Goal: Task Accomplishment & Management: Manage account settings

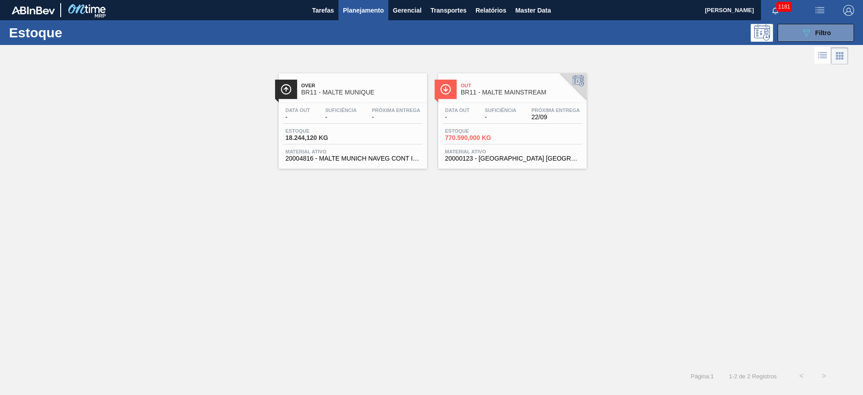
click at [484, 131] on span "Estoque" at bounding box center [476, 130] width 63 height 5
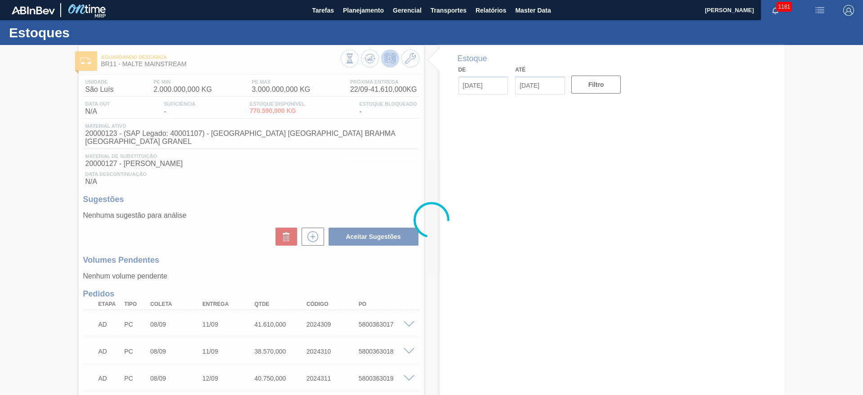
type input "[DATE]"
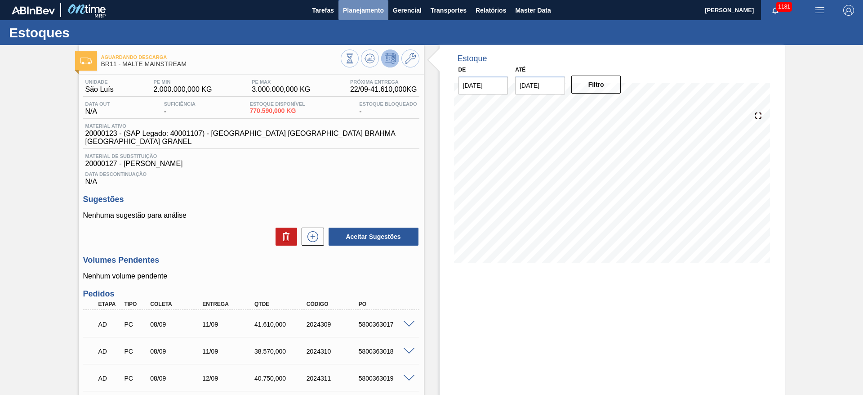
click at [364, 7] on span "Planejamento" at bounding box center [363, 10] width 41 height 11
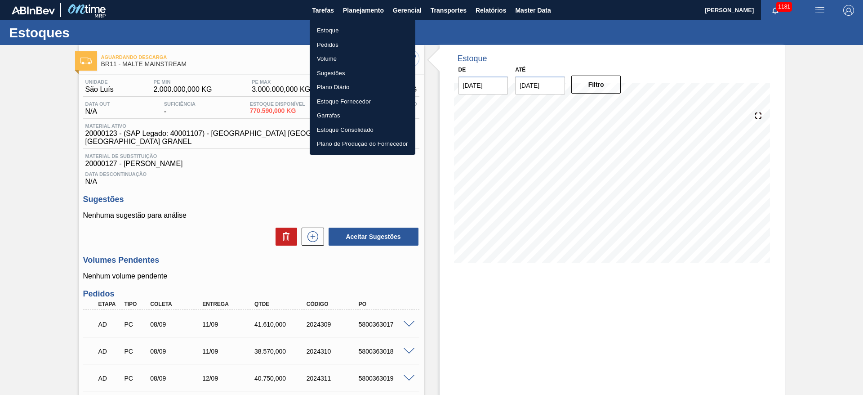
click at [42, 158] on div at bounding box center [431, 197] width 863 height 395
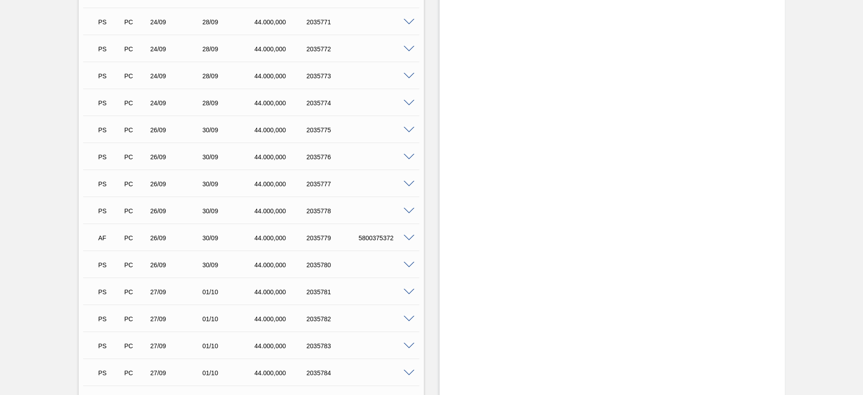
scroll to position [2090, 0]
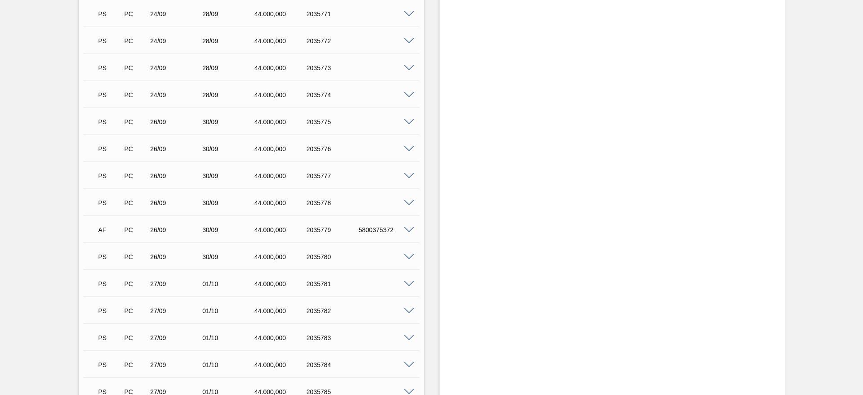
click at [408, 200] on span at bounding box center [409, 203] width 11 height 7
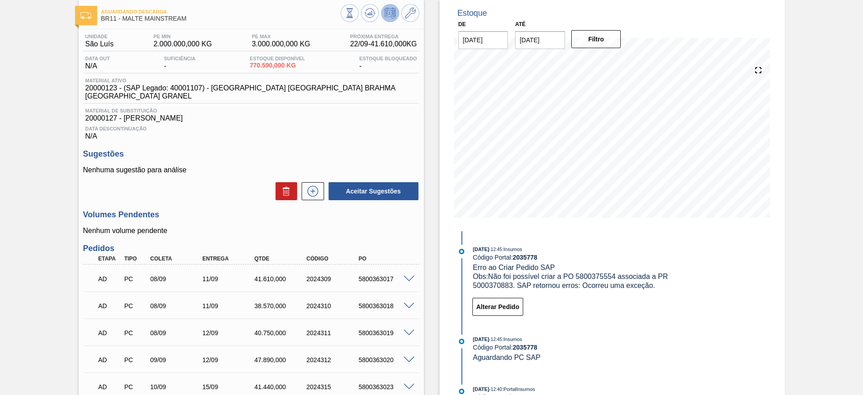
scroll to position [0, 0]
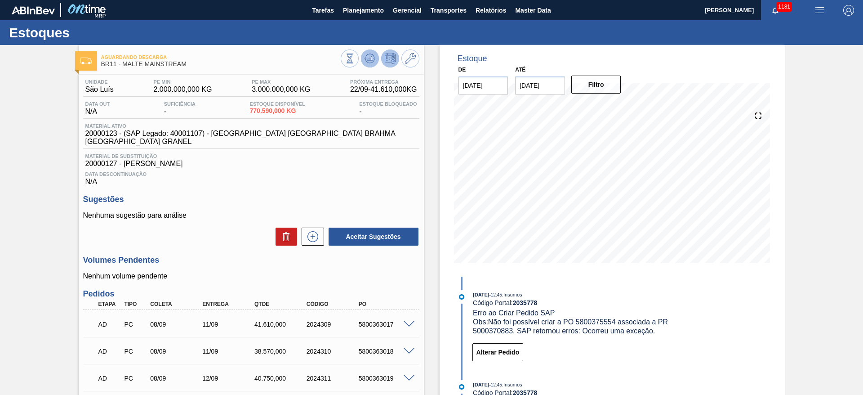
click at [373, 53] on icon at bounding box center [369, 58] width 11 height 11
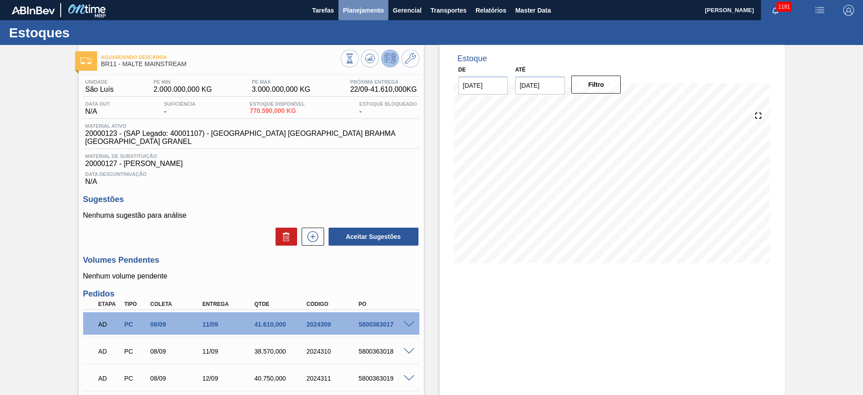
click at [377, 9] on span "Planejamento" at bounding box center [363, 10] width 41 height 11
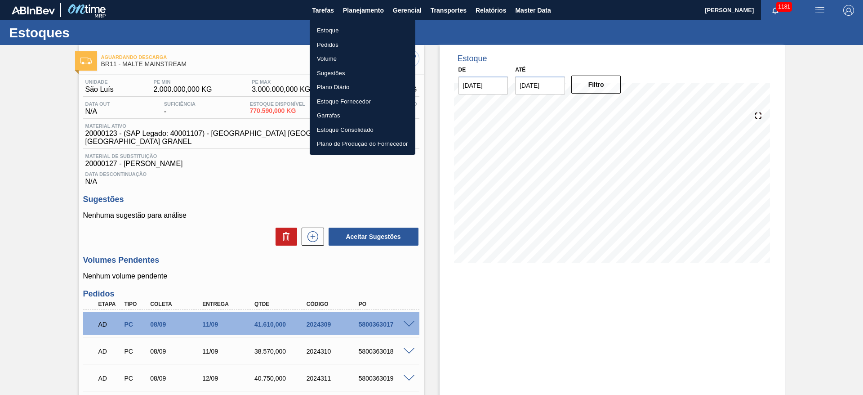
click at [320, 49] on li "Pedidos" at bounding box center [363, 45] width 106 height 14
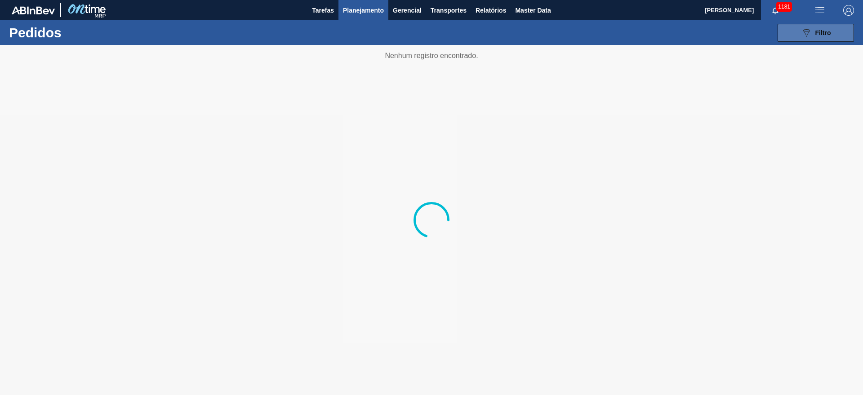
click at [812, 34] on div "089F7B8B-B2A5-4AFE-B5C0-19BA573D28AC Filtro" at bounding box center [816, 32] width 30 height 11
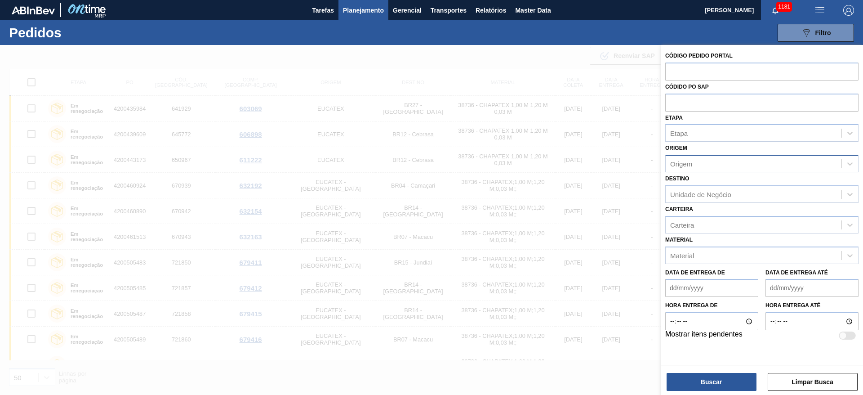
click at [689, 169] on div "Origem" at bounding box center [754, 163] width 176 height 13
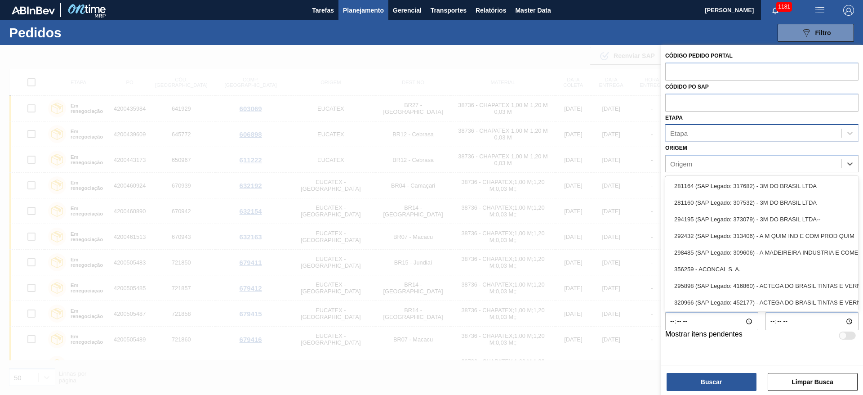
click at [693, 139] on div "Etapa" at bounding box center [754, 133] width 176 height 13
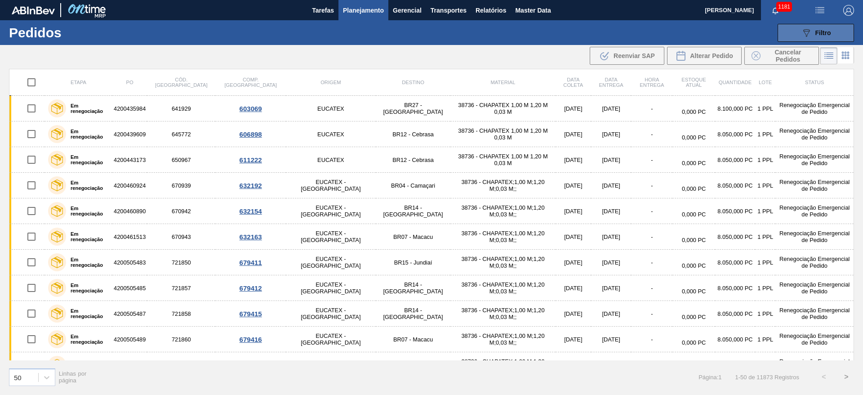
click at [813, 33] on div "089F7B8B-B2A5-4AFE-B5C0-19BA573D28AC Filtro" at bounding box center [816, 32] width 30 height 11
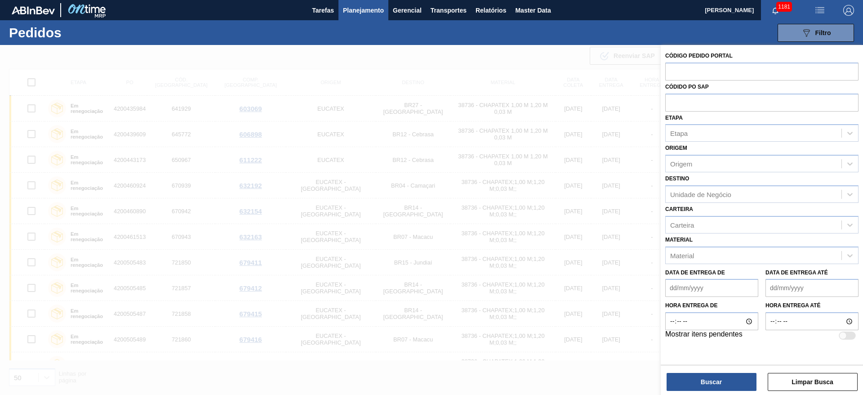
click at [362, 8] on span "Planejamento" at bounding box center [363, 10] width 41 height 11
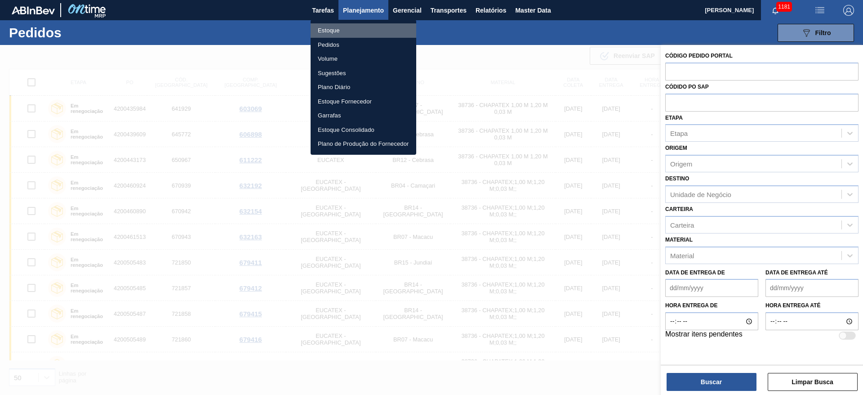
click at [333, 31] on li "Estoque" at bounding box center [364, 30] width 106 height 14
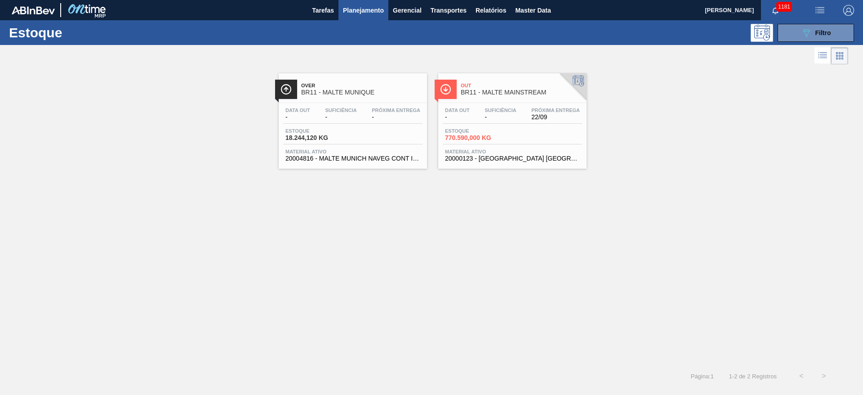
click at [510, 152] on span "Material ativo" at bounding box center [512, 151] width 135 height 5
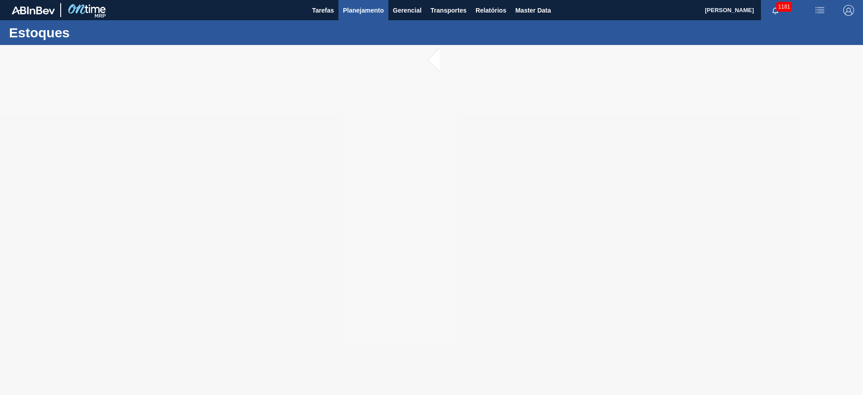
click at [358, 15] on span "Planejamento" at bounding box center [363, 10] width 41 height 11
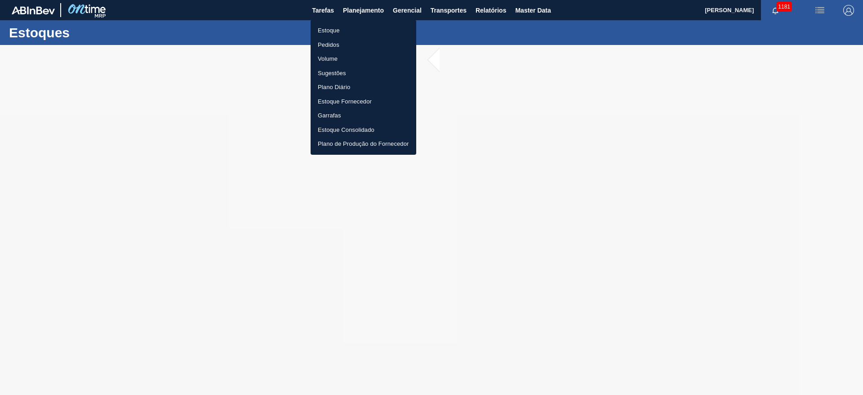
click at [151, 201] on div at bounding box center [431, 197] width 863 height 395
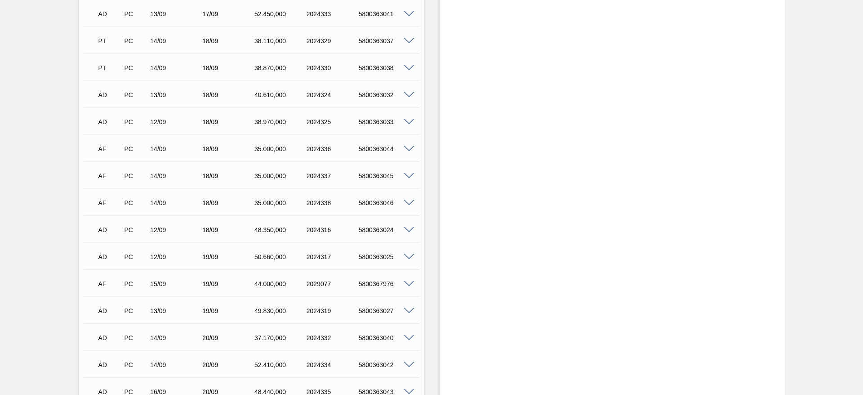
scroll to position [674, 0]
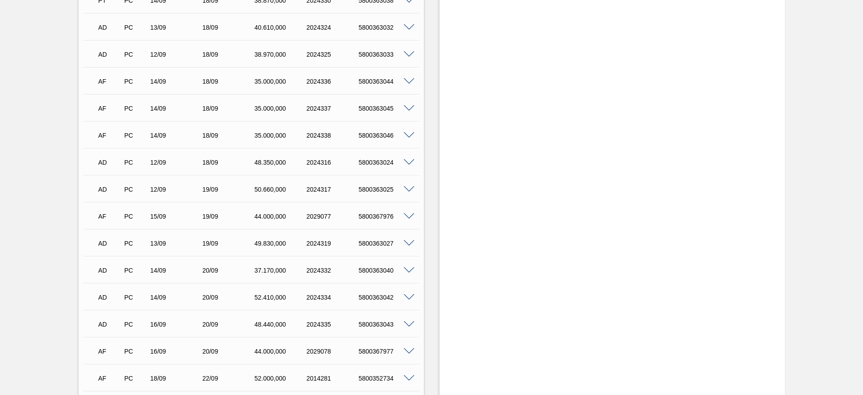
click at [409, 78] on span at bounding box center [409, 81] width 11 height 7
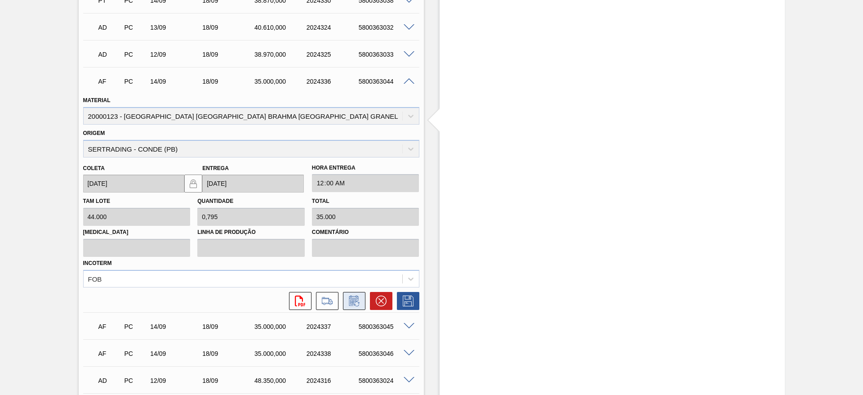
click at [354, 298] on button at bounding box center [354, 301] width 22 height 18
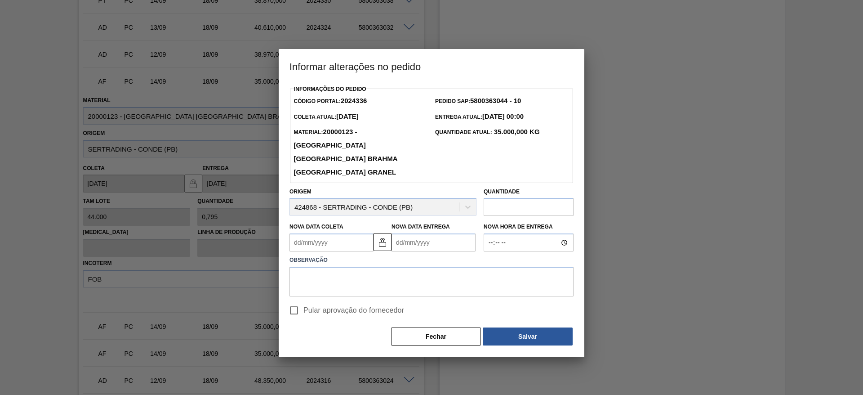
click at [297, 223] on label "Nova Data Coleta" at bounding box center [316, 226] width 54 height 6
click at [297, 233] on Coleta2024336 "Nova Data Coleta" at bounding box center [331, 242] width 84 height 18
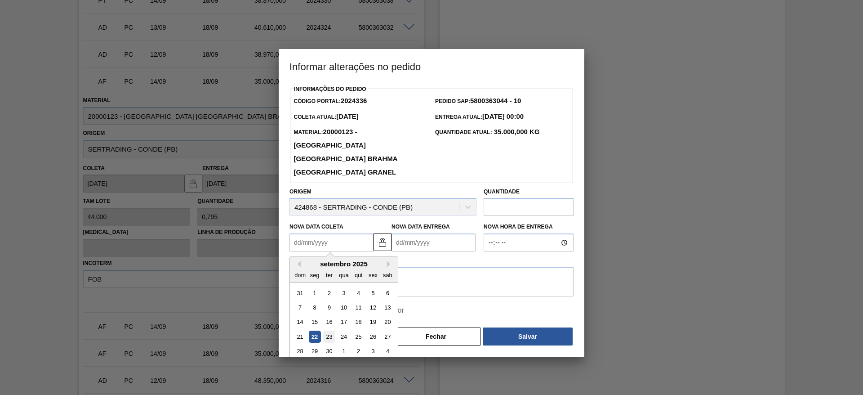
click at [328, 330] on div "23" at bounding box center [329, 336] width 12 height 12
type Coleta2024336 "[DATE]"
type Entrega2024336 "[DATE]"
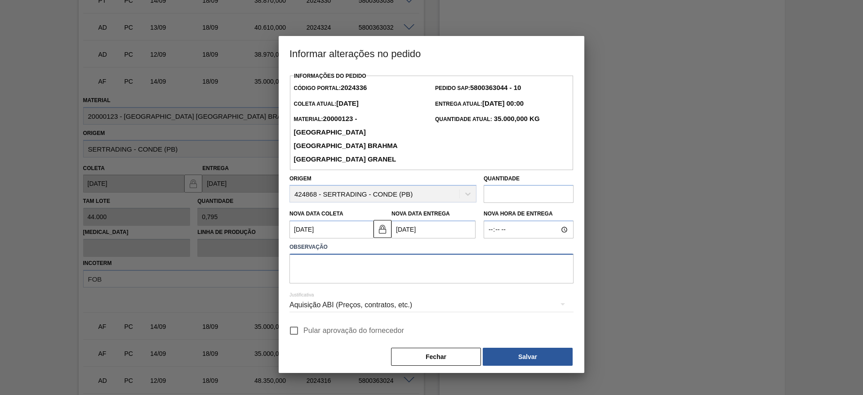
click at [305, 253] on textarea at bounding box center [431, 268] width 284 height 30
type textarea "."
click at [297, 321] on input "Pular aprovação do fornecedor" at bounding box center [293, 330] width 19 height 19
checkbox input "true"
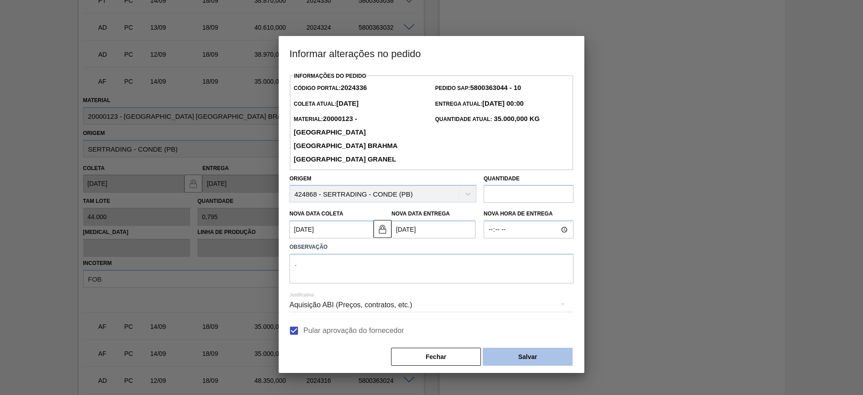
click at [541, 347] on button "Salvar" at bounding box center [528, 356] width 90 height 18
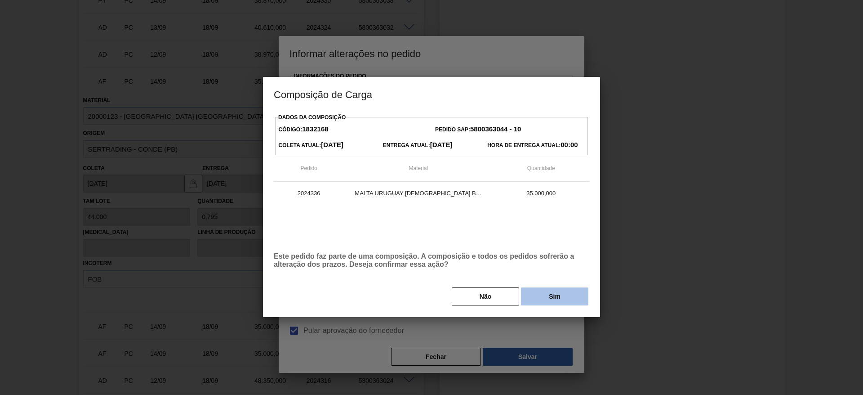
click at [544, 289] on button "Sim" at bounding box center [554, 296] width 67 height 18
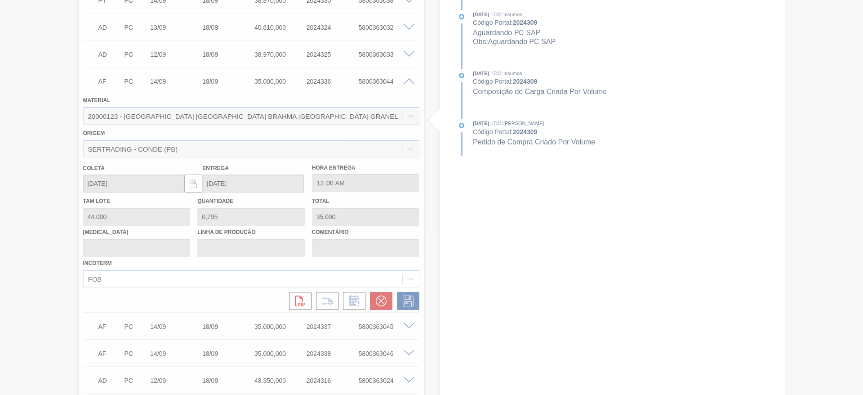
type input "."
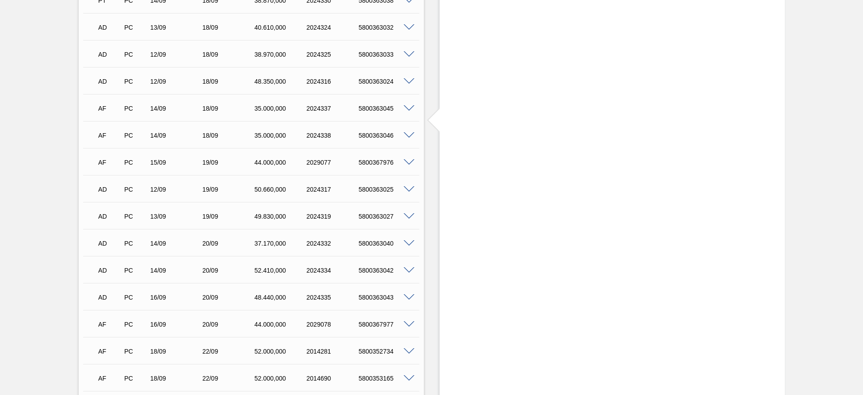
click at [411, 105] on span at bounding box center [409, 108] width 11 height 7
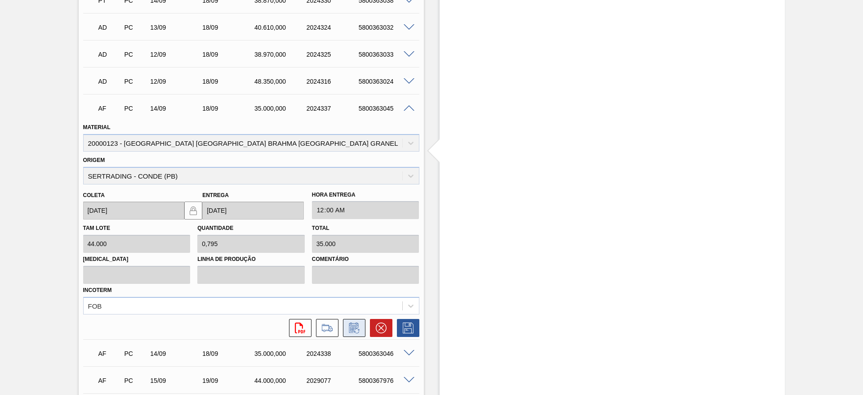
click at [352, 322] on icon at bounding box center [354, 327] width 14 height 11
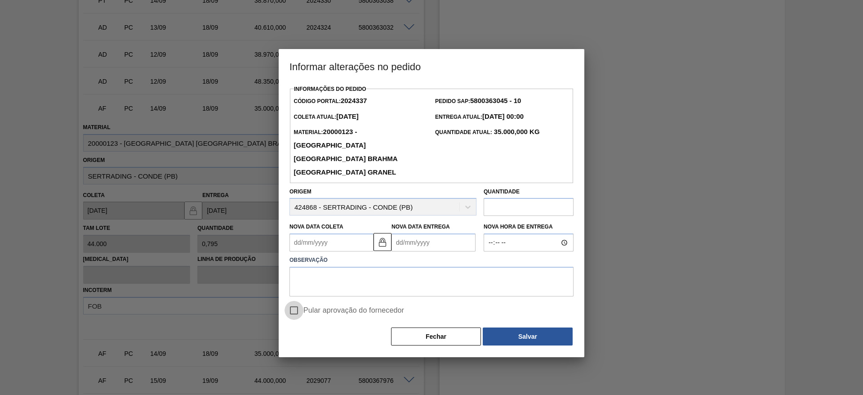
click at [297, 301] on input "Pular aprovação do fornecedor" at bounding box center [293, 310] width 19 height 19
checkbox input "true"
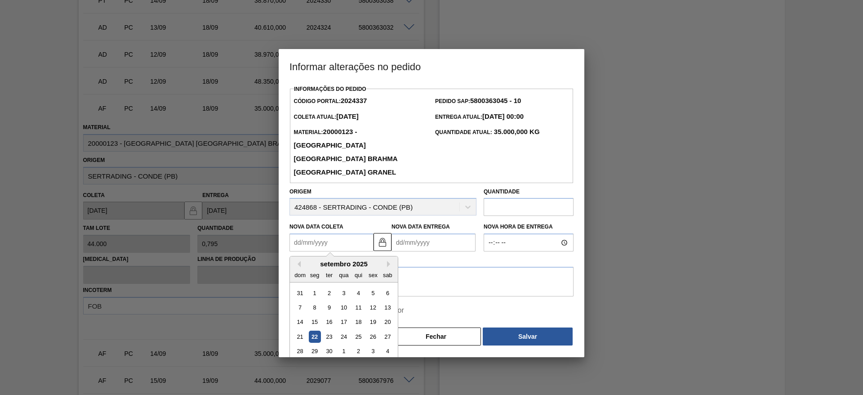
click at [295, 233] on Coleta2024337 "Nova Data Coleta" at bounding box center [331, 242] width 84 height 18
click at [330, 330] on div "23" at bounding box center [329, 336] width 12 height 12
type Coleta2024337 "[DATE]"
type Entrega2024337 "[DATE]"
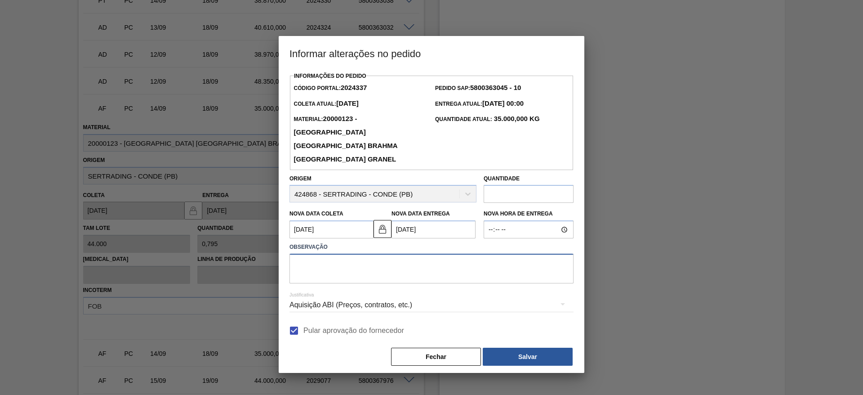
click at [324, 258] on textarea at bounding box center [431, 268] width 284 height 30
type textarea "."
click at [537, 347] on button "Salvar" at bounding box center [528, 356] width 90 height 18
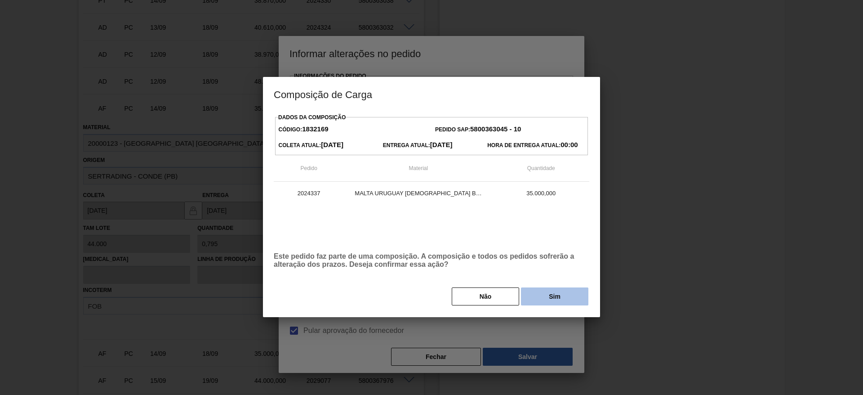
click at [557, 293] on button "Sim" at bounding box center [554, 296] width 67 height 18
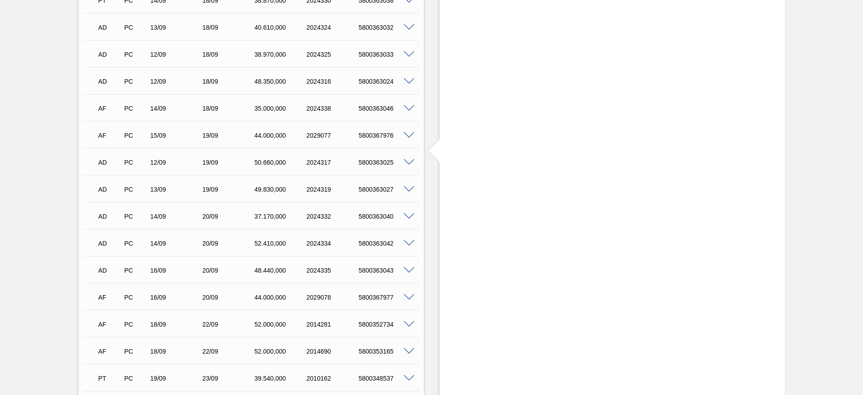
click at [409, 105] on span at bounding box center [409, 108] width 11 height 7
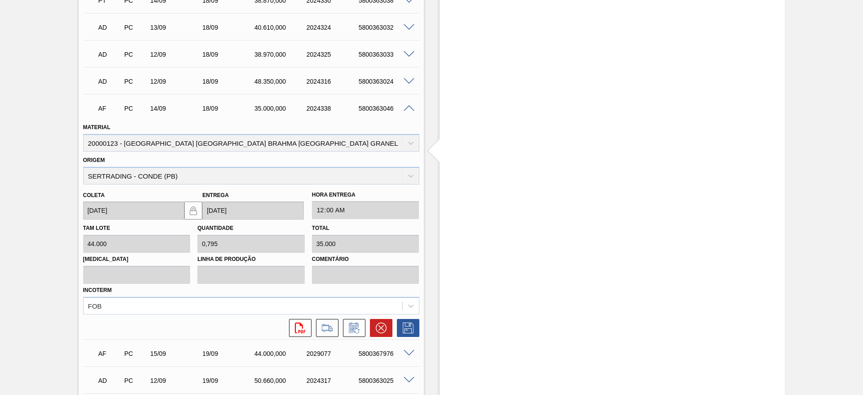
click at [351, 322] on icon at bounding box center [354, 327] width 14 height 11
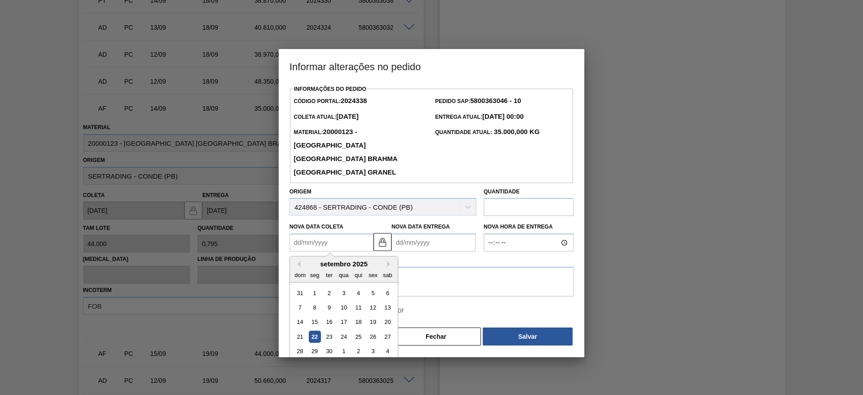
click at [297, 233] on Coleta2024338 "Nova Data Coleta" at bounding box center [331, 242] width 84 height 18
drag, startPoint x: 331, startPoint y: 323, endPoint x: 324, endPoint y: 318, distance: 8.9
click at [331, 330] on div "23" at bounding box center [329, 336] width 12 height 12
type Coleta2024338 "[DATE]"
type Entrega2024338 "[DATE]"
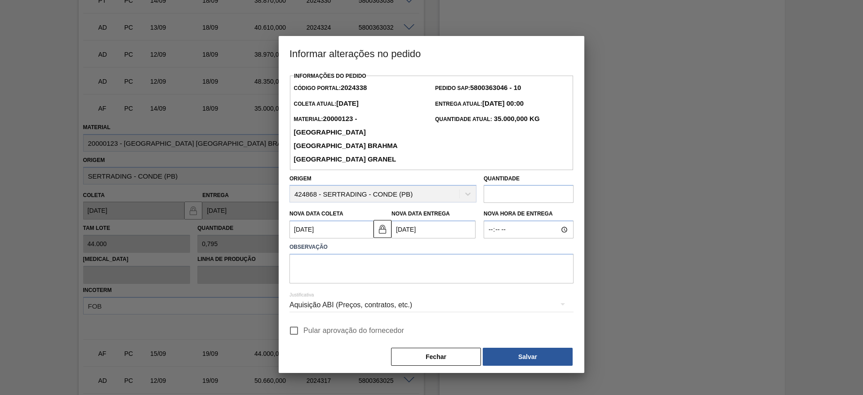
click at [293, 321] on input "Pular aprovação do fornecedor" at bounding box center [293, 330] width 19 height 19
checkbox input "true"
click at [309, 253] on textarea at bounding box center [431, 268] width 284 height 30
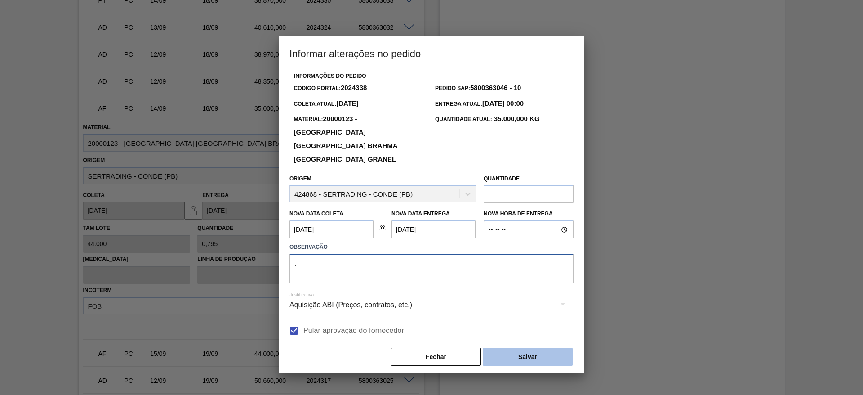
type textarea "."
click at [507, 348] on button "Salvar" at bounding box center [528, 356] width 90 height 18
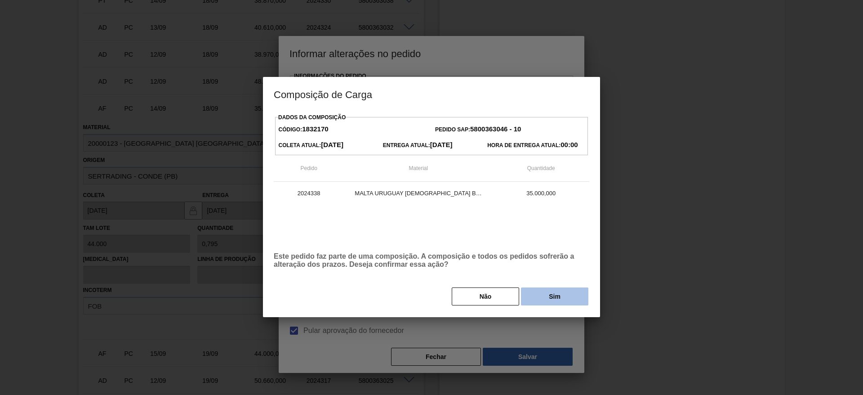
click at [586, 290] on button "Sim" at bounding box center [554, 296] width 67 height 18
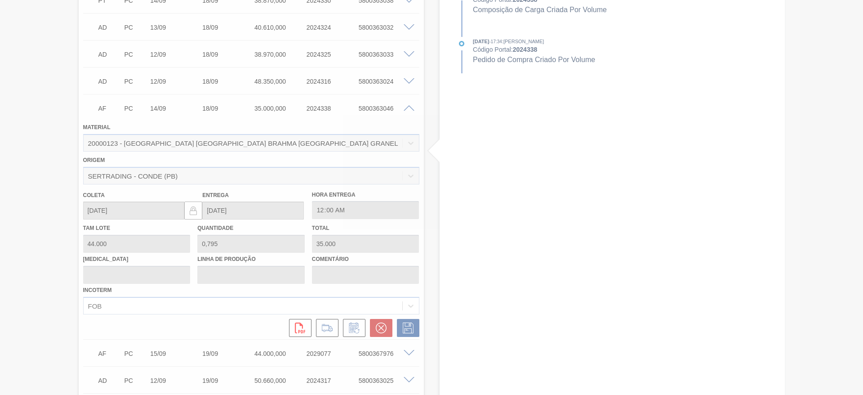
type input "."
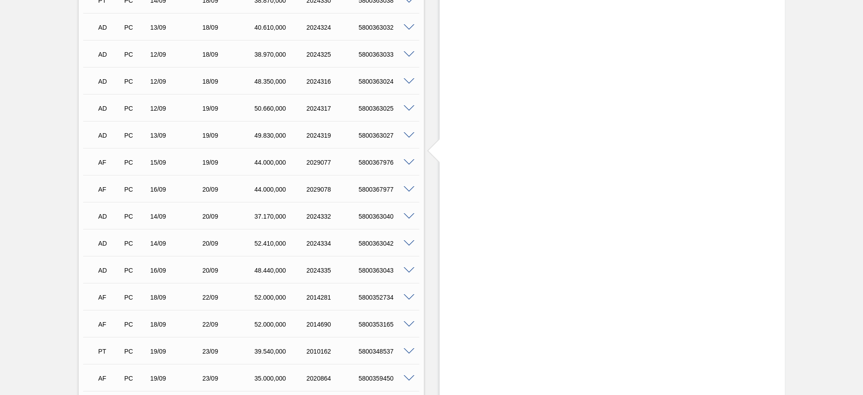
click at [410, 159] on span at bounding box center [409, 162] width 11 height 7
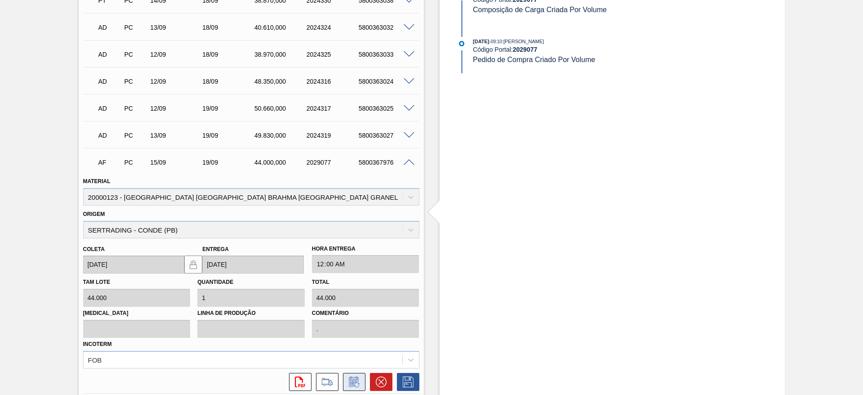
click at [352, 376] on icon at bounding box center [354, 381] width 14 height 11
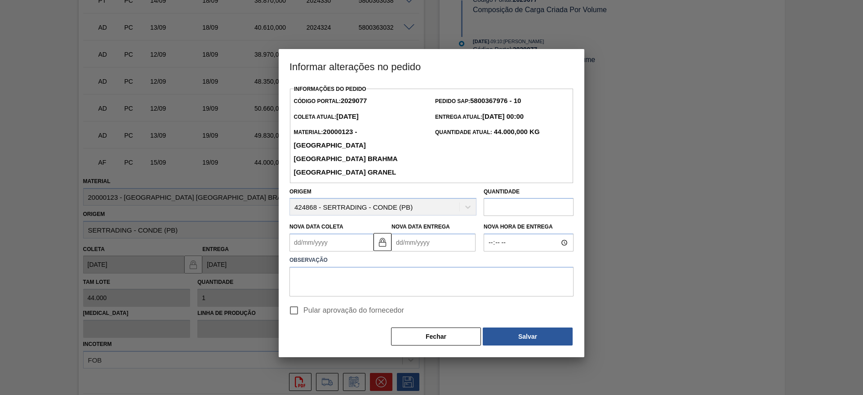
click at [294, 233] on Coleta2029077 "Nova Data Coleta" at bounding box center [331, 242] width 84 height 18
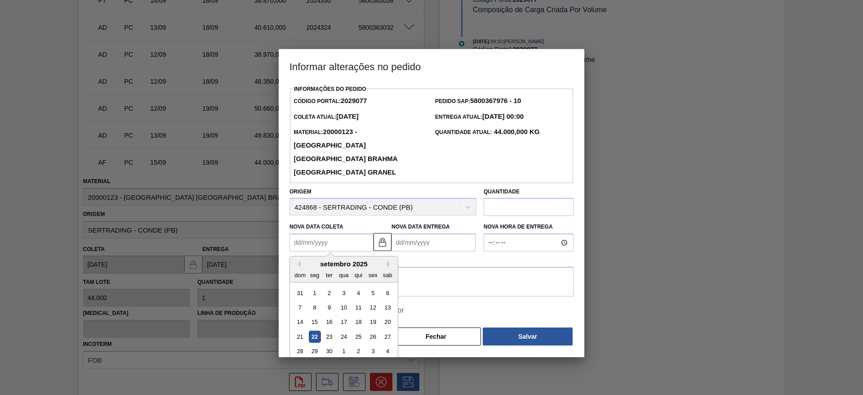
drag, startPoint x: 329, startPoint y: 322, endPoint x: 320, endPoint y: 315, distance: 11.9
click at [329, 330] on div "23" at bounding box center [329, 336] width 12 height 12
type Coleta2029077 "[DATE]"
type Entrega2029077 "[DATE]"
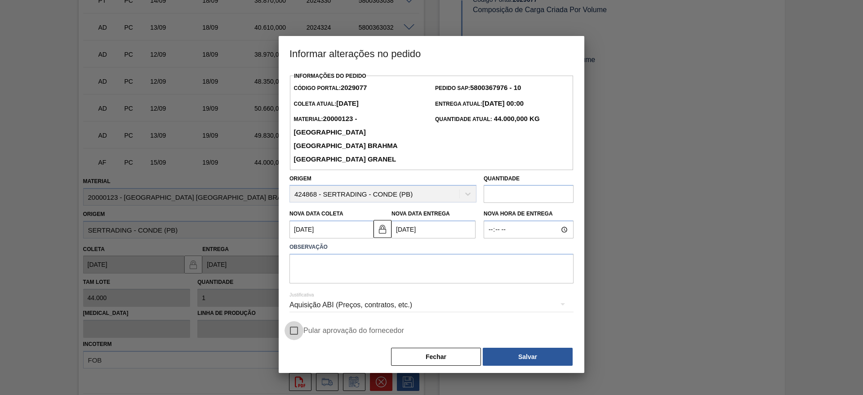
click at [297, 321] on input "Pular aprovação do fornecedor" at bounding box center [293, 330] width 19 height 19
checkbox input "true"
click at [310, 253] on textarea at bounding box center [431, 268] width 284 height 30
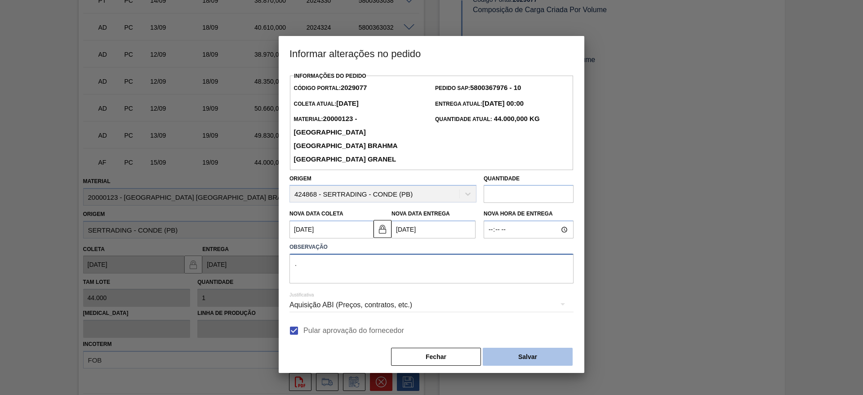
type textarea "."
click at [541, 349] on button "Salvar" at bounding box center [528, 356] width 90 height 18
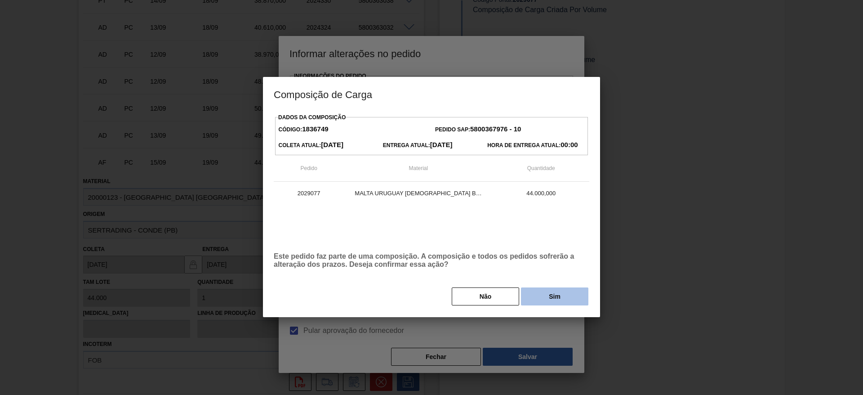
click at [555, 298] on button "Sim" at bounding box center [554, 296] width 67 height 18
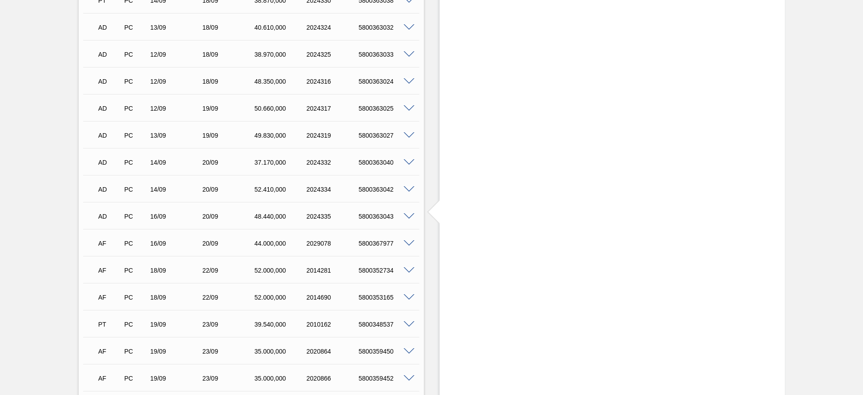
click at [408, 240] on span at bounding box center [409, 243] width 11 height 7
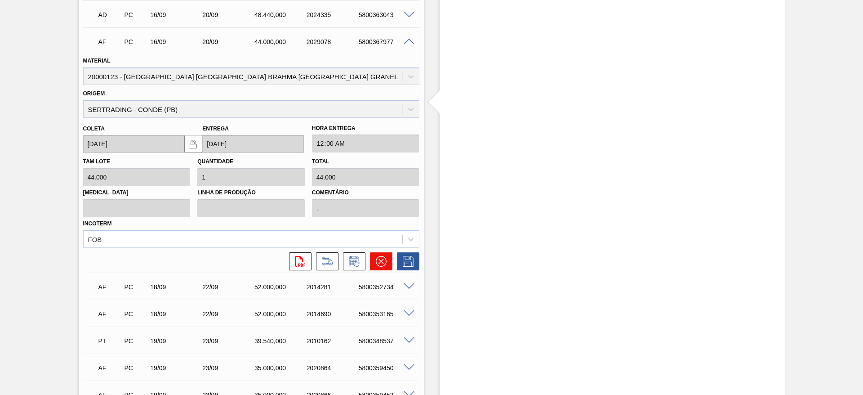
scroll to position [876, 0]
click at [351, 258] on icon at bounding box center [353, 260] width 7 height 5
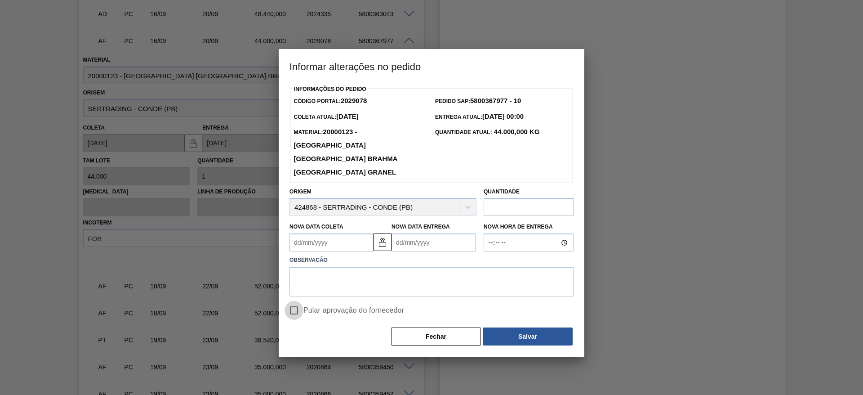
click at [291, 301] on input "Pular aprovação do fornecedor" at bounding box center [293, 310] width 19 height 19
checkbox input "true"
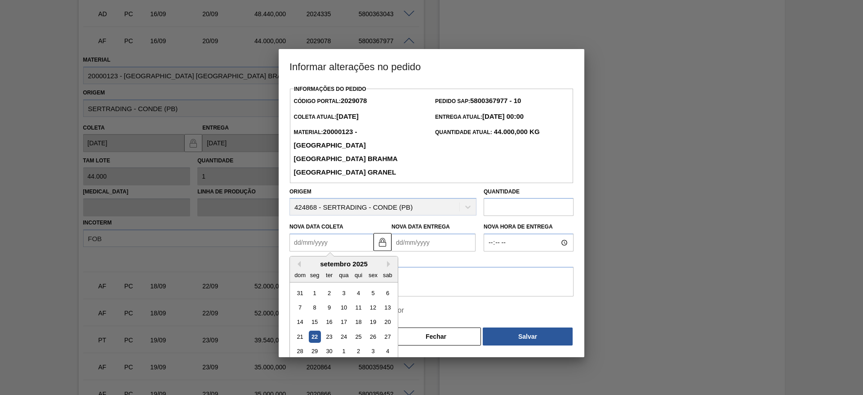
click at [296, 233] on Coleta2029078 "Nova Data Coleta" at bounding box center [331, 242] width 84 height 18
click at [331, 330] on div "23" at bounding box center [329, 336] width 12 height 12
type Coleta2029078 "[DATE]"
type Entrega2029078 "[DATE]"
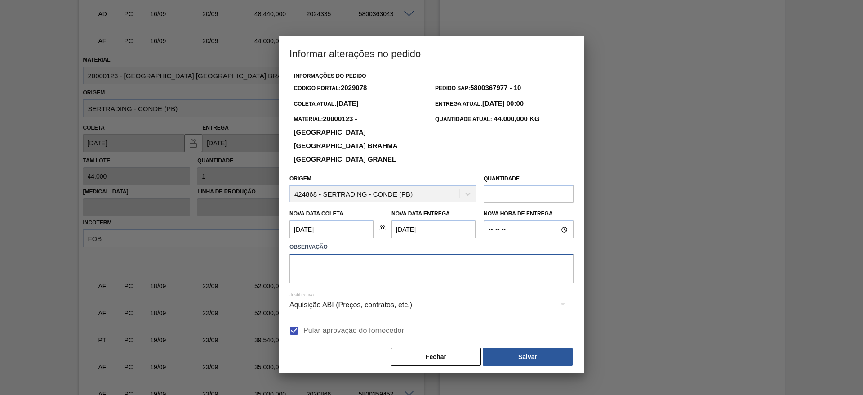
click at [330, 266] on textarea at bounding box center [431, 268] width 284 height 30
type textarea "."
click at [515, 347] on button "Salvar" at bounding box center [528, 356] width 90 height 18
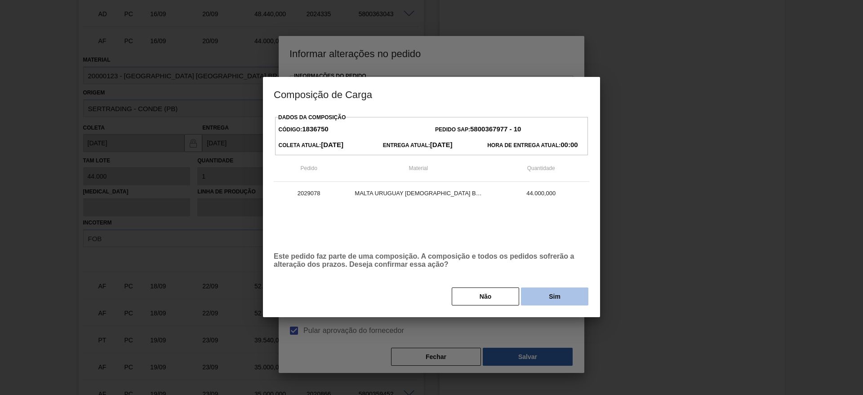
click at [536, 294] on button "Sim" at bounding box center [554, 296] width 67 height 18
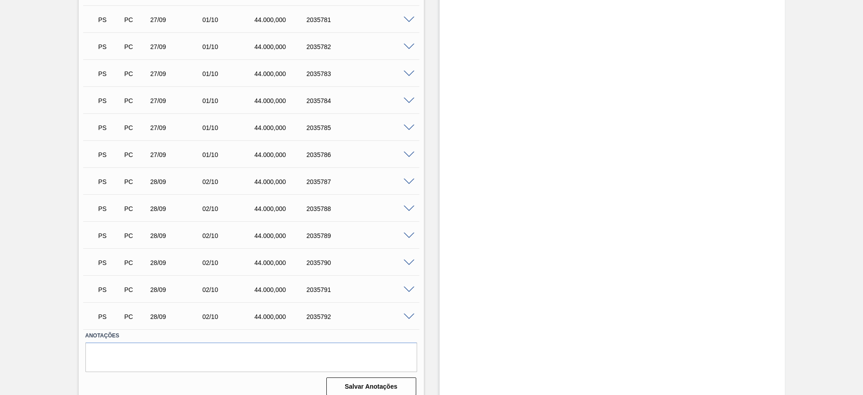
scroll to position [2151, 0]
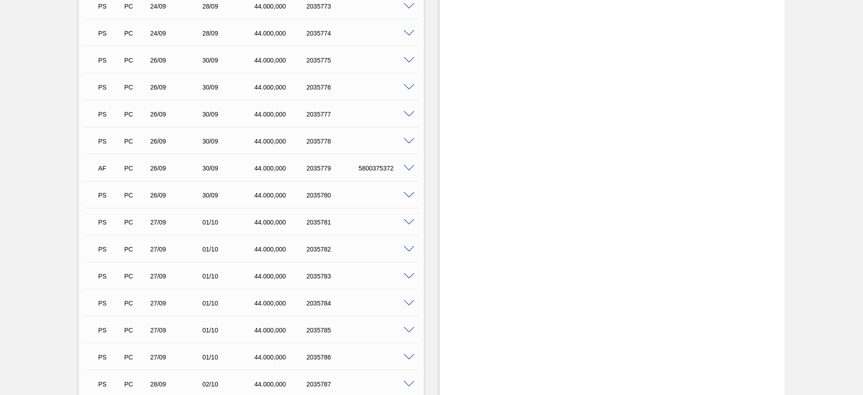
click at [406, 165] on span at bounding box center [409, 168] width 11 height 7
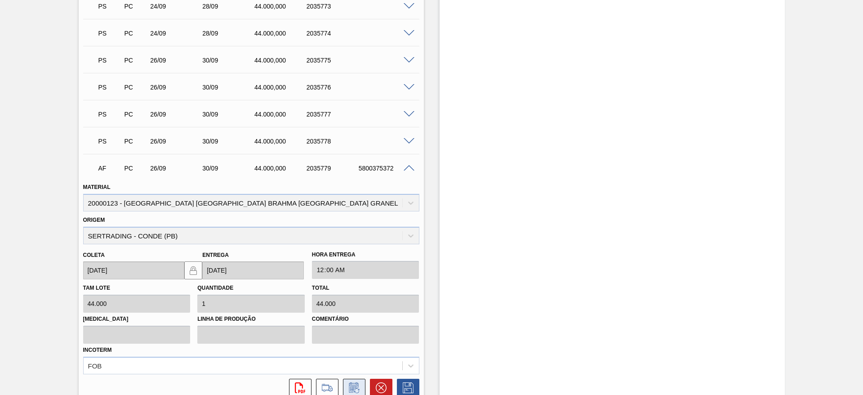
click at [353, 382] on icon at bounding box center [354, 387] width 14 height 11
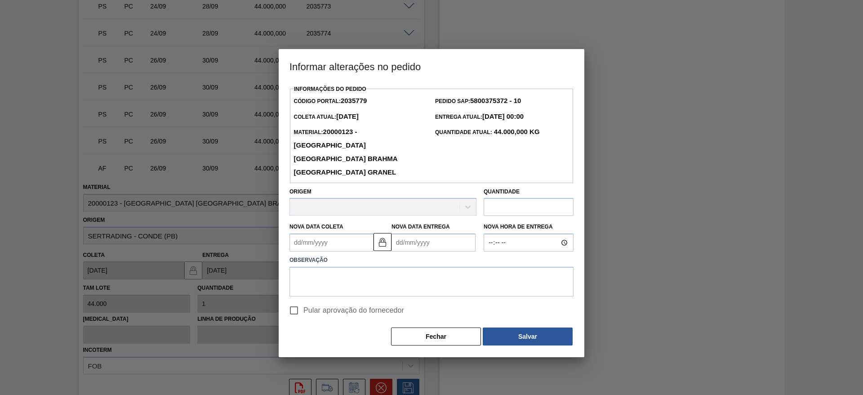
click at [299, 233] on Coleta2035779 "Nova Data Coleta" at bounding box center [331, 242] width 84 height 18
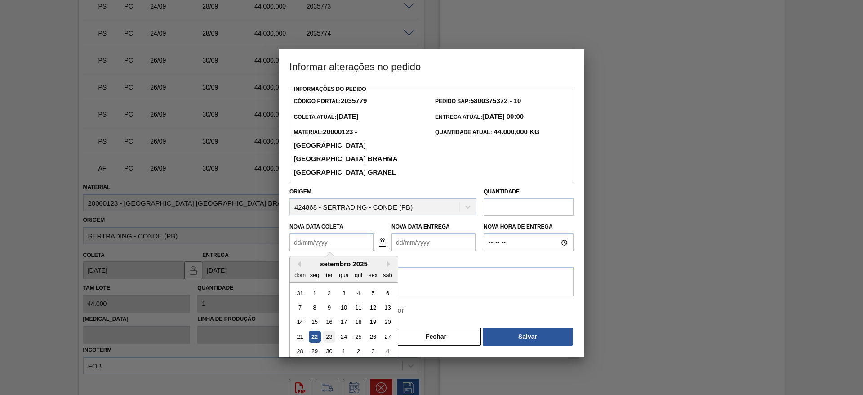
click at [330, 330] on div "23" at bounding box center [329, 336] width 12 height 12
type Coleta2035779 "[DATE]"
type Entrega2035779 "[DATE]"
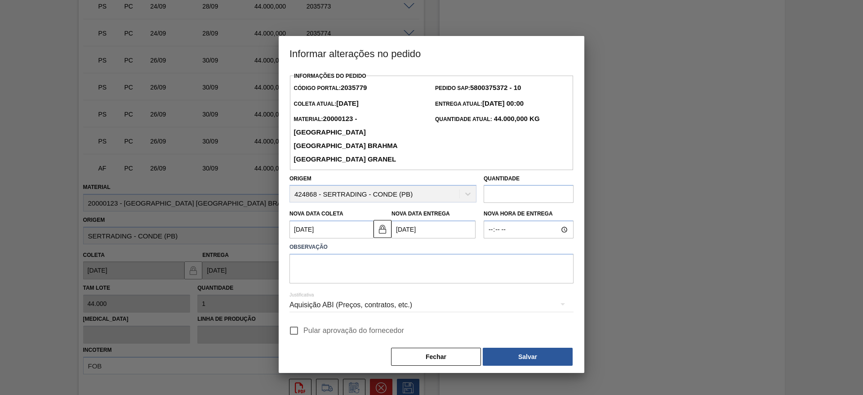
drag, startPoint x: 293, startPoint y: 318, endPoint x: 295, endPoint y: 309, distance: 9.1
click at [294, 321] on input "Pular aprovação do fornecedor" at bounding box center [293, 330] width 19 height 19
checkbox input "true"
click at [314, 253] on textarea at bounding box center [431, 268] width 284 height 30
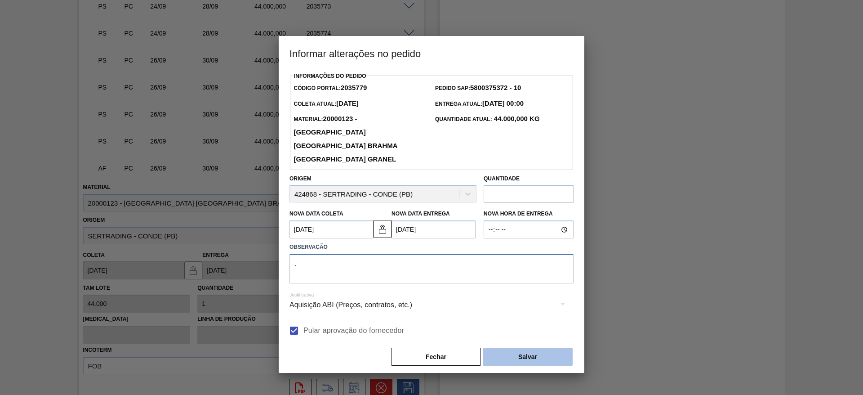
type textarea "."
click at [536, 347] on button "Salvar" at bounding box center [528, 356] width 90 height 18
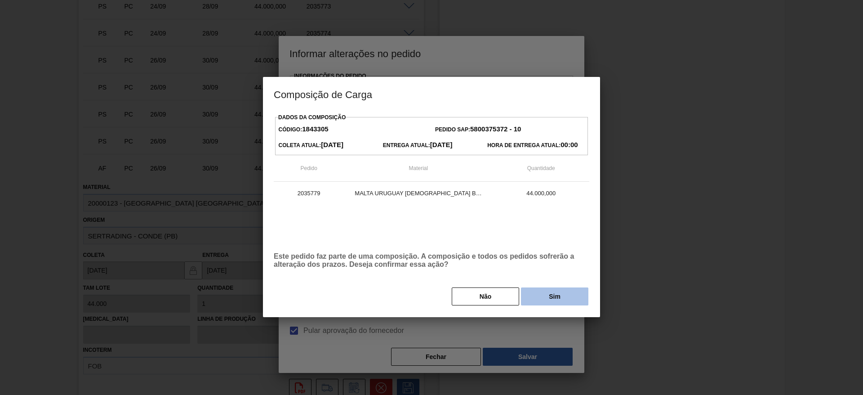
click at [544, 293] on button "Sim" at bounding box center [554, 296] width 67 height 18
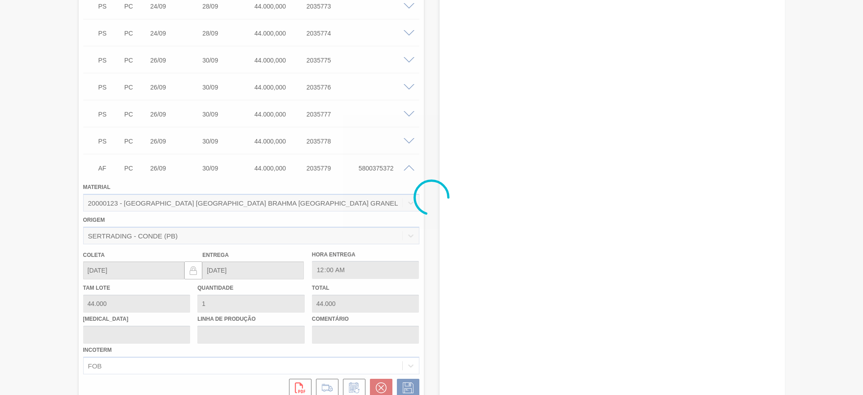
type input "."
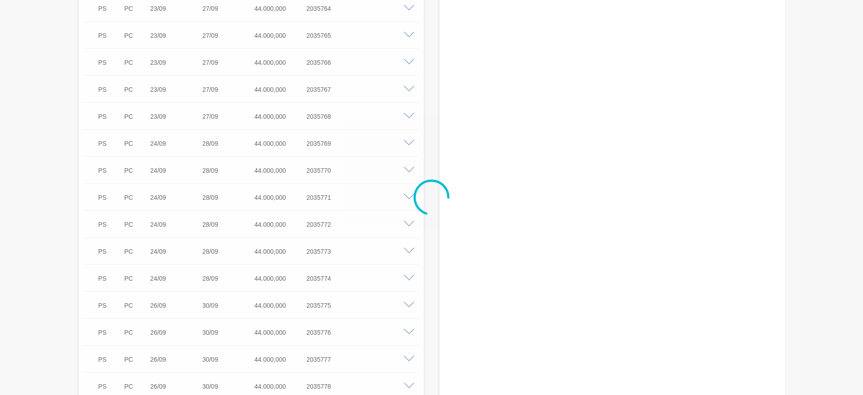
type input "[DATE]"
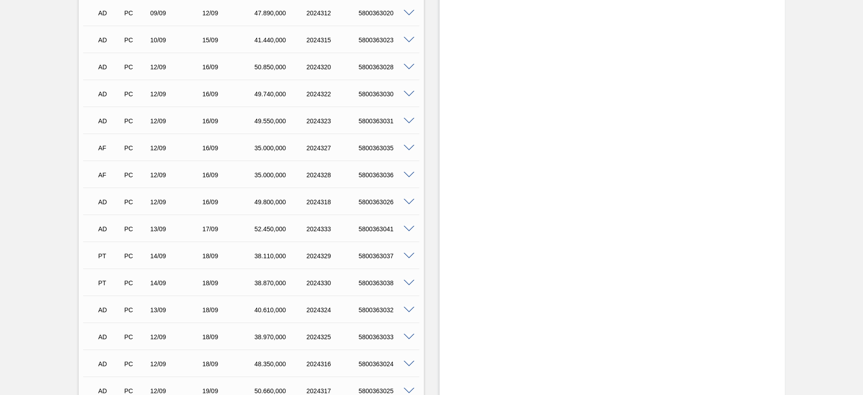
scroll to position [404, 0]
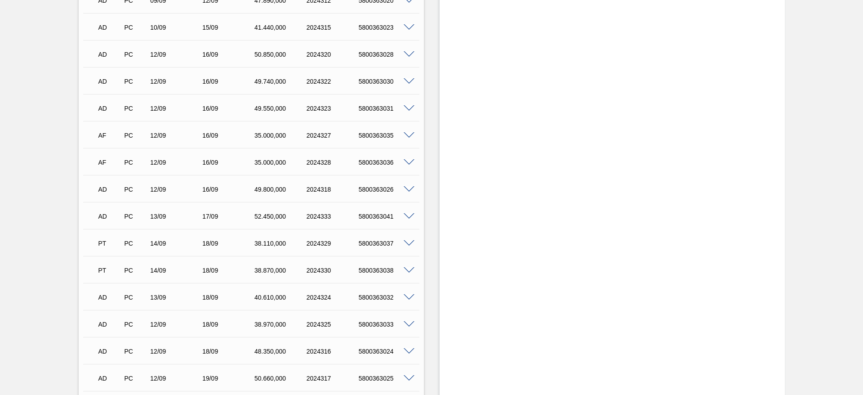
click at [409, 132] on span at bounding box center [409, 135] width 11 height 7
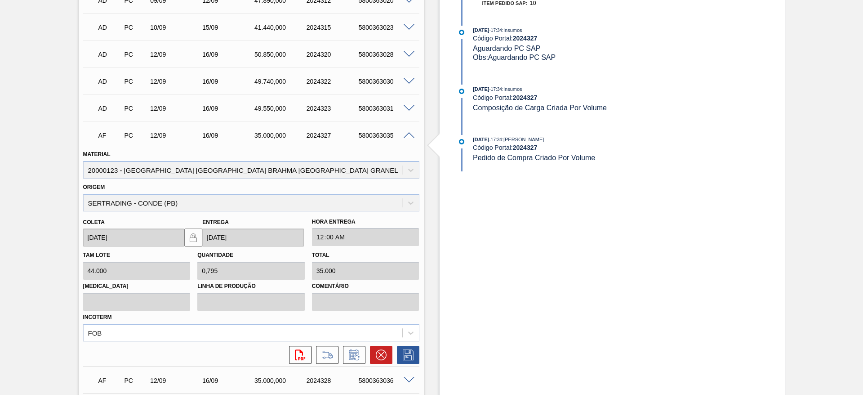
click at [409, 132] on span at bounding box center [409, 135] width 11 height 7
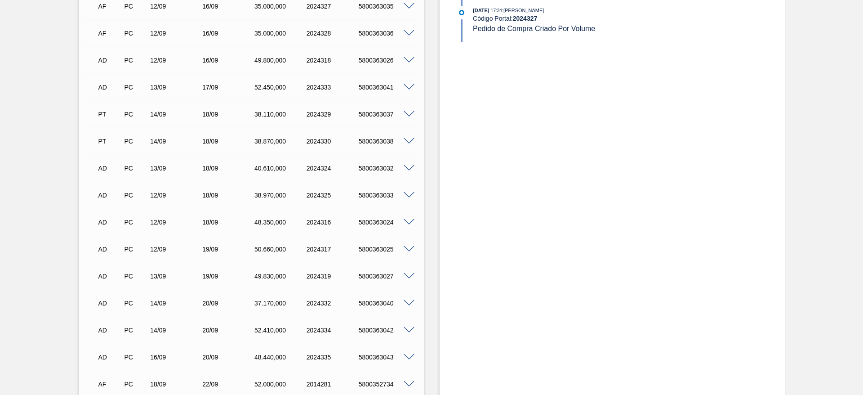
scroll to position [399, 0]
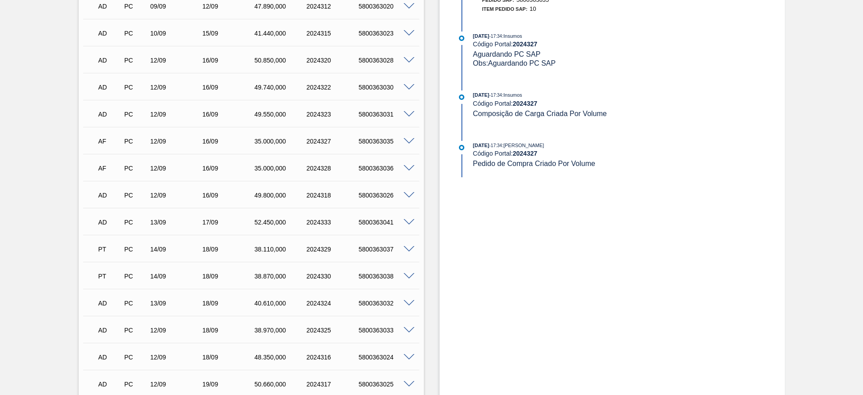
click at [406, 138] on span at bounding box center [409, 141] width 11 height 7
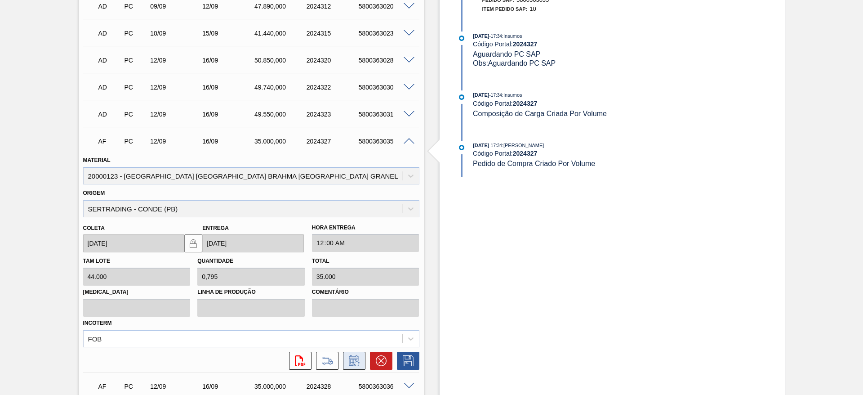
click at [349, 355] on icon at bounding box center [353, 360] width 9 height 10
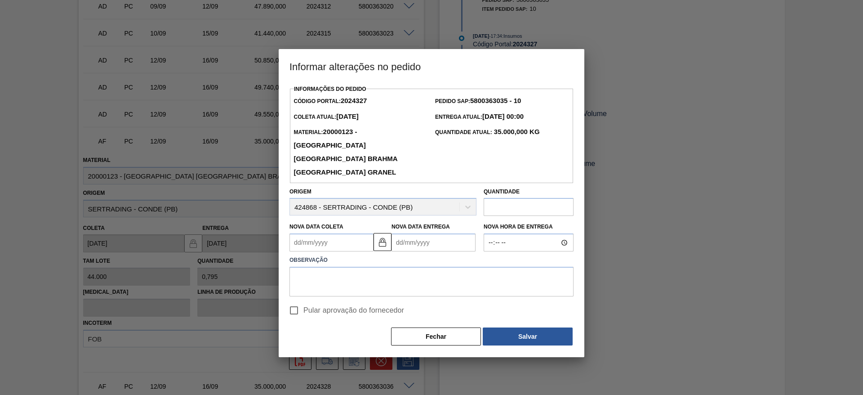
click at [291, 301] on input "Pular aprovação do fornecedor" at bounding box center [293, 310] width 19 height 19
checkbox input "true"
click at [293, 234] on Coleta2024327 "Nova Data Coleta" at bounding box center [331, 242] width 84 height 18
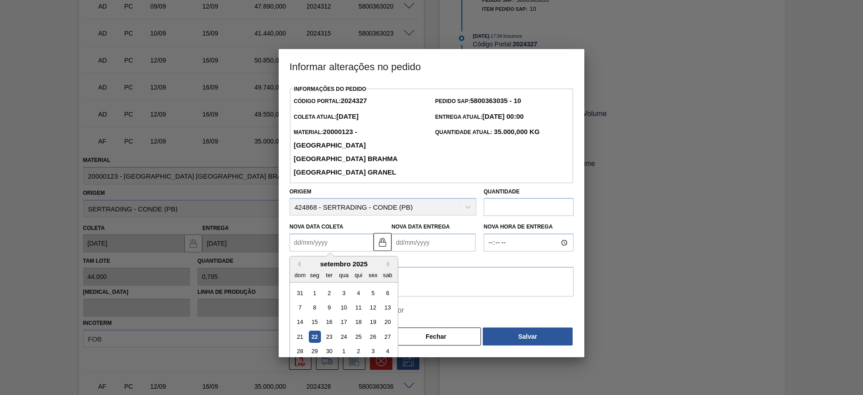
click at [311, 330] on div "22" at bounding box center [315, 336] width 12 height 12
type Coleta2024327 "[DATE]"
type Entrega2024327 "[DATE]"
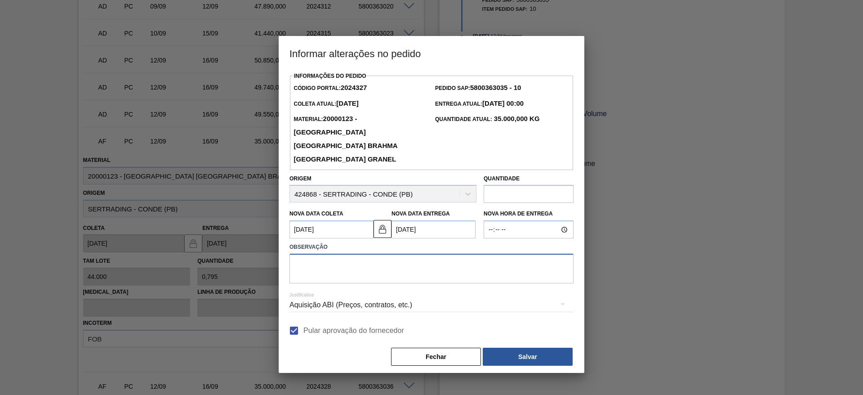
click at [310, 255] on textarea at bounding box center [431, 268] width 284 height 30
type textarea "."
click at [506, 347] on button "Salvar" at bounding box center [528, 356] width 90 height 18
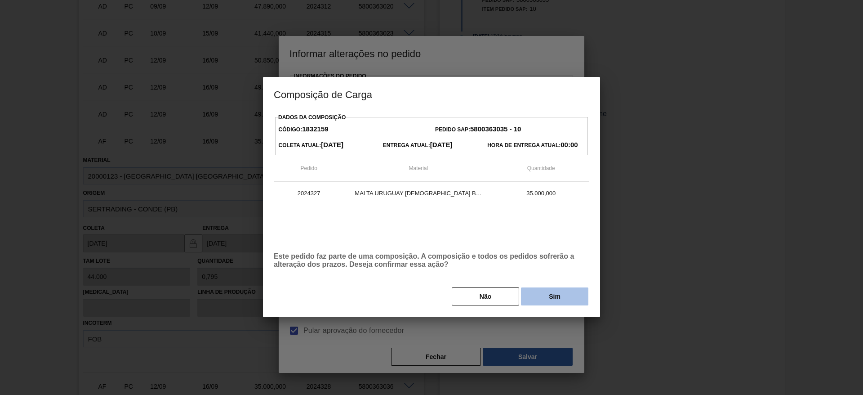
click at [560, 294] on button "Sim" at bounding box center [554, 296] width 67 height 18
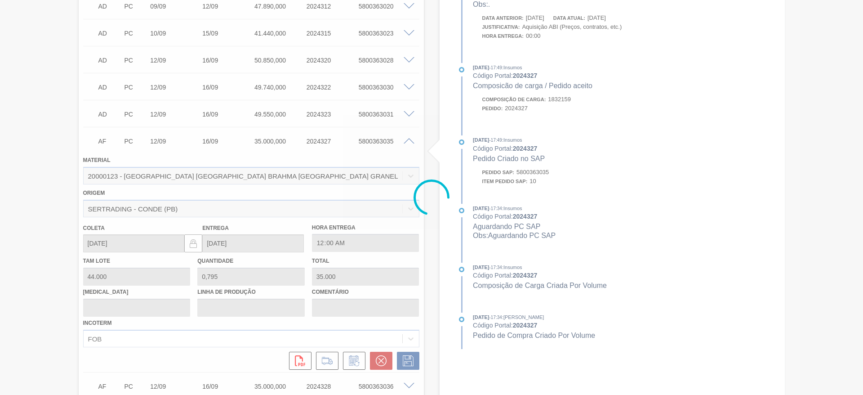
type input "."
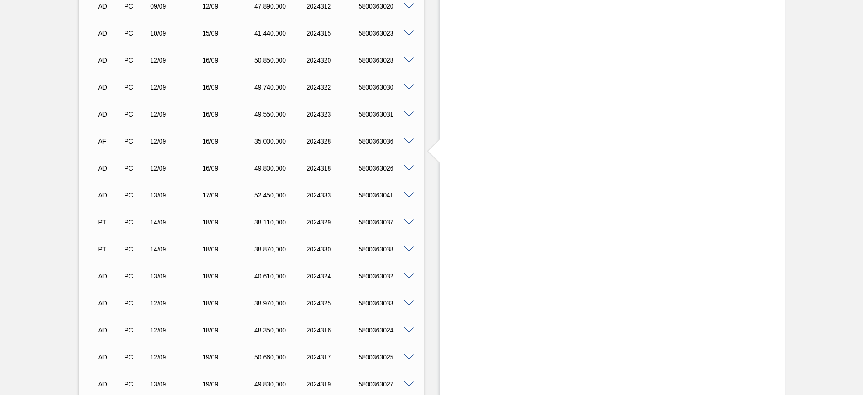
click at [409, 138] on span at bounding box center [409, 141] width 11 height 7
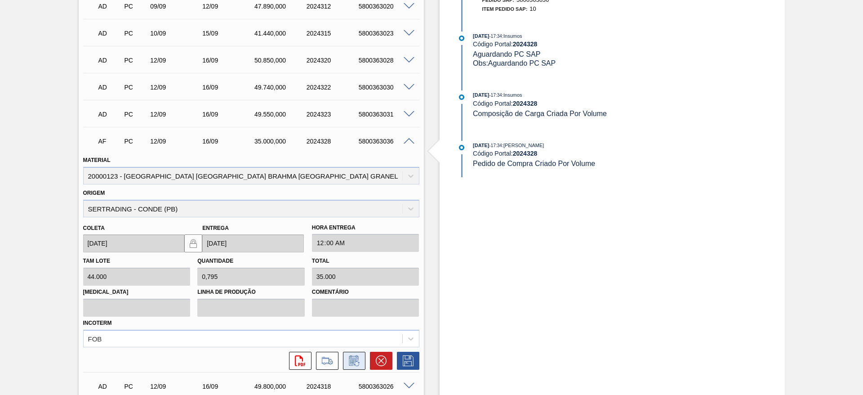
click at [351, 355] on icon at bounding box center [354, 360] width 14 height 11
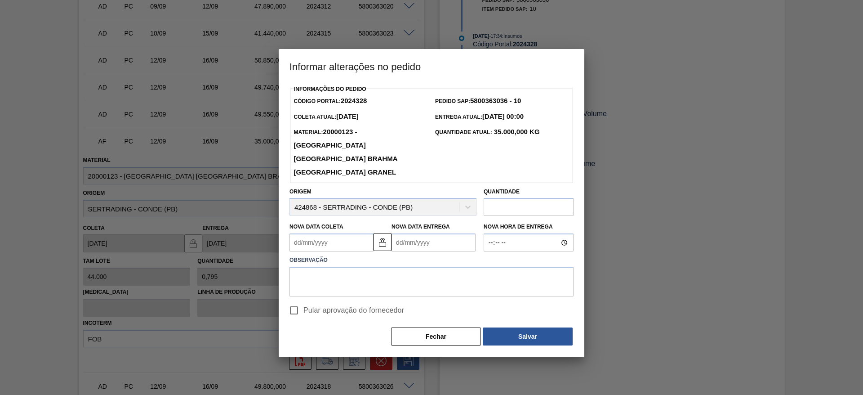
drag, startPoint x: 296, startPoint y: 302, endPoint x: 294, endPoint y: 290, distance: 12.8
click at [296, 302] on input "Pular aprovação do fornecedor" at bounding box center [293, 310] width 19 height 19
checkbox input "true"
click at [293, 233] on Coleta2024328 "Nova Data Coleta" at bounding box center [331, 242] width 84 height 18
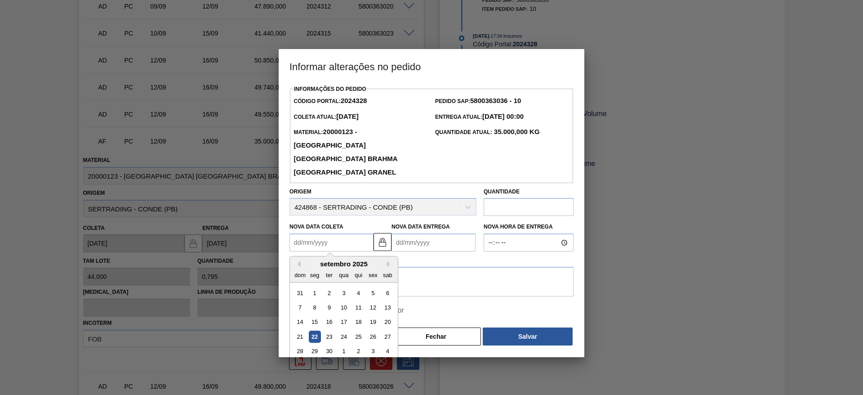
click at [316, 330] on div "22" at bounding box center [315, 336] width 12 height 12
type Coleta2024328 "[DATE]"
type Entrega2024328 "[DATE]"
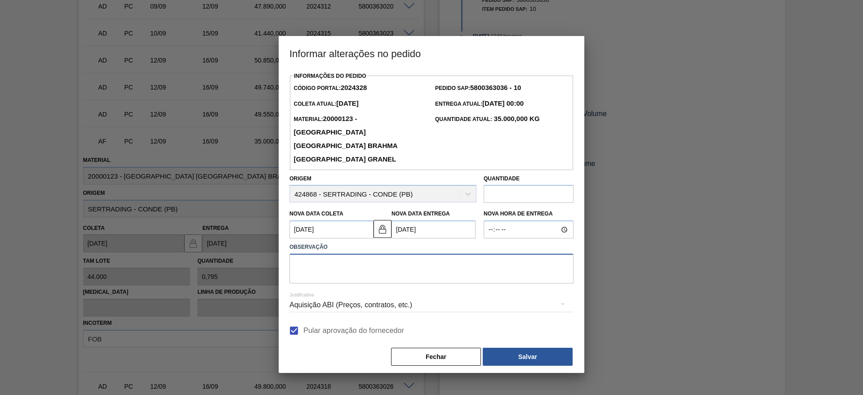
click at [307, 260] on textarea at bounding box center [431, 268] width 284 height 30
type textarea "."
click at [531, 355] on div "Informações do Pedido Código Portal: 2024328 Pedido SAP: 5800363036 - 10 Coleta…" at bounding box center [432, 221] width 306 height 303
click at [532, 347] on button "Salvar" at bounding box center [528, 356] width 90 height 18
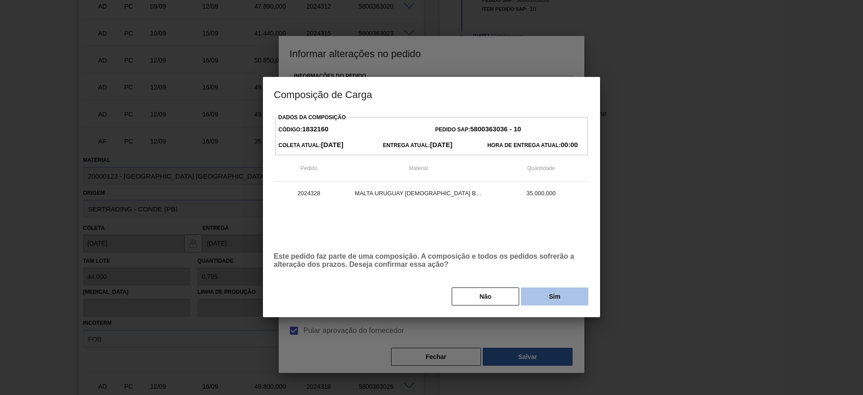
click at [554, 297] on button "Sim" at bounding box center [554, 296] width 67 height 18
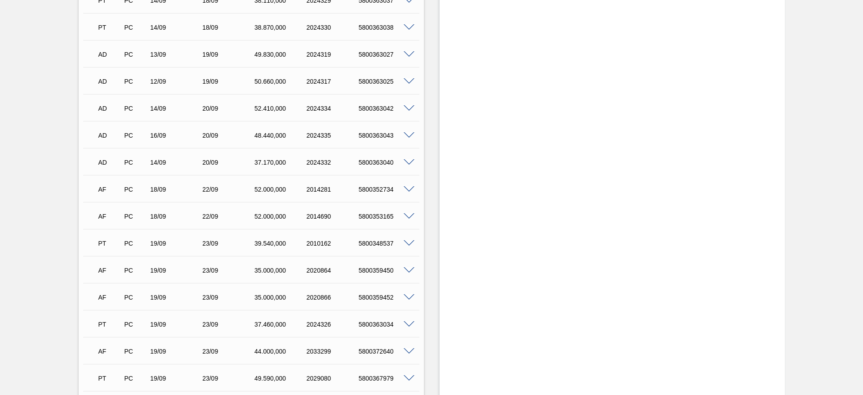
scroll to position [741, 0]
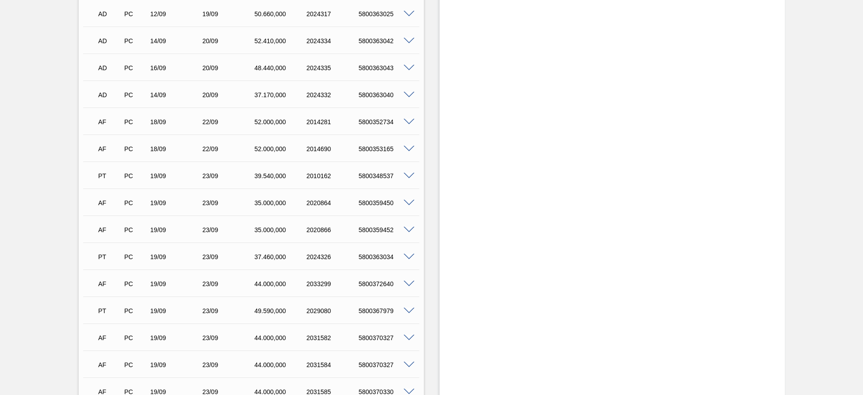
click at [408, 119] on span at bounding box center [409, 122] width 11 height 7
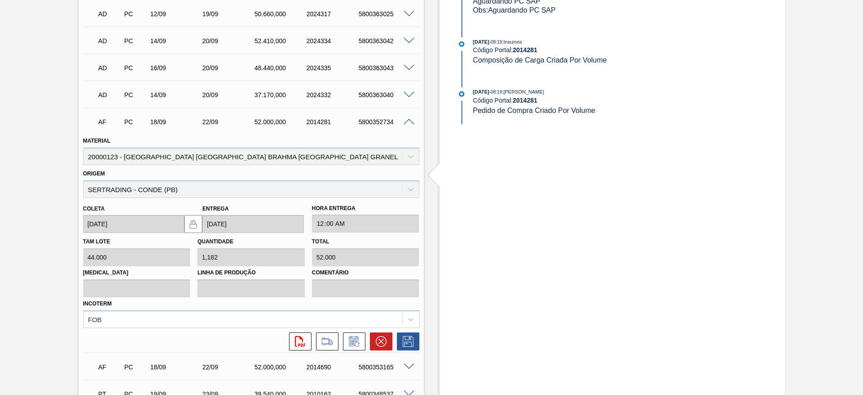
click at [354, 339] on icon at bounding box center [353, 341] width 7 height 5
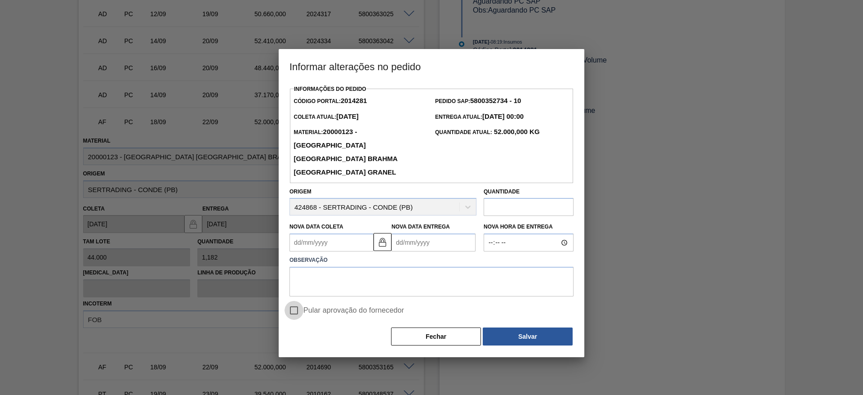
click at [296, 301] on input "Pular aprovação do fornecedor" at bounding box center [293, 310] width 19 height 19
checkbox input "true"
click at [292, 233] on Coleta2014281 "Nova Data Coleta" at bounding box center [331, 242] width 84 height 18
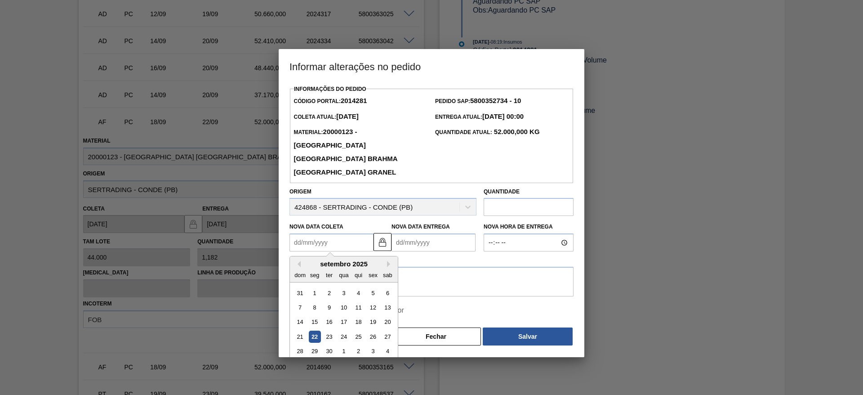
click at [312, 330] on div "22" at bounding box center [315, 336] width 12 height 12
type Coleta2014281 "[DATE]"
type Entrega2014281 "[DATE]"
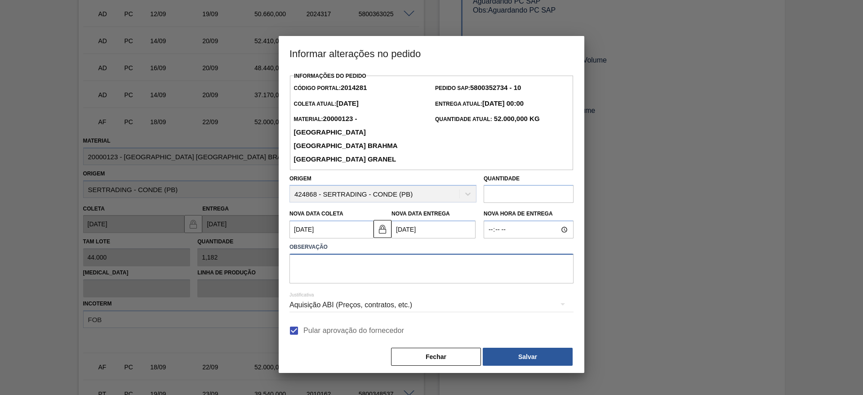
click at [303, 259] on textarea at bounding box center [431, 268] width 284 height 30
type textarea "."
click at [546, 347] on button "Salvar" at bounding box center [528, 356] width 90 height 18
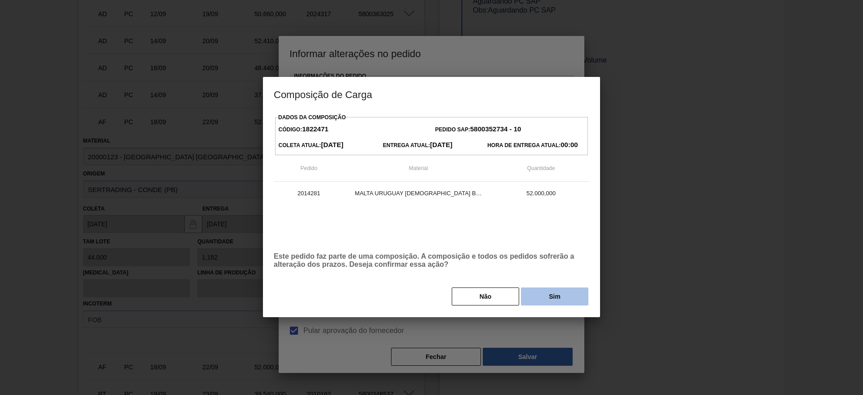
click at [547, 290] on button "Sim" at bounding box center [554, 296] width 67 height 18
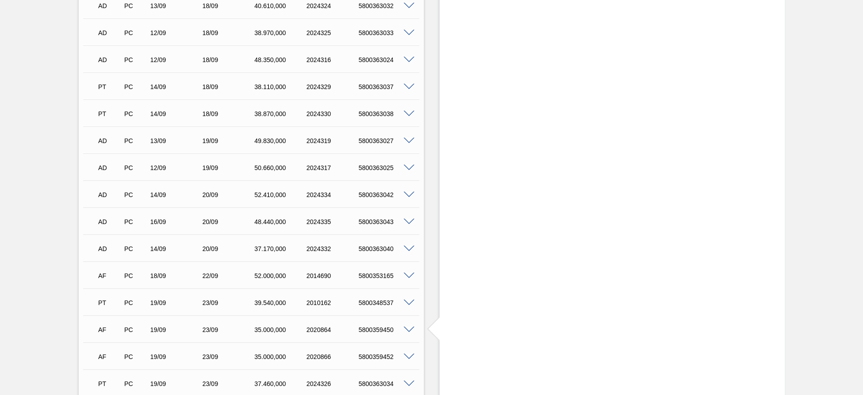
scroll to position [539, 0]
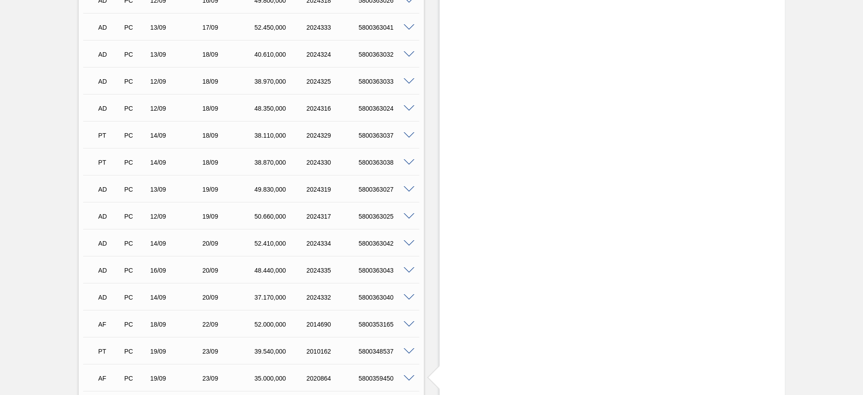
click at [406, 320] on div "5800353165" at bounding box center [385, 323] width 58 height 7
click at [407, 321] on span at bounding box center [409, 324] width 11 height 7
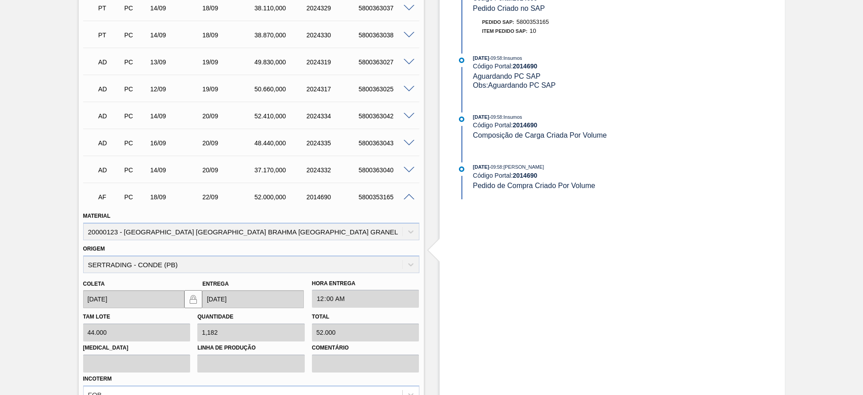
scroll to position [741, 0]
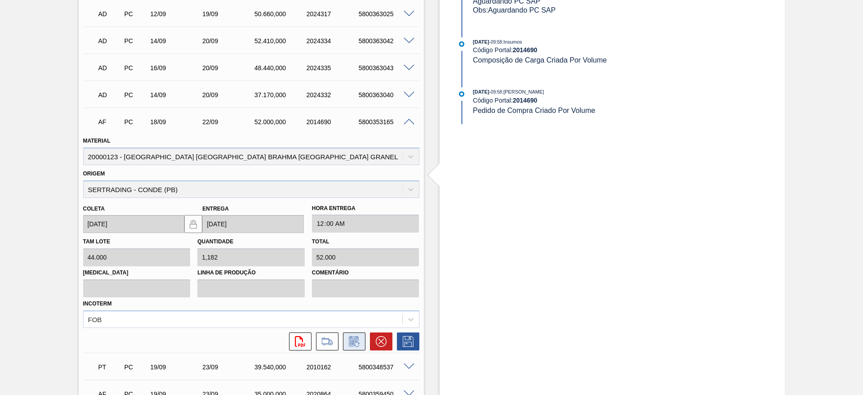
click at [355, 339] on icon at bounding box center [353, 341] width 7 height 5
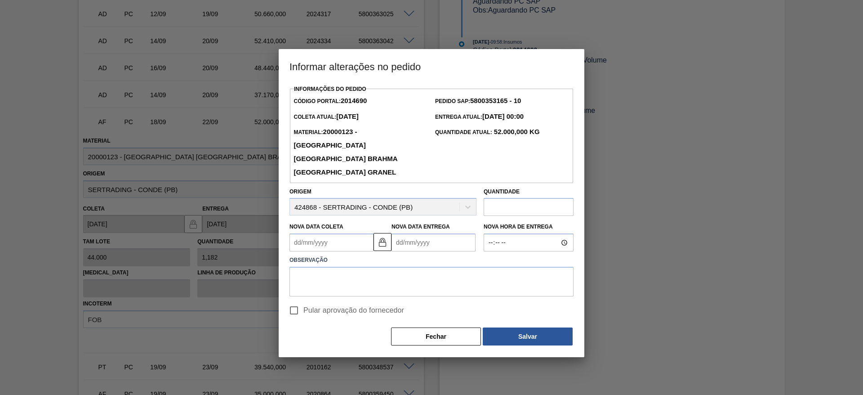
click at [300, 234] on Coleta2014690 "Nova Data Coleta" at bounding box center [331, 242] width 84 height 18
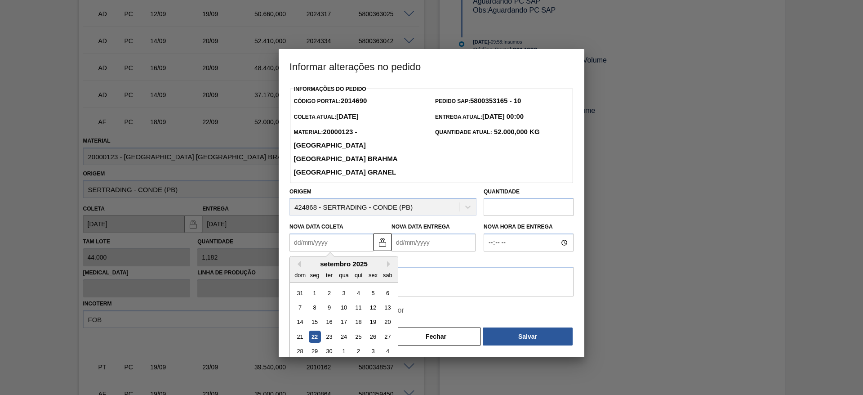
click at [314, 330] on div "22" at bounding box center [315, 336] width 12 height 12
type Coleta2014690 "[DATE]"
type Entrega2014690 "[DATE]"
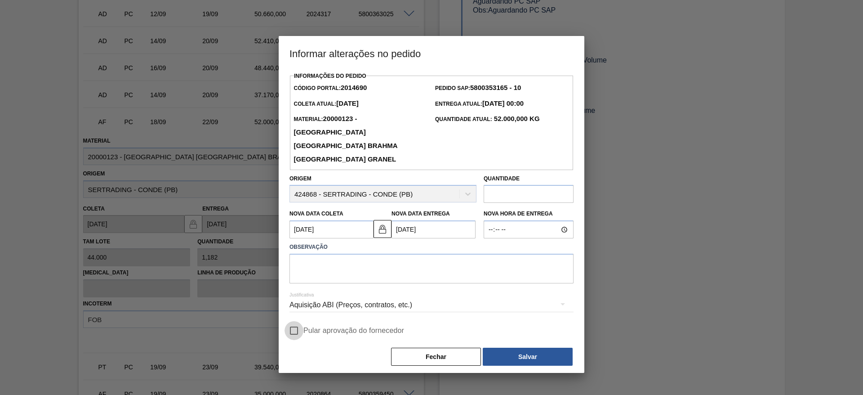
click at [297, 321] on input "Pular aprovação do fornecedor" at bounding box center [293, 330] width 19 height 19
checkbox input "true"
click at [319, 258] on textarea at bounding box center [431, 268] width 284 height 30
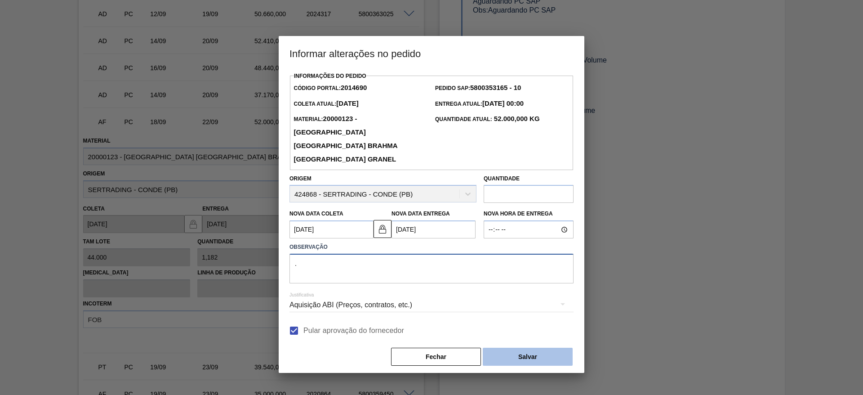
type textarea "."
click at [524, 347] on button "Salvar" at bounding box center [528, 356] width 90 height 18
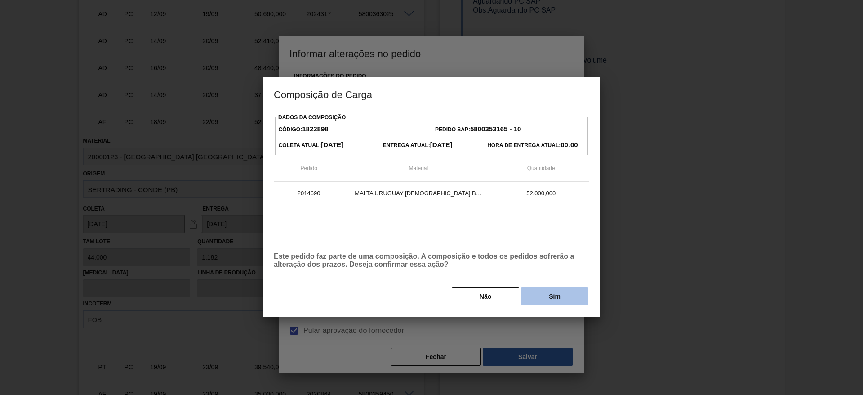
click at [548, 297] on button "Sim" at bounding box center [554, 296] width 67 height 18
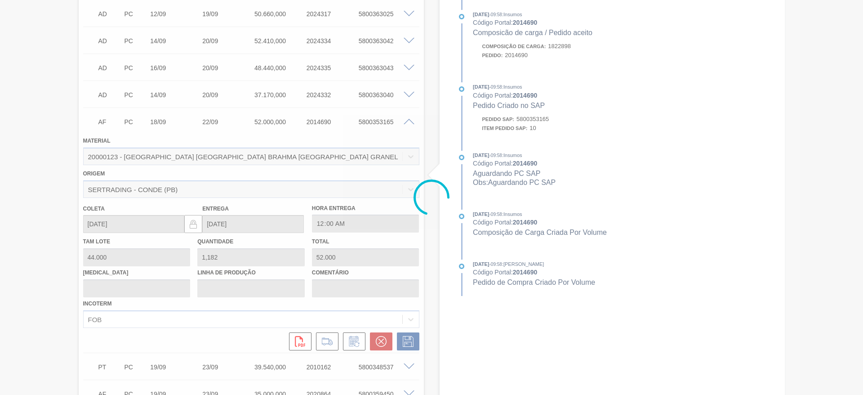
type input "."
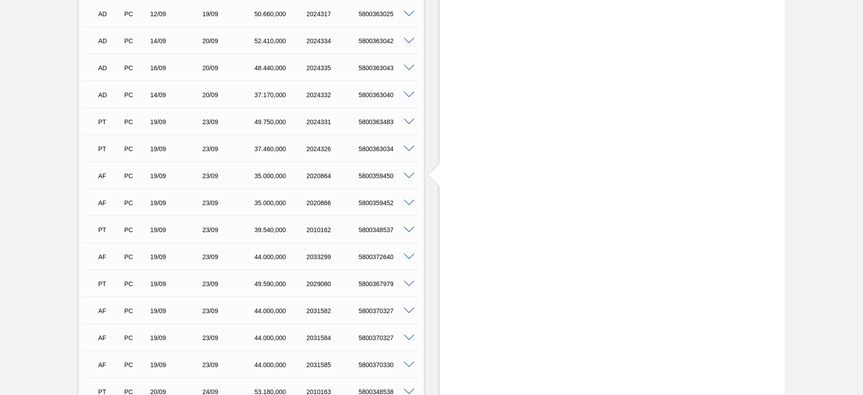
click at [408, 173] on span at bounding box center [409, 176] width 11 height 7
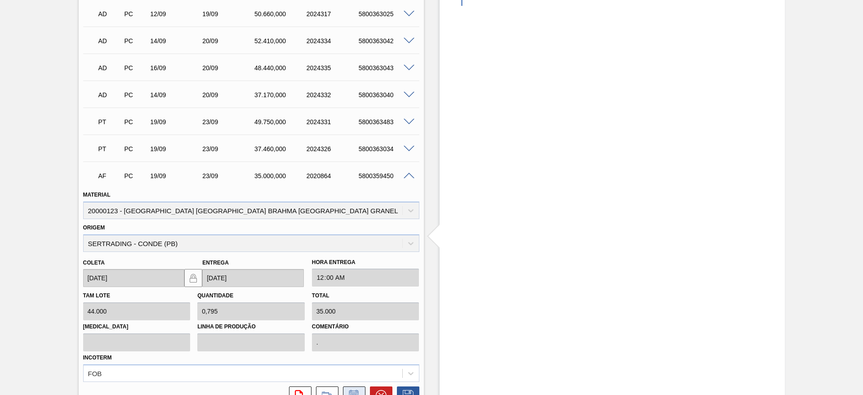
click at [350, 393] on icon at bounding box center [353, 395] width 7 height 5
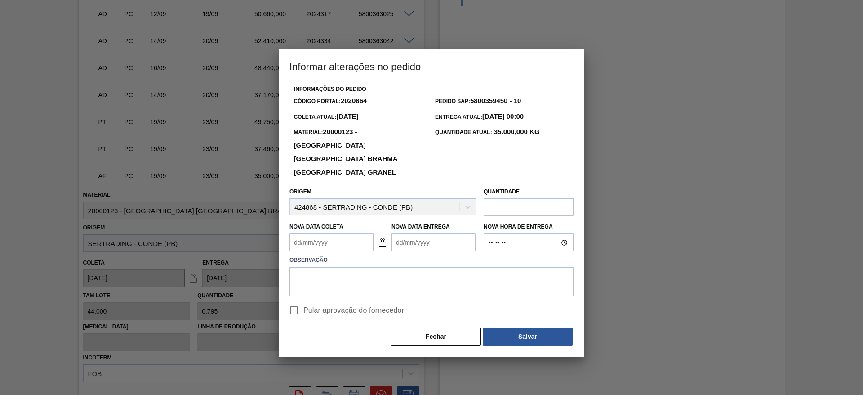
click at [293, 233] on Coleta2020864 "Nova Data Coleta" at bounding box center [331, 242] width 84 height 18
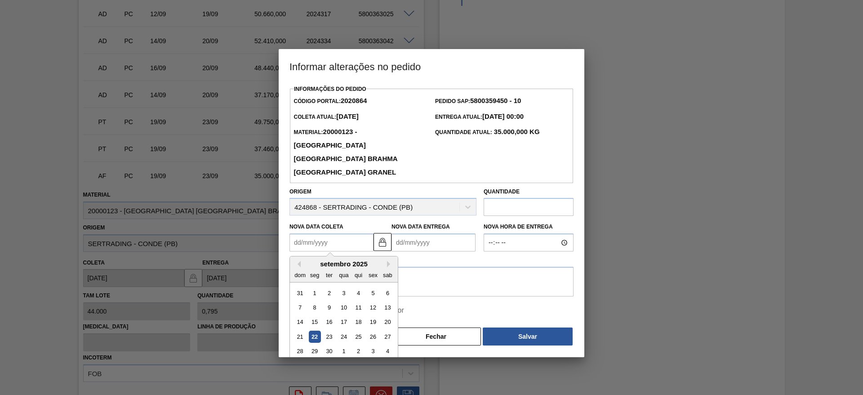
click at [313, 330] on div "22" at bounding box center [315, 336] width 12 height 12
type Coleta2020864 "[DATE]"
type Entrega2020864 "[DATE]"
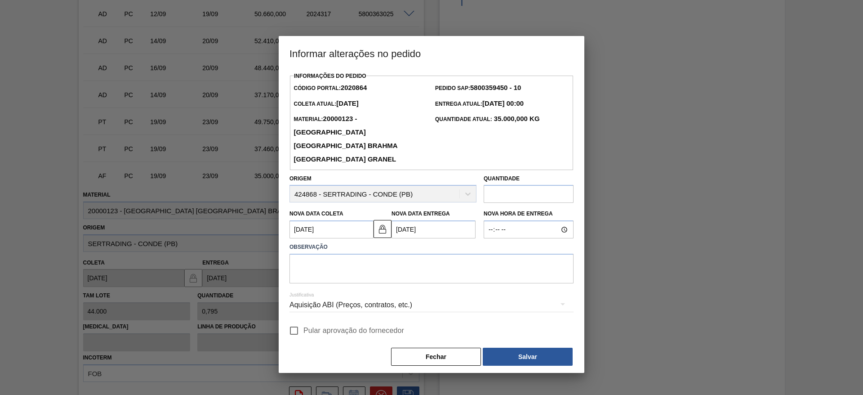
click at [296, 321] on input "Pular aprovação do fornecedor" at bounding box center [293, 330] width 19 height 19
checkbox input "true"
click at [306, 253] on textarea at bounding box center [431, 268] width 284 height 30
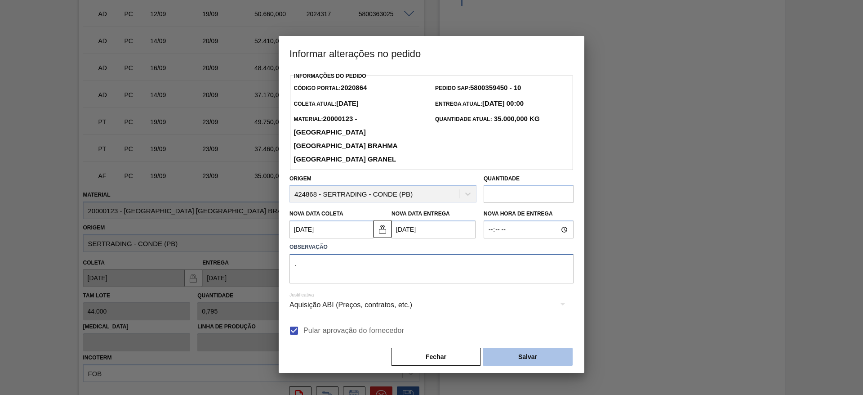
type textarea "."
click at [507, 347] on button "Salvar" at bounding box center [528, 356] width 90 height 18
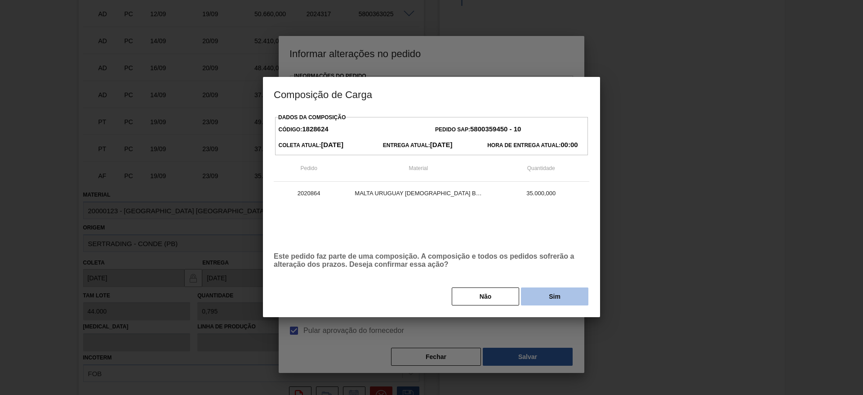
click at [549, 297] on button "Sim" at bounding box center [554, 296] width 67 height 18
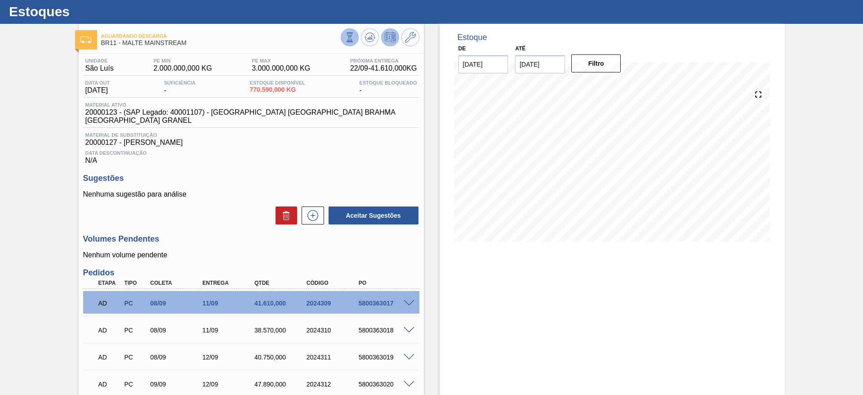
scroll to position [0, 0]
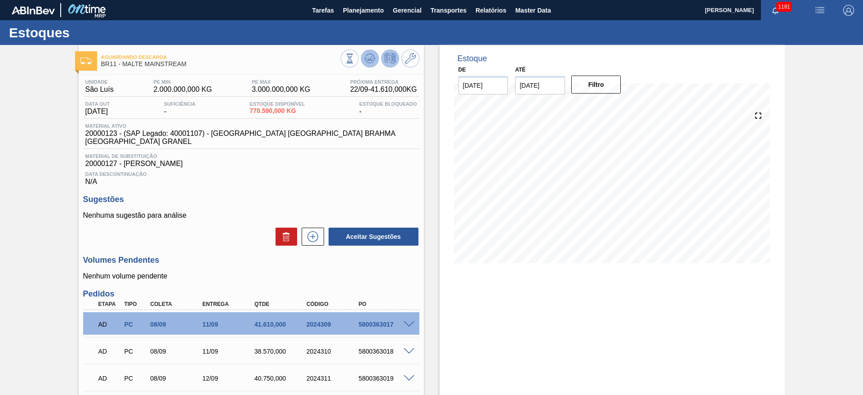
click at [368, 57] on icon at bounding box center [369, 58] width 11 height 11
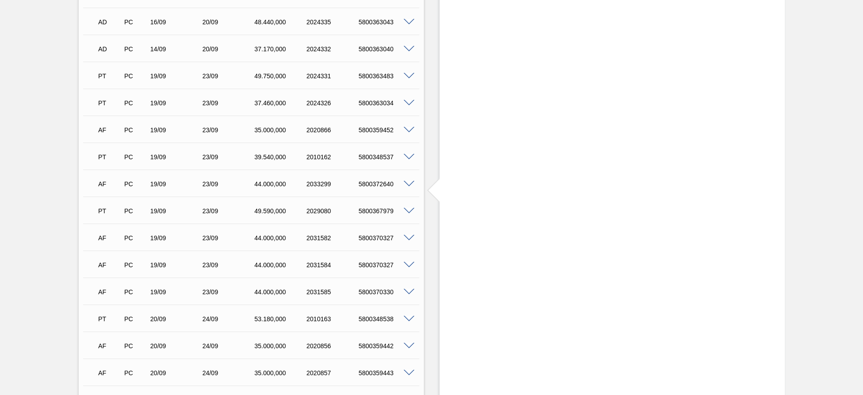
scroll to position [809, 0]
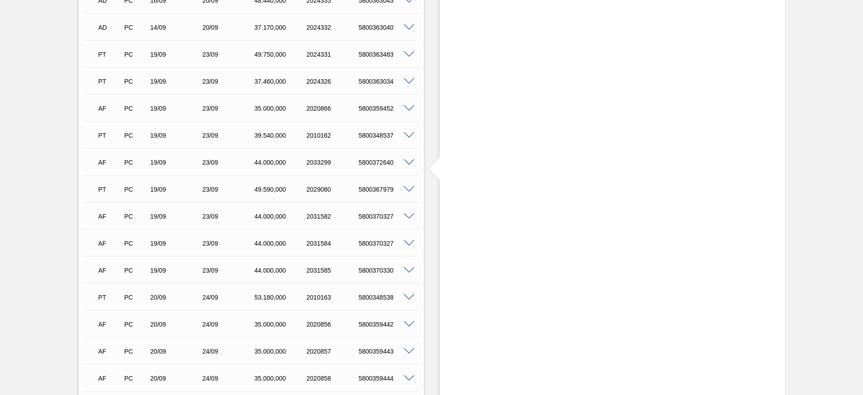
click at [406, 159] on span at bounding box center [409, 162] width 11 height 7
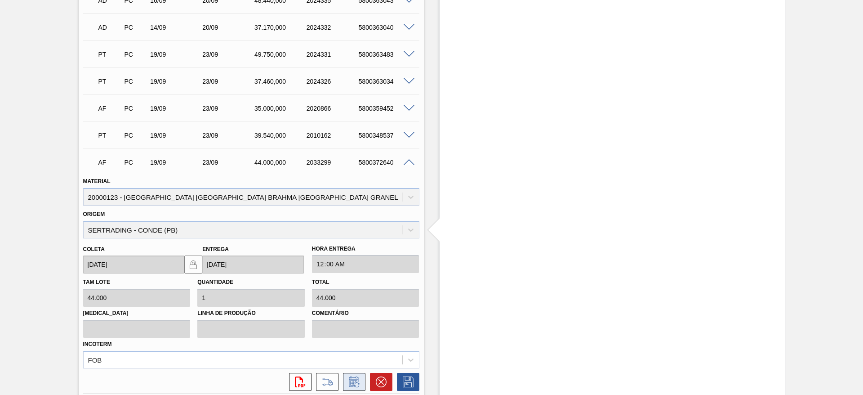
click at [351, 380] on icon at bounding box center [353, 382] width 7 height 5
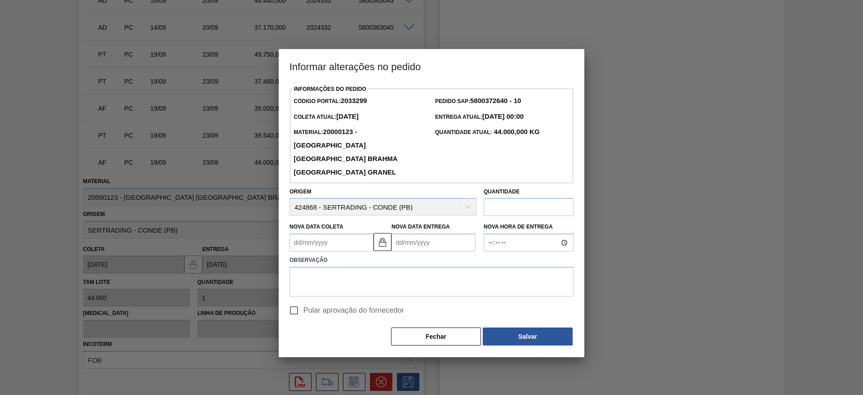
click at [294, 233] on Coleta2033299 "Nova Data Coleta" at bounding box center [331, 242] width 84 height 18
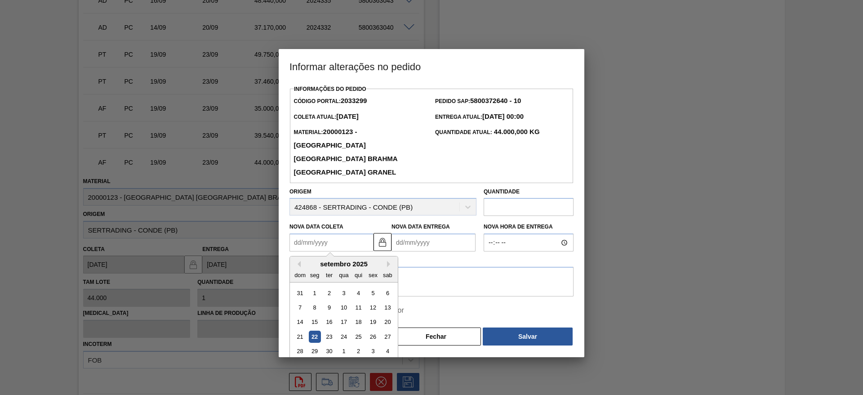
click at [315, 330] on div "22" at bounding box center [315, 336] width 12 height 12
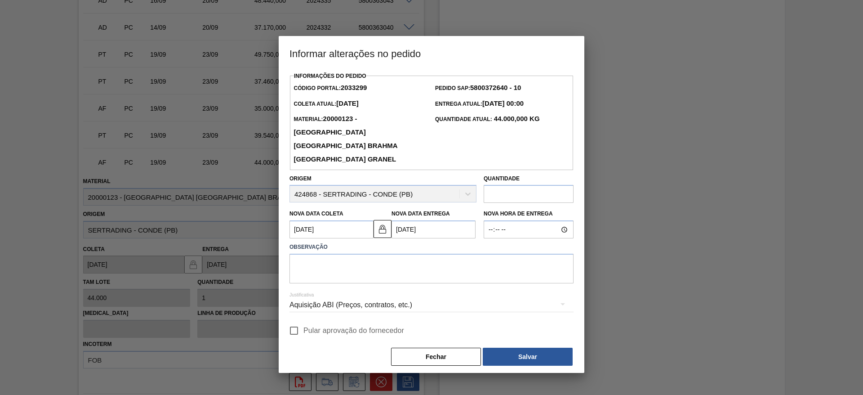
type Coleta2033299 "[DATE]"
type Entrega2033299 "[DATE]"
click at [299, 321] on input "Pular aprovação do fornecedor" at bounding box center [293, 330] width 19 height 19
checkbox input "true"
click at [305, 261] on textarea at bounding box center [431, 268] width 284 height 30
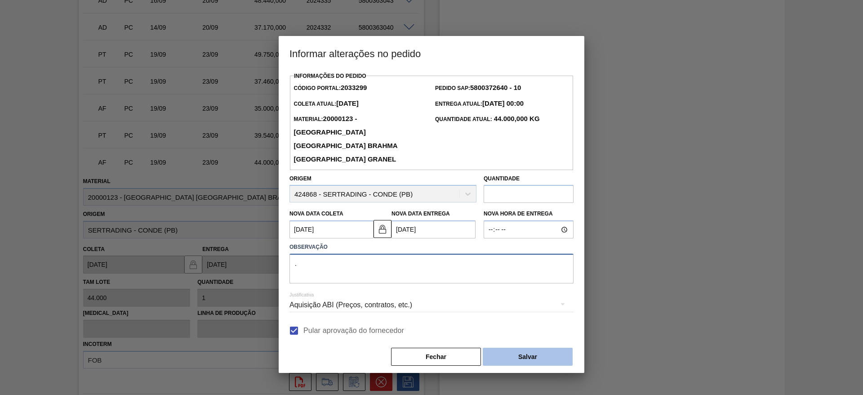
type textarea "."
click at [549, 347] on button "Salvar" at bounding box center [528, 356] width 90 height 18
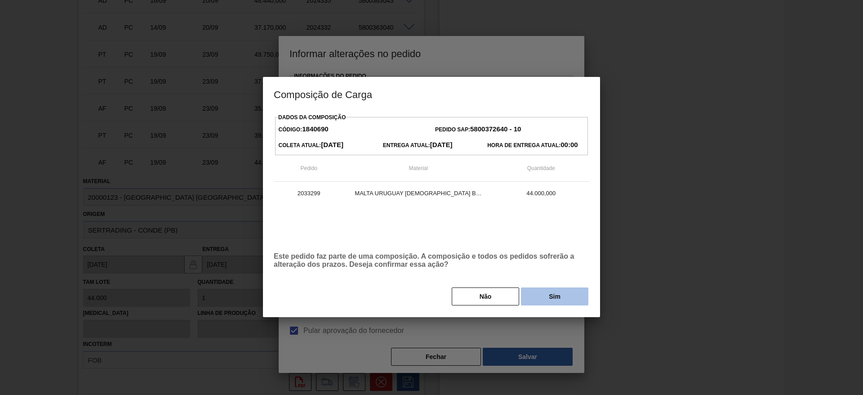
click at [555, 289] on button "Sim" at bounding box center [554, 296] width 67 height 18
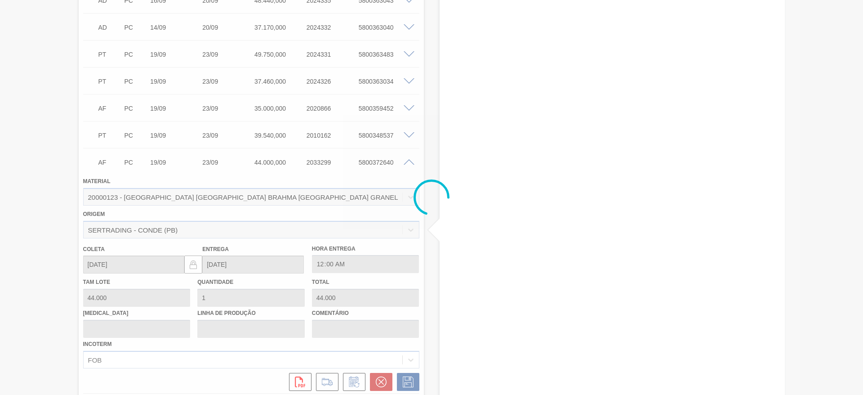
type input "."
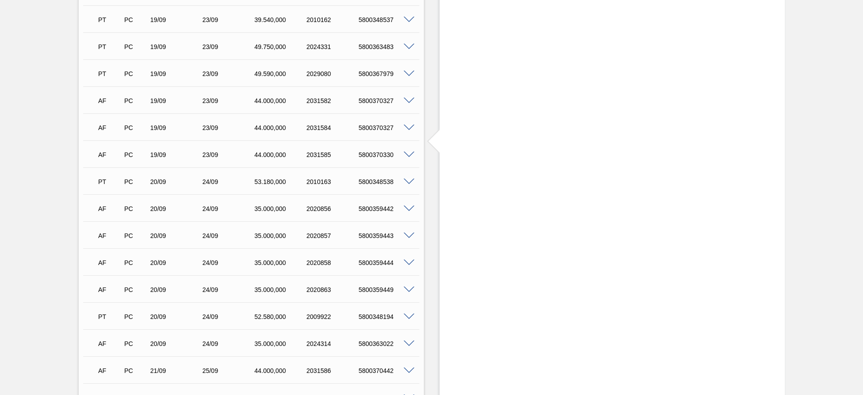
scroll to position [876, 0]
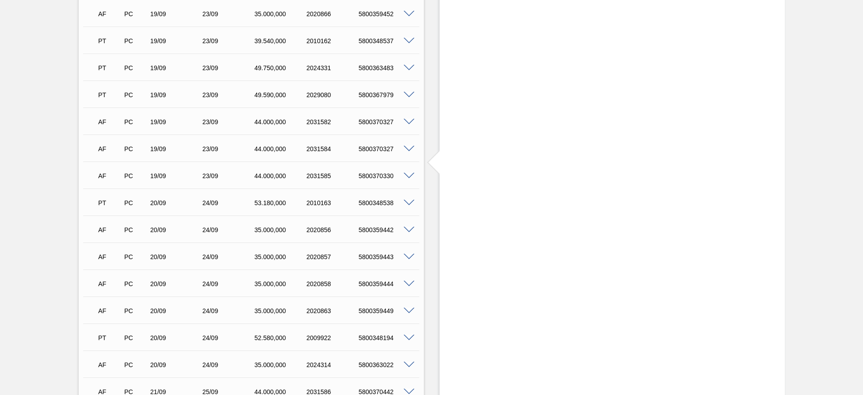
click at [407, 119] on span at bounding box center [409, 122] width 11 height 7
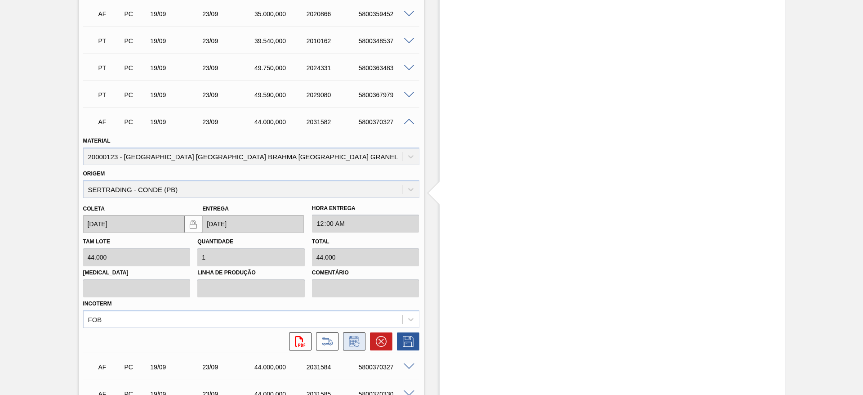
click at [355, 339] on icon at bounding box center [353, 341] width 7 height 5
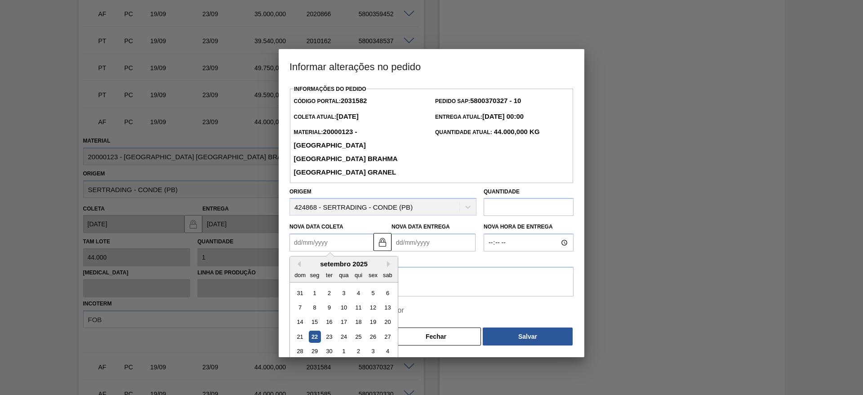
click at [299, 233] on Coleta2031582 "Nova Data Coleta" at bounding box center [331, 242] width 84 height 18
click at [315, 330] on div "22" at bounding box center [315, 336] width 12 height 12
type Coleta2031582 "[DATE]"
type Entrega2031582 "[DATE]"
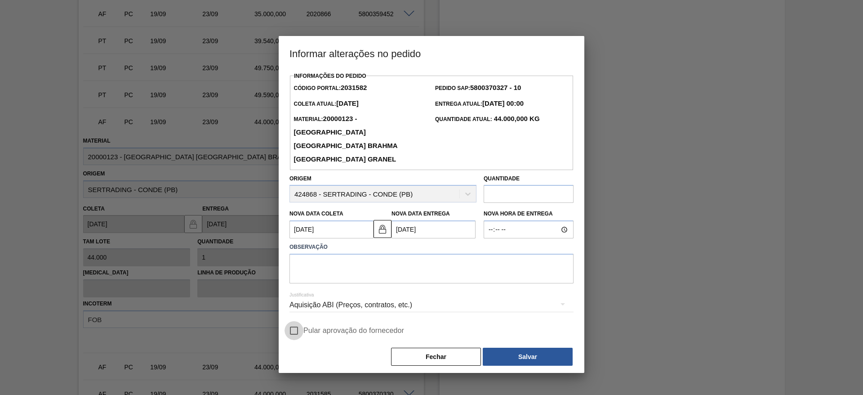
click at [293, 321] on input "Pular aprovação do fornecedor" at bounding box center [293, 330] width 19 height 19
checkbox input "true"
click at [315, 255] on textarea at bounding box center [431, 268] width 284 height 30
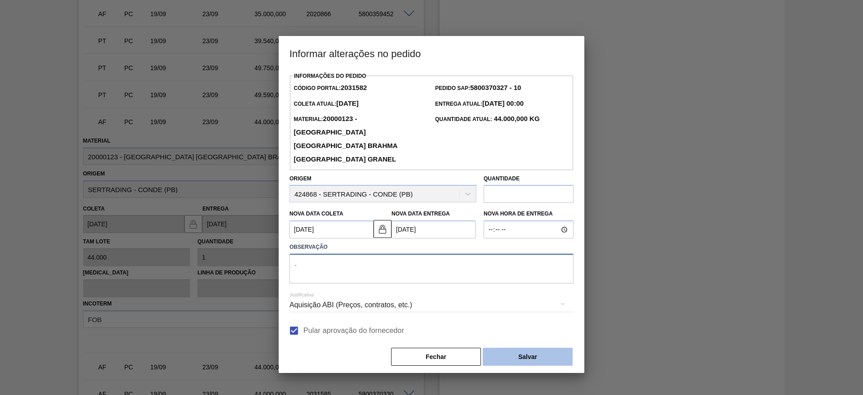
type textarea "."
click at [531, 348] on button "Salvar" at bounding box center [528, 356] width 90 height 18
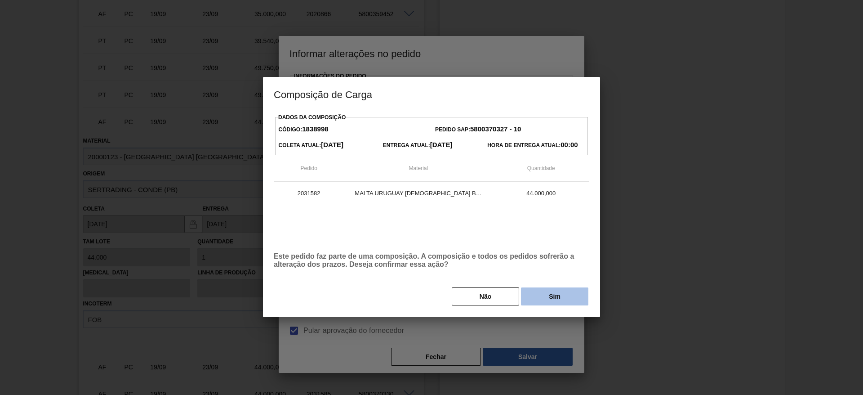
click at [541, 289] on button "Sim" at bounding box center [554, 296] width 67 height 18
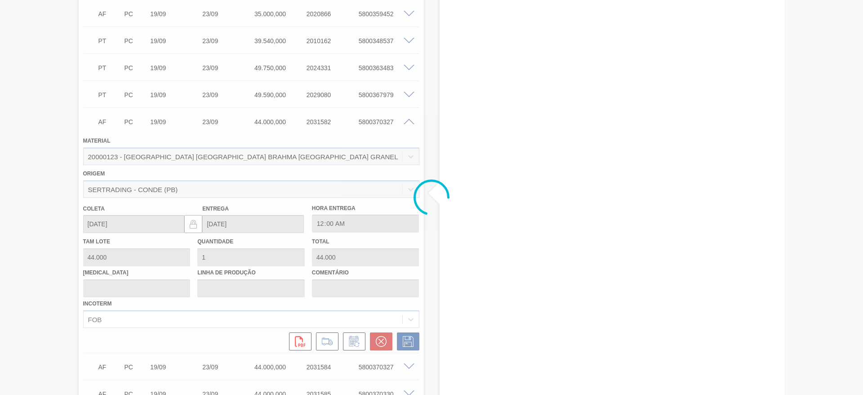
type input "."
type input "[DATE]"
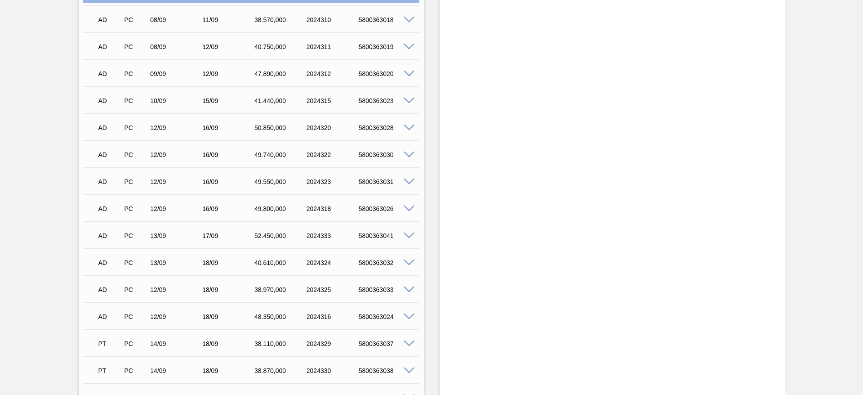
scroll to position [0, 0]
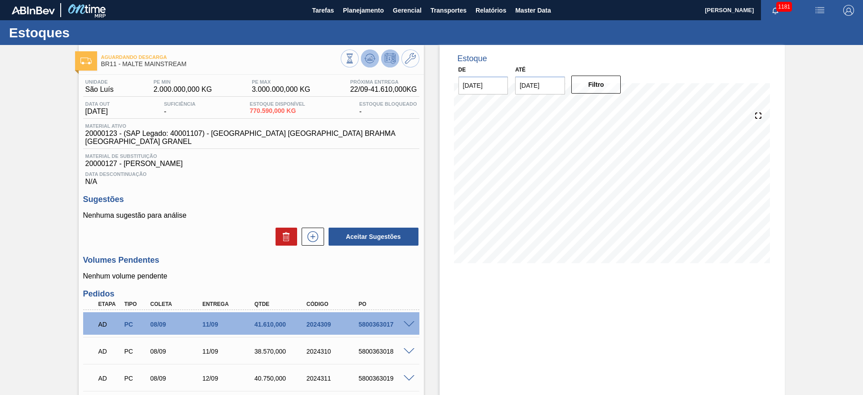
click at [368, 58] on icon at bounding box center [369, 58] width 11 height 11
click at [368, 63] on icon at bounding box center [369, 58] width 11 height 11
click at [372, 60] on icon at bounding box center [369, 58] width 11 height 11
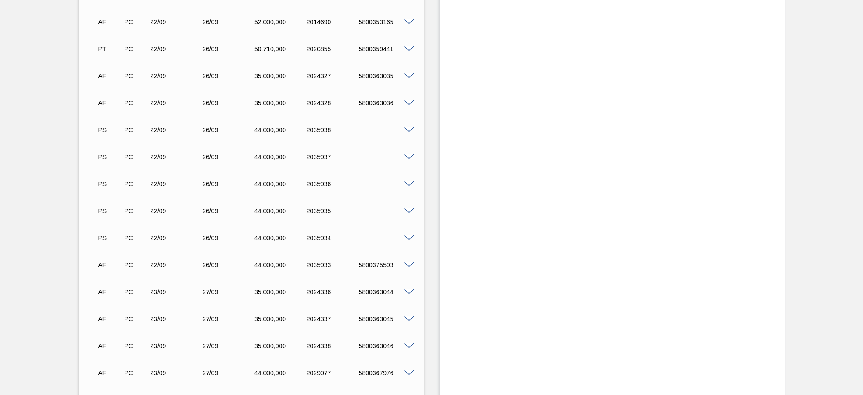
scroll to position [1483, 0]
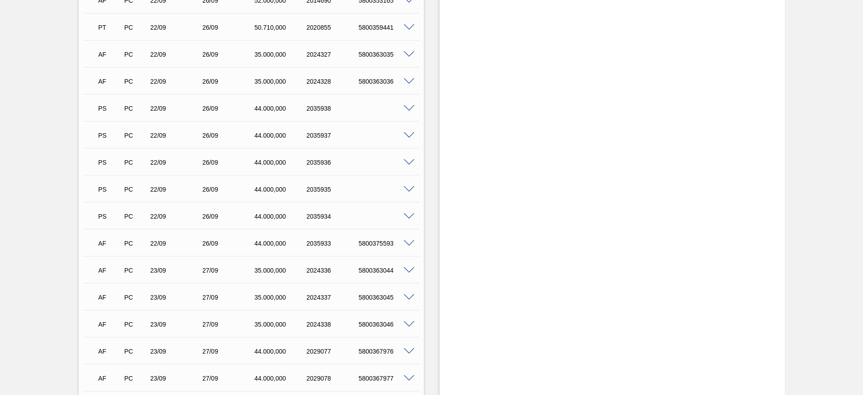
click at [408, 104] on div at bounding box center [410, 107] width 18 height 7
click at [409, 105] on span at bounding box center [409, 108] width 11 height 7
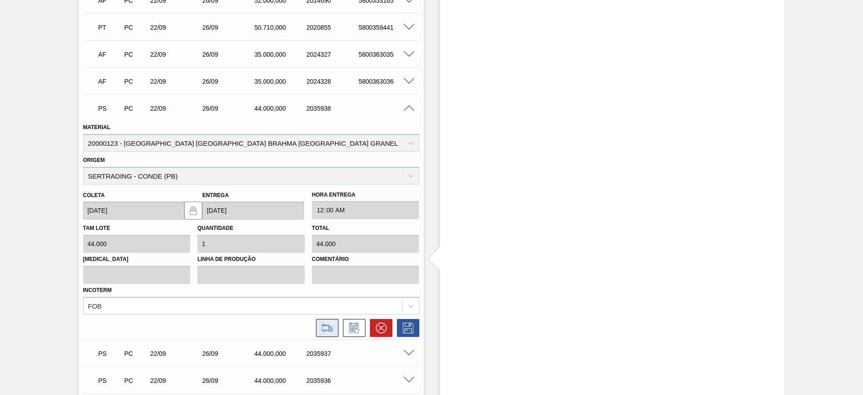
click at [326, 322] on icon at bounding box center [327, 327] width 14 height 11
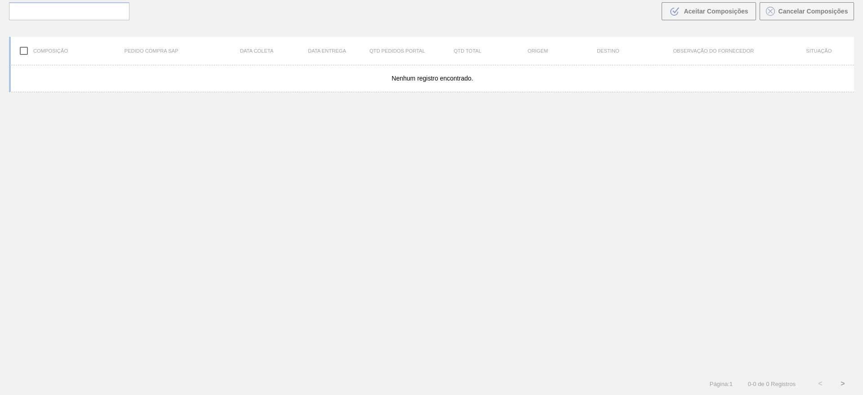
scroll to position [65, 0]
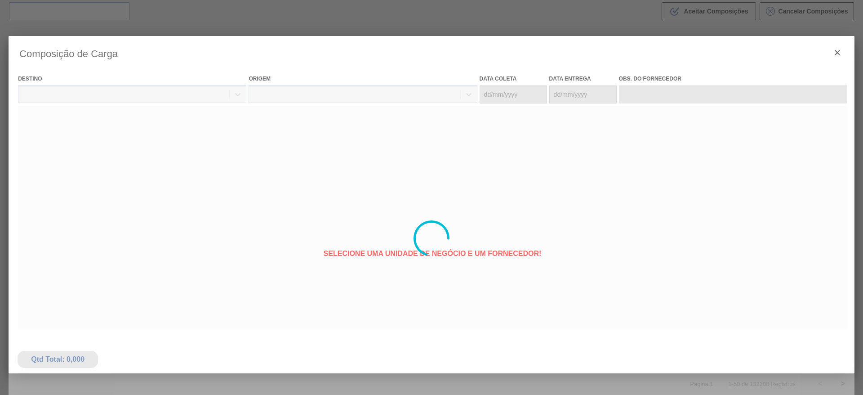
type coleta "[DATE]"
type entrega "[DATE]"
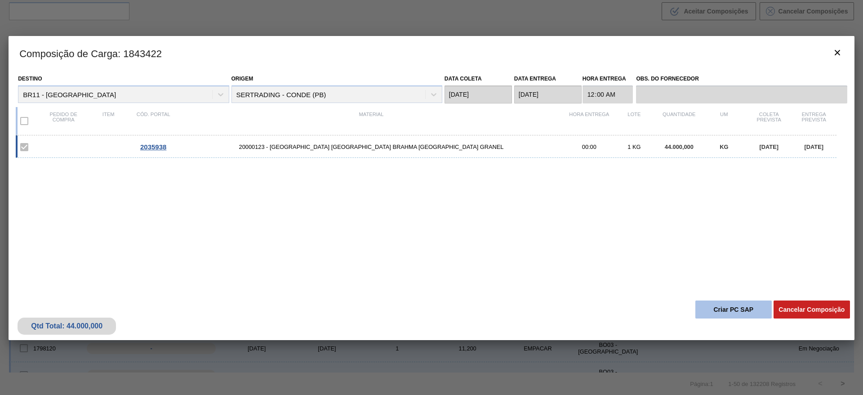
click at [732, 312] on button "Criar PC SAP" at bounding box center [733, 309] width 76 height 18
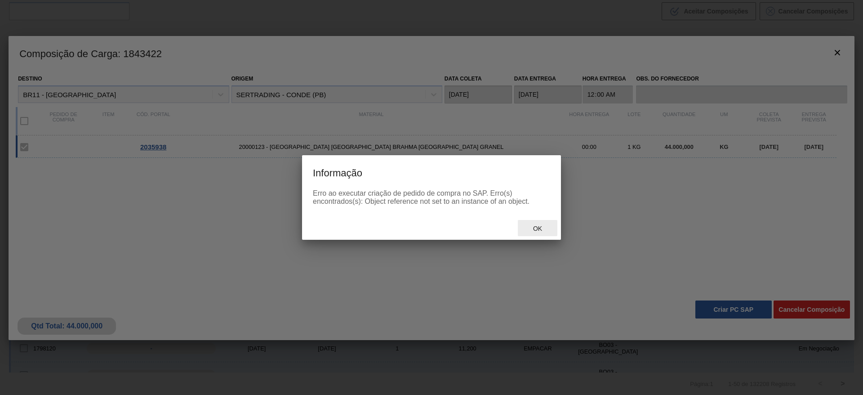
click at [541, 226] on span "Ok" at bounding box center [537, 228] width 23 height 7
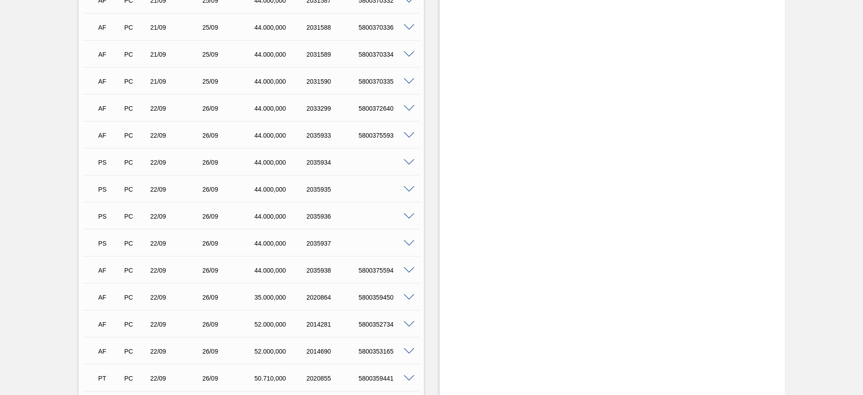
scroll to position [1213, 0]
click at [411, 213] on span at bounding box center [409, 216] width 11 height 7
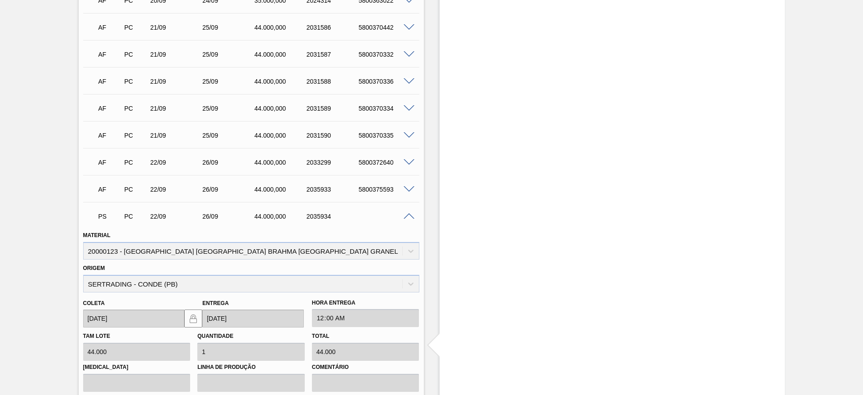
click at [412, 213] on span at bounding box center [409, 216] width 11 height 7
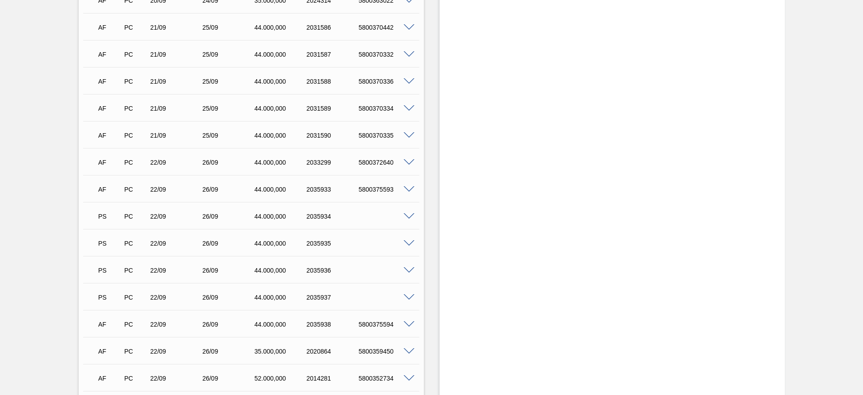
click at [410, 213] on span at bounding box center [409, 216] width 11 height 7
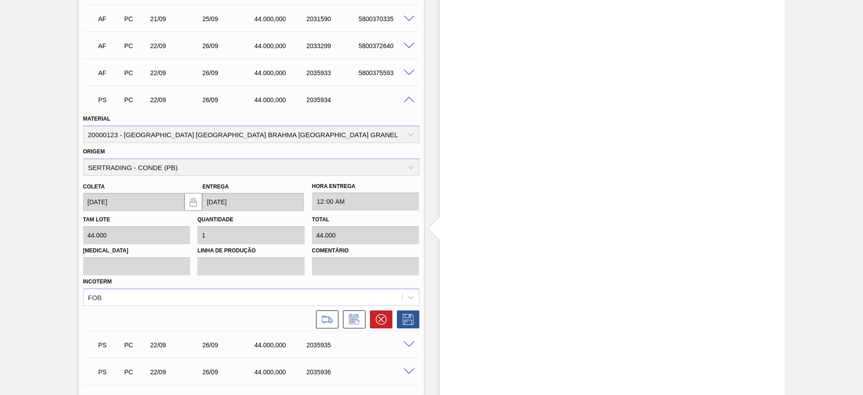
scroll to position [1281, 0]
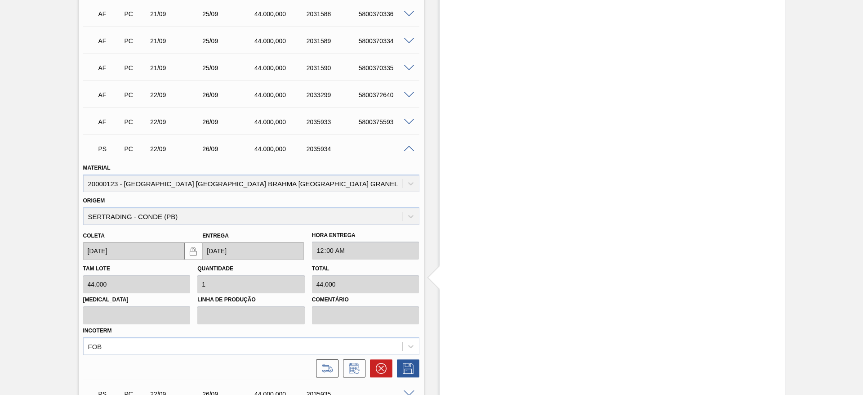
click at [405, 146] on span at bounding box center [409, 149] width 11 height 7
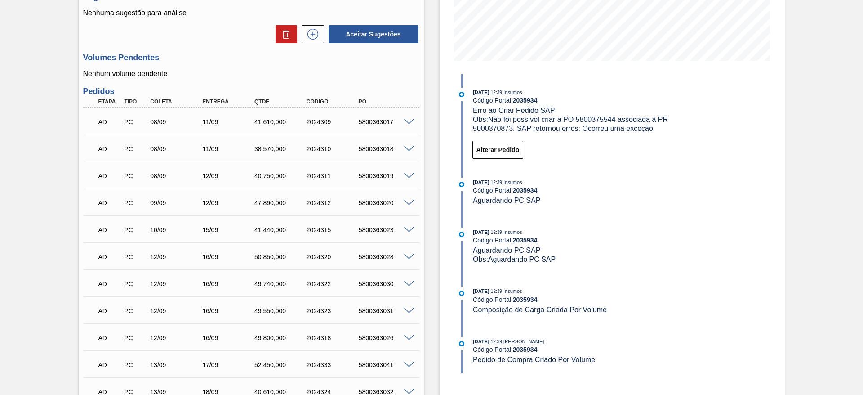
scroll to position [0, 0]
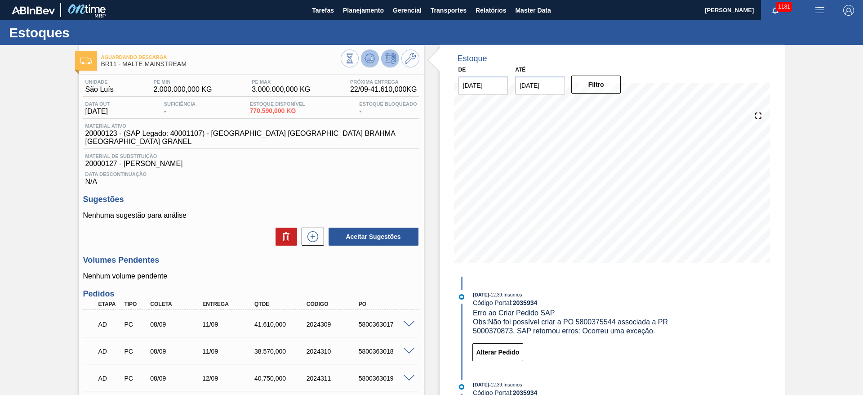
click at [373, 54] on icon at bounding box center [369, 58] width 11 height 11
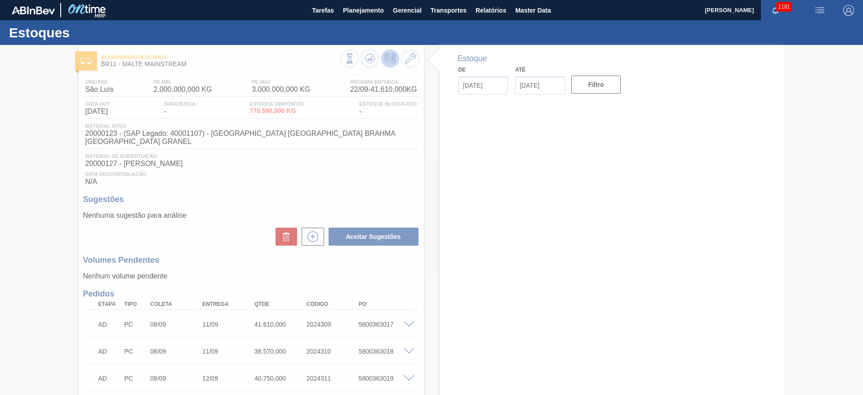
type input "[DATE]"
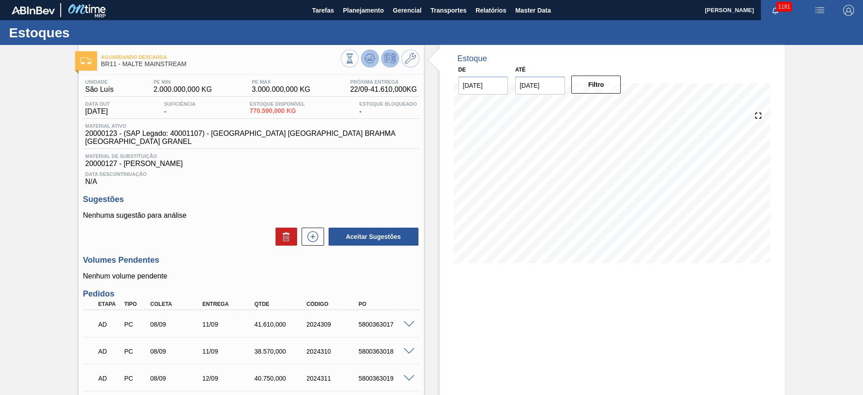
click at [369, 61] on icon at bounding box center [369, 58] width 11 height 11
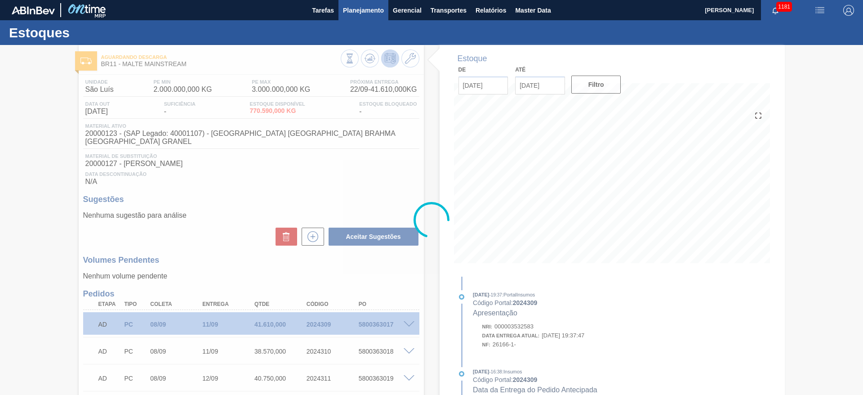
click at [363, 12] on span "Planejamento" at bounding box center [363, 10] width 41 height 11
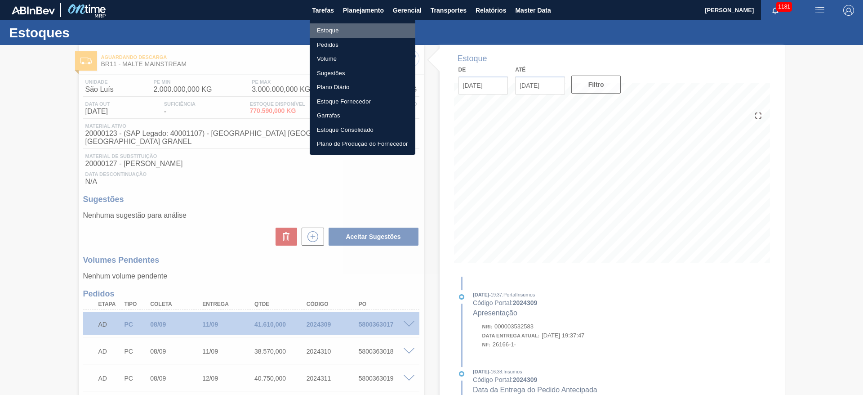
click at [323, 31] on li "Estoque" at bounding box center [363, 30] width 106 height 14
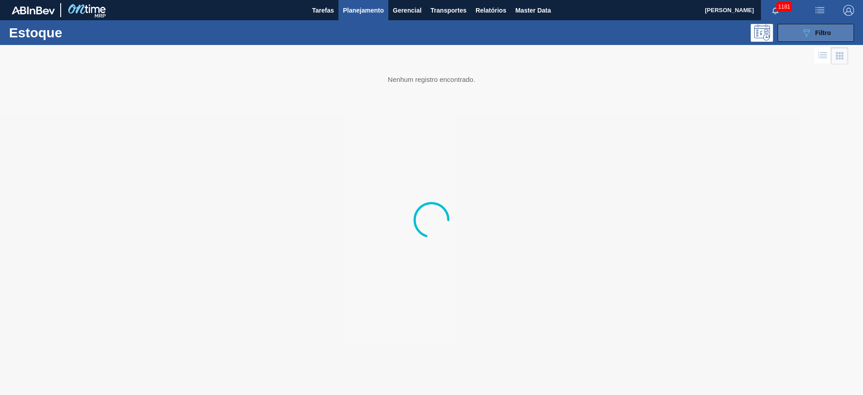
click at [820, 36] on span "Filtro" at bounding box center [823, 32] width 16 height 7
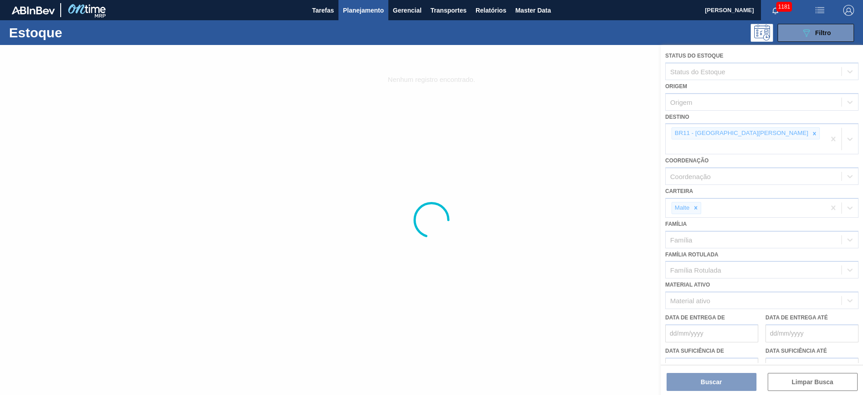
click at [728, 135] on div at bounding box center [431, 220] width 863 height 350
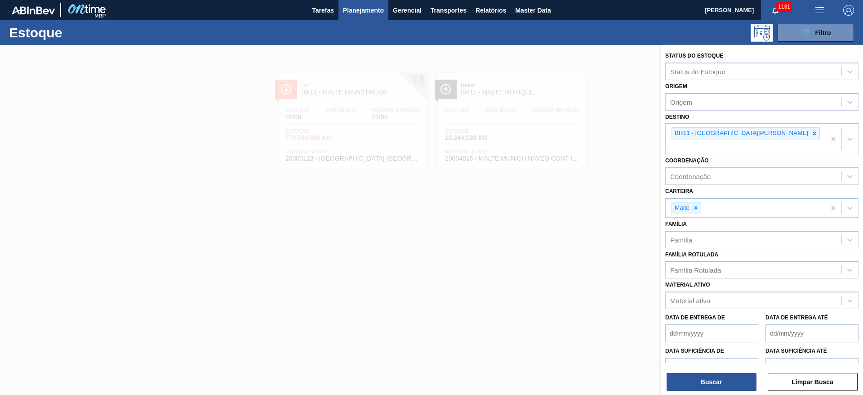
click at [811, 134] on icon at bounding box center [814, 133] width 6 height 6
type input "03"
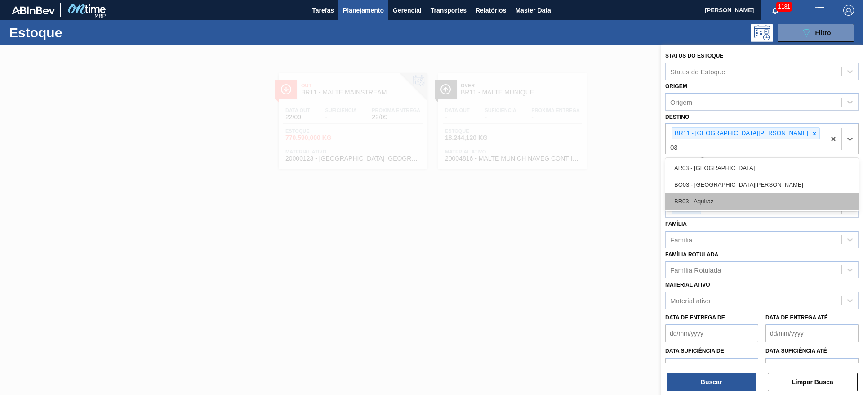
click at [706, 193] on div "BR03 - Aquiraz" at bounding box center [761, 201] width 193 height 17
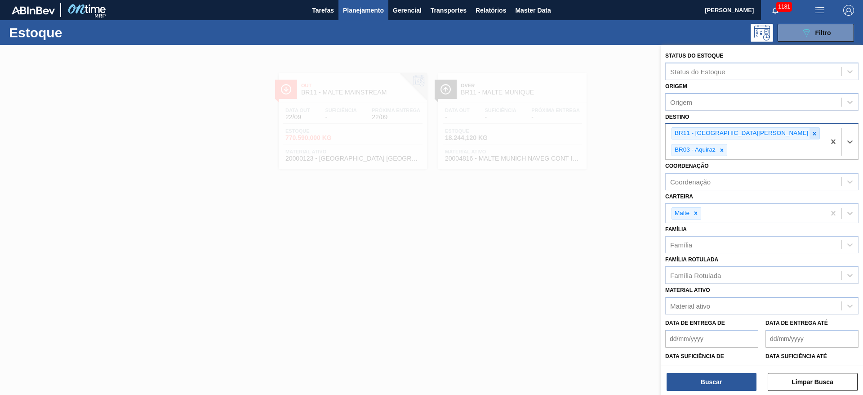
click at [811, 133] on icon at bounding box center [814, 133] width 6 height 6
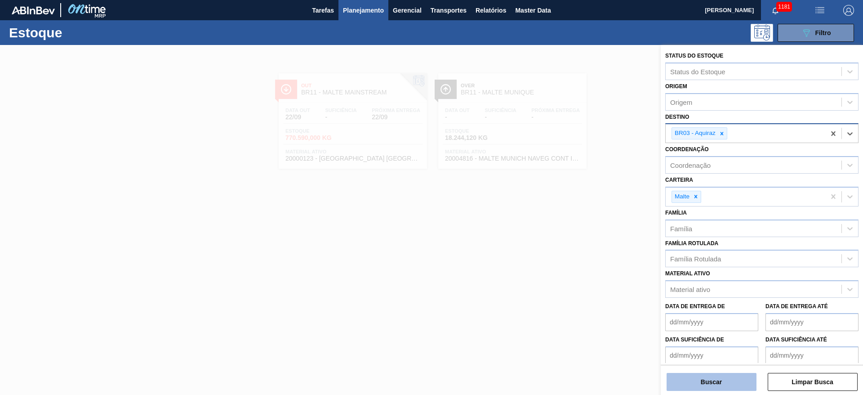
click at [713, 379] on button "Buscar" at bounding box center [711, 382] width 90 height 18
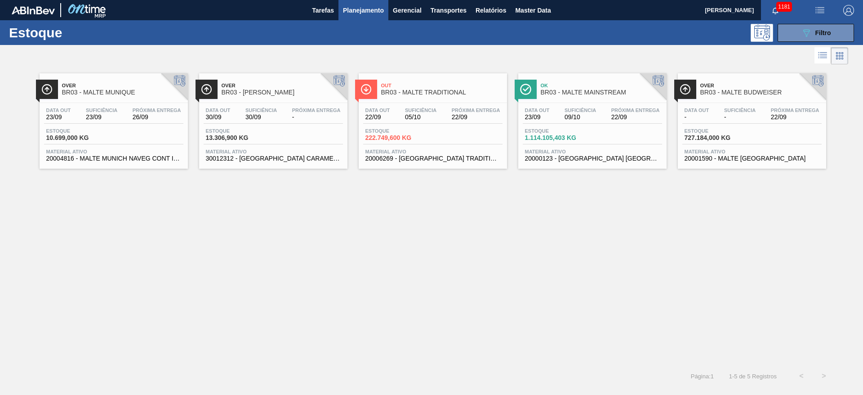
click at [590, 129] on div "Estoque 1.114.105,403 KG" at bounding box center [592, 136] width 139 height 16
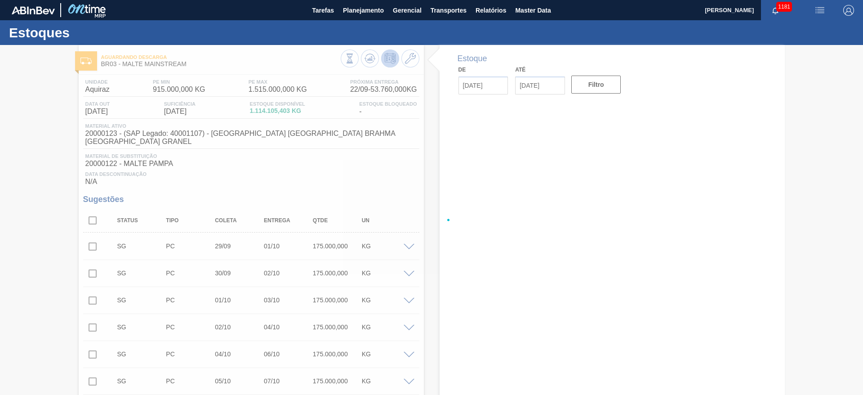
type input "[DATE]"
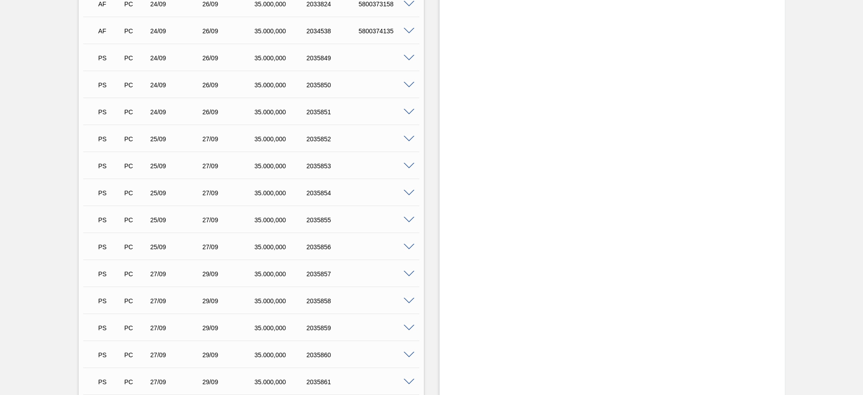
scroll to position [1346, 0]
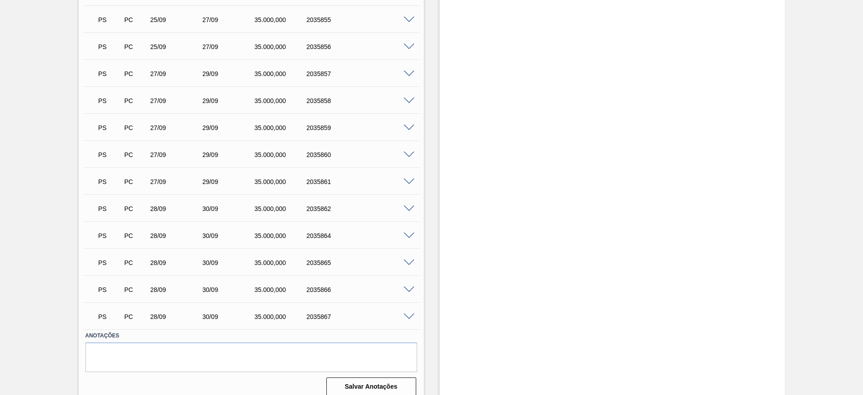
click at [407, 313] on span at bounding box center [409, 316] width 11 height 7
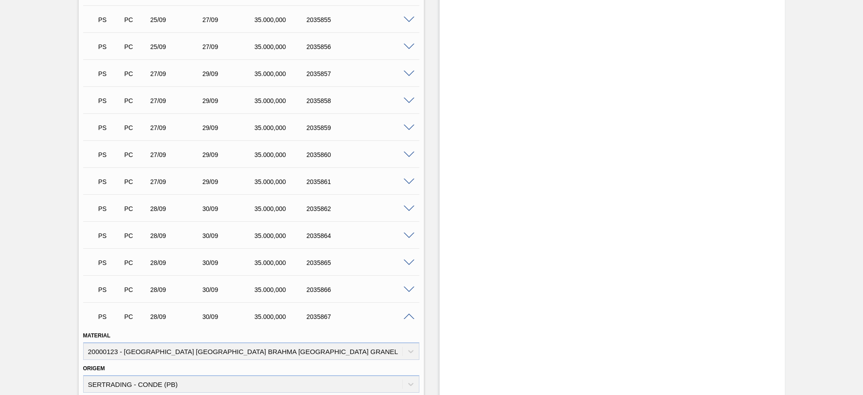
scroll to position [1564, 0]
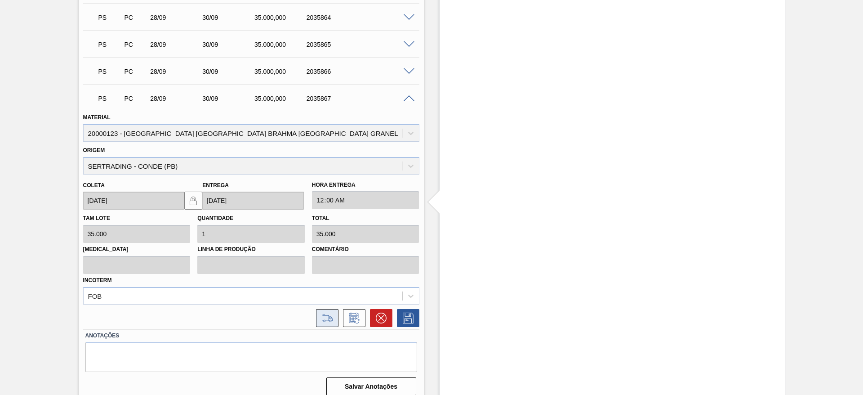
click at [329, 312] on icon at bounding box center [327, 317] width 14 height 11
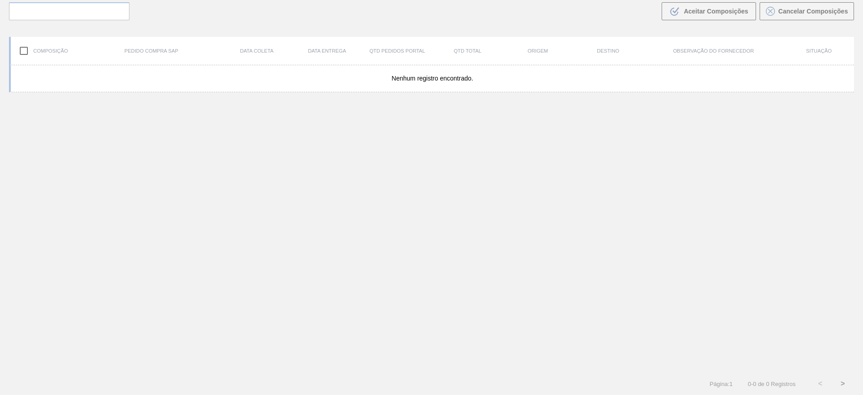
scroll to position [65, 0]
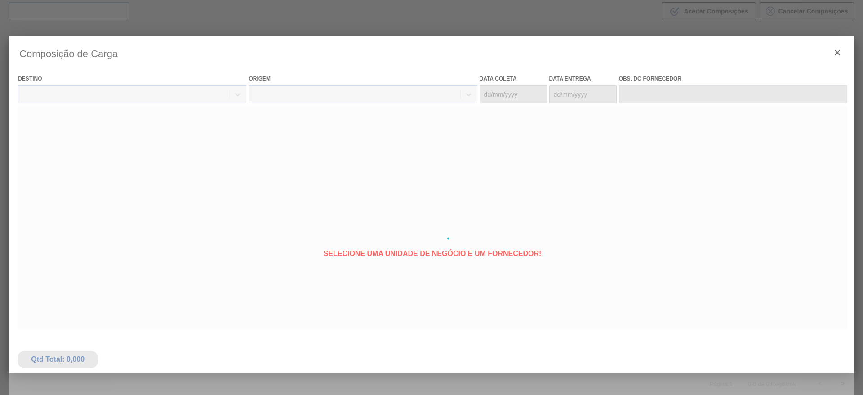
type coleta "[DATE]"
type entrega "[DATE]"
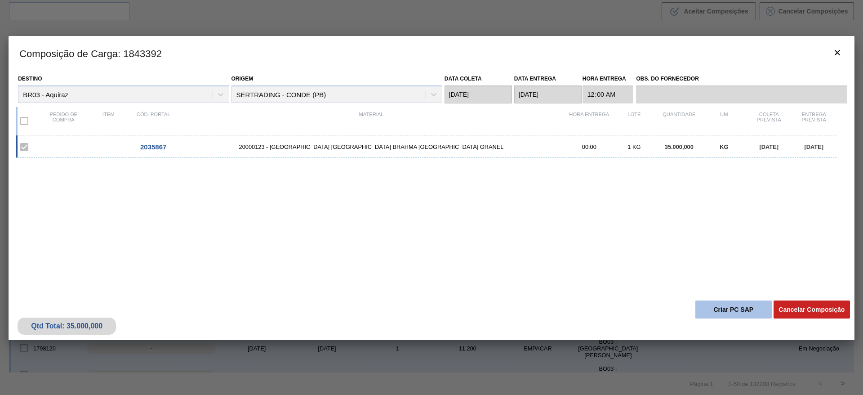
click at [731, 314] on button "Criar PC SAP" at bounding box center [733, 309] width 76 height 18
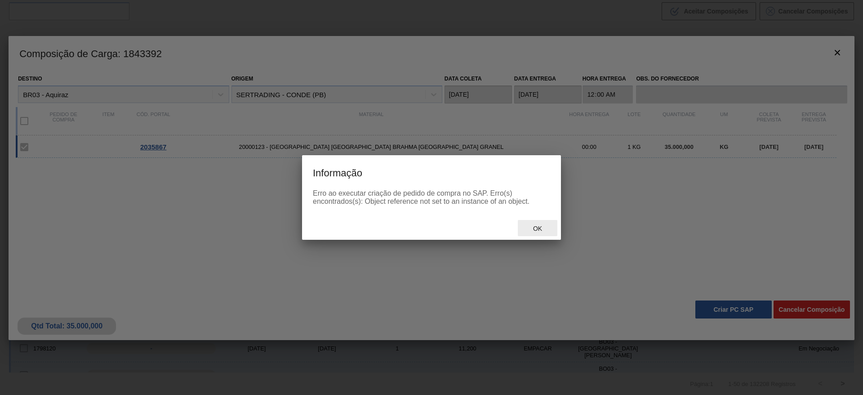
click at [543, 226] on span "Ok" at bounding box center [537, 228] width 23 height 7
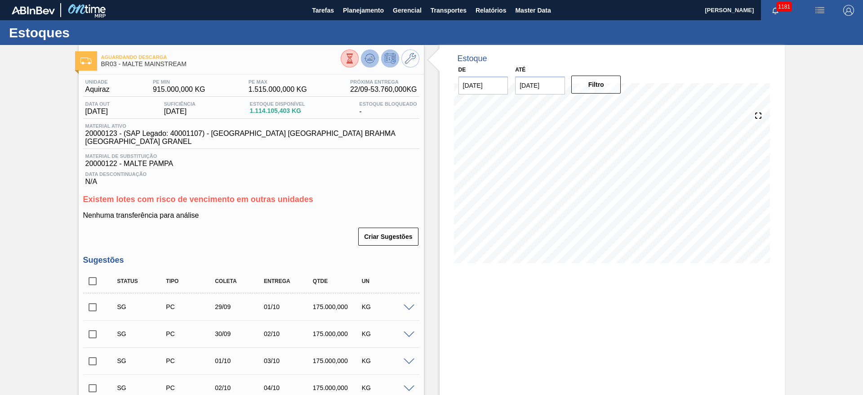
click at [369, 60] on icon at bounding box center [369, 59] width 1 height 2
click at [362, 53] on button at bounding box center [370, 58] width 18 height 18
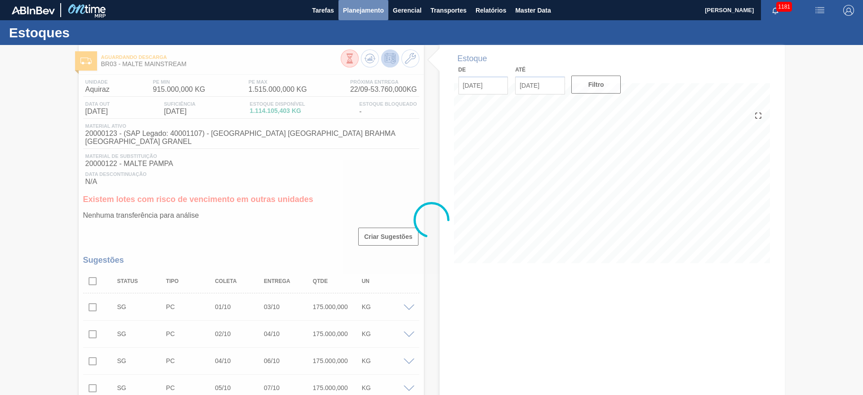
click at [351, 9] on span "Planejamento" at bounding box center [363, 10] width 41 height 11
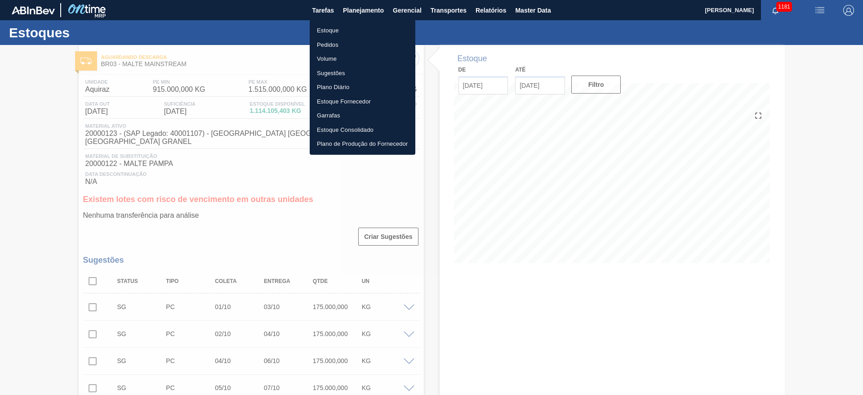
click at [43, 131] on div at bounding box center [431, 197] width 863 height 395
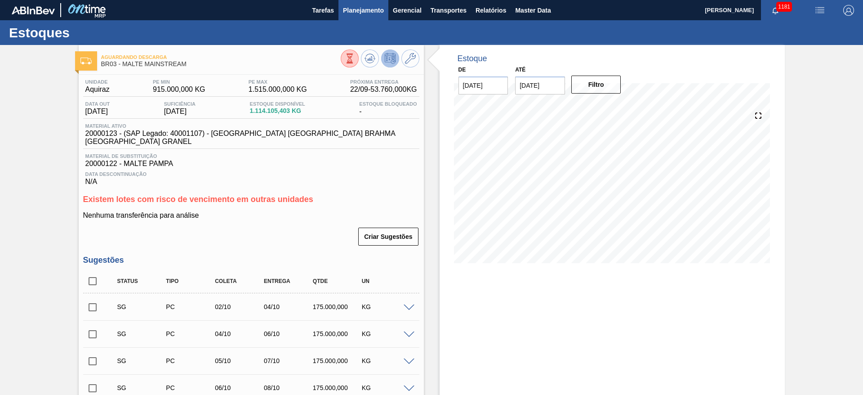
click at [363, 7] on span "Planejamento" at bounding box center [363, 10] width 41 height 11
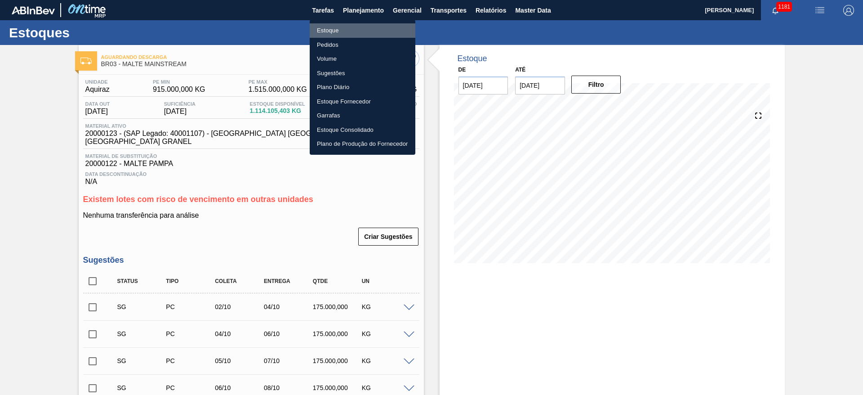
click at [330, 26] on li "Estoque" at bounding box center [363, 30] width 106 height 14
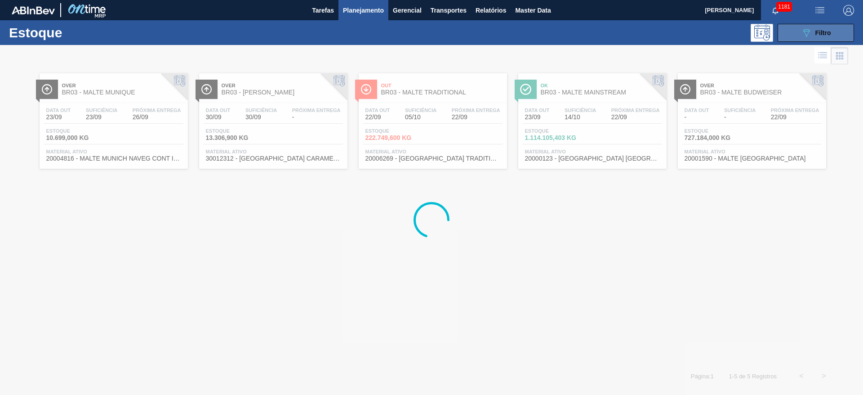
click at [828, 35] on span "Filtro" at bounding box center [823, 32] width 16 height 7
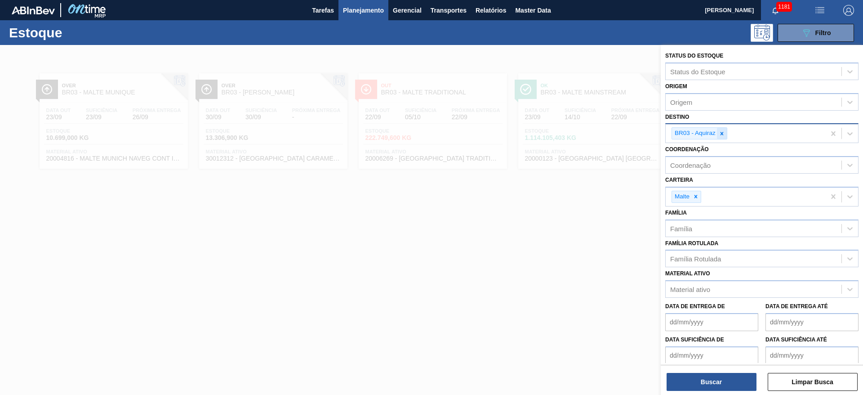
click at [723, 133] on icon at bounding box center [721, 133] width 3 height 3
type input "11"
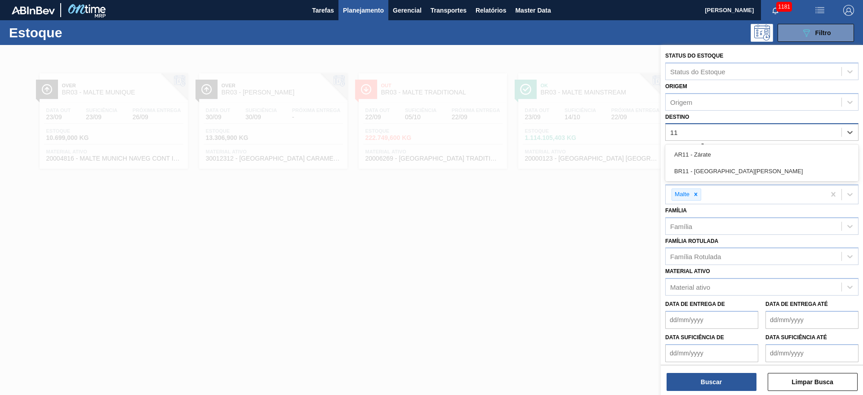
click at [700, 166] on div "BR11 - [GEOGRAPHIC_DATA]" at bounding box center [761, 171] width 193 height 17
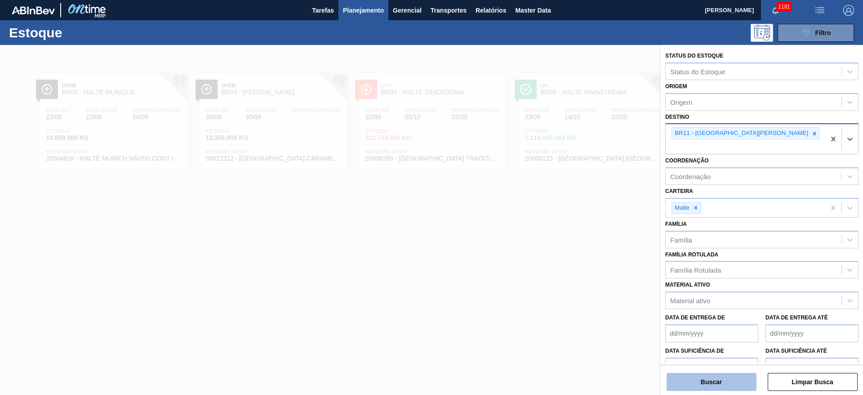
click at [712, 382] on button "Buscar" at bounding box center [711, 382] width 90 height 18
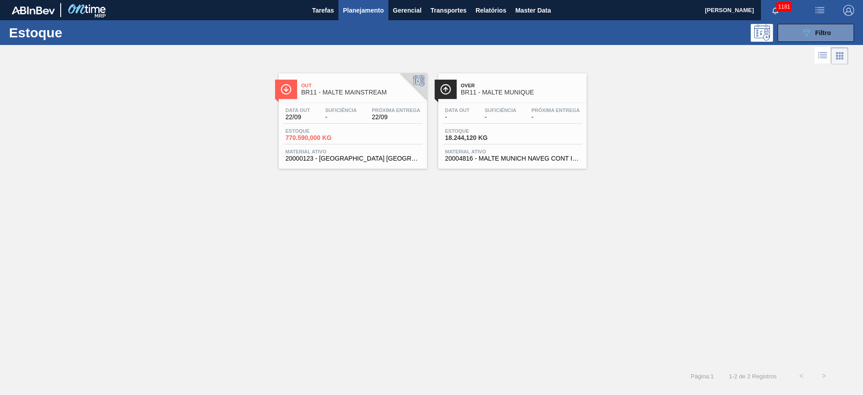
click at [381, 116] on span "22/09" at bounding box center [396, 117] width 49 height 7
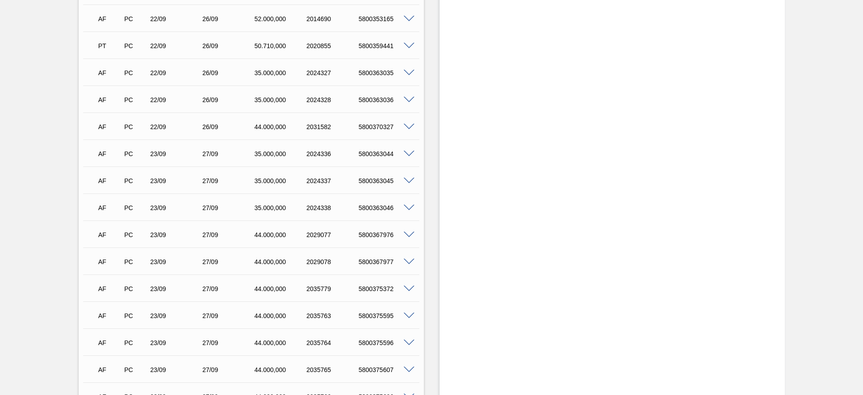
scroll to position [1618, 0]
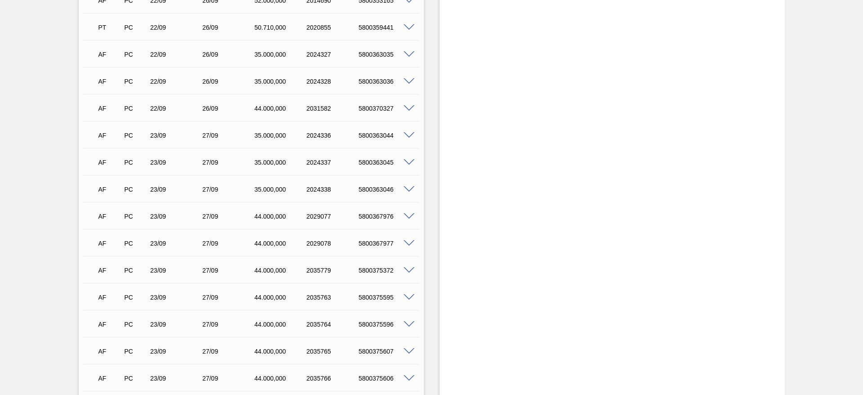
click at [411, 132] on span at bounding box center [409, 135] width 11 height 7
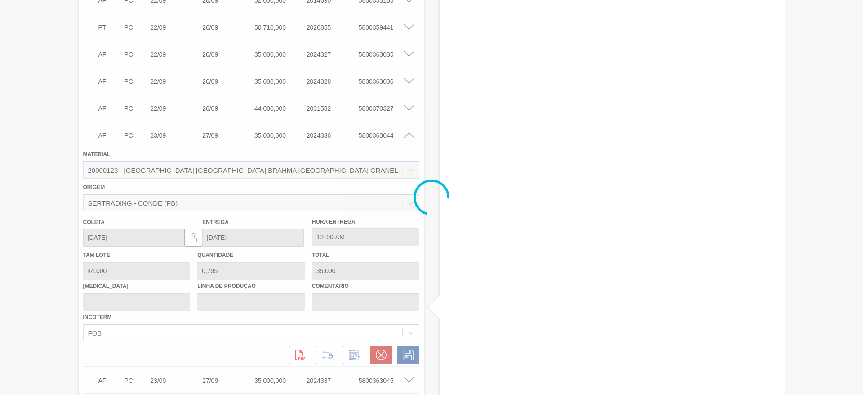
click at [411, 129] on div at bounding box center [431, 197] width 863 height 395
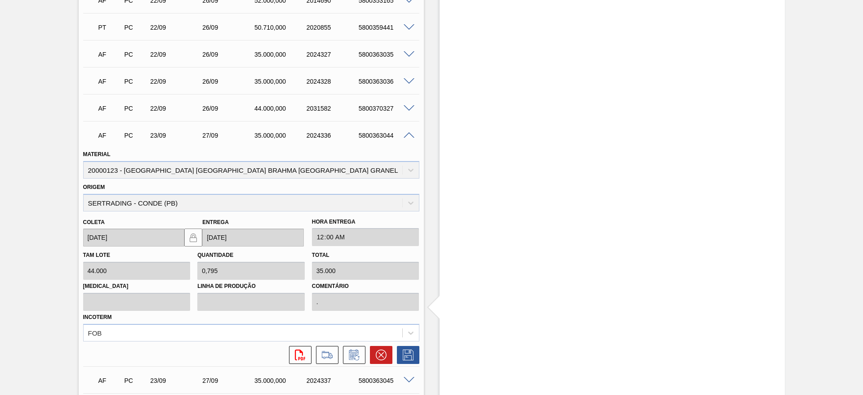
click at [408, 132] on span at bounding box center [409, 135] width 11 height 7
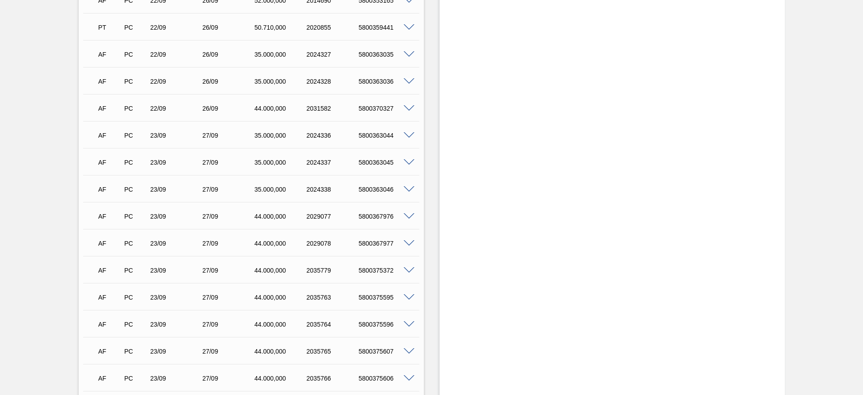
click at [411, 132] on span at bounding box center [409, 135] width 11 height 7
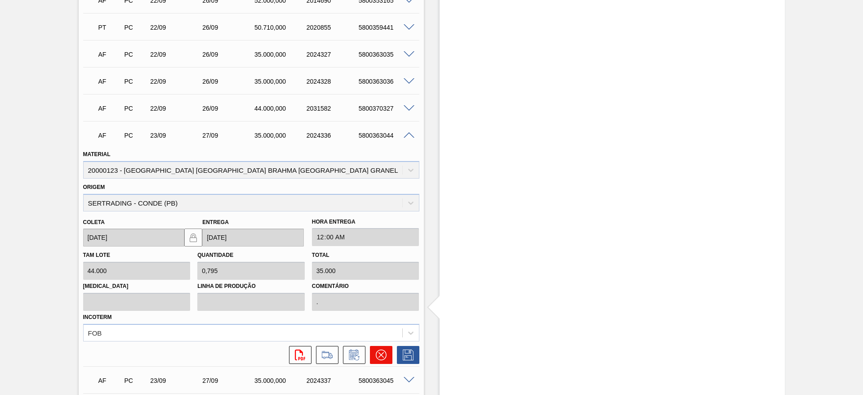
click at [376, 349] on icon at bounding box center [381, 354] width 11 height 11
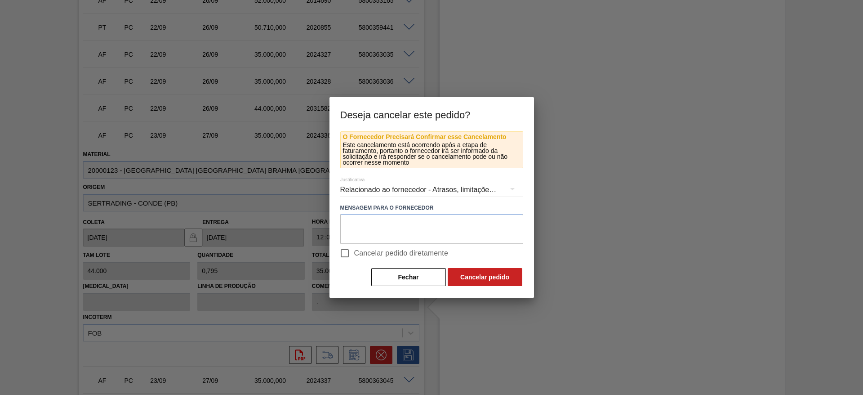
click at [342, 253] on input "Cancelar pedido diretamente" at bounding box center [344, 253] width 19 height 19
checkbox input "true"
click at [452, 271] on button "Cancelar pedido" at bounding box center [485, 277] width 75 height 18
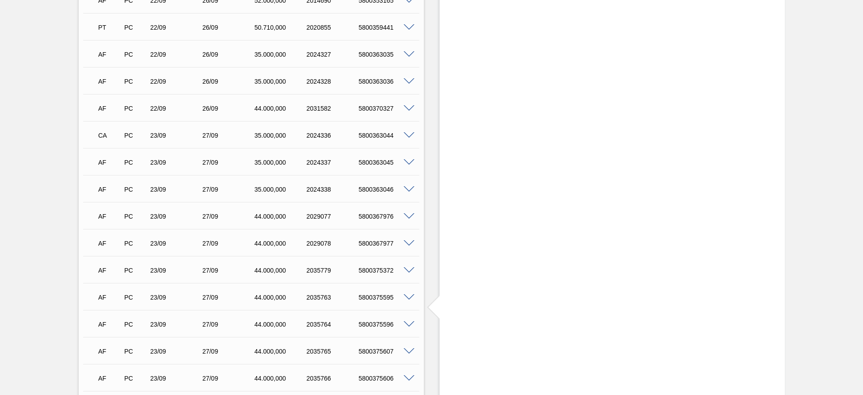
click at [407, 159] on span at bounding box center [409, 162] width 11 height 7
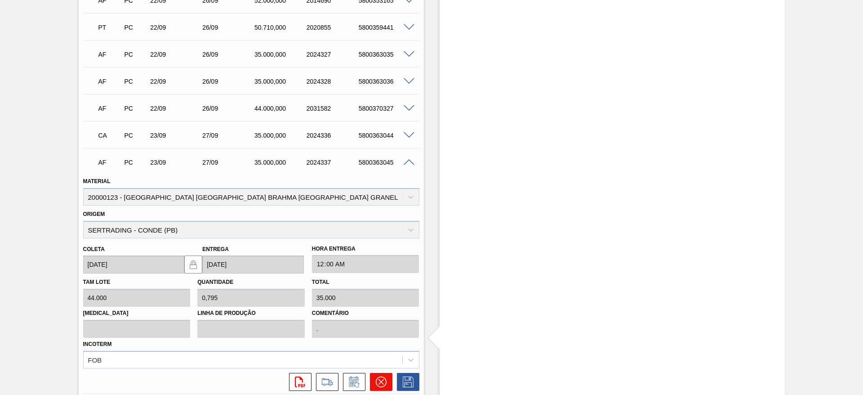
click at [382, 376] on icon at bounding box center [381, 381] width 11 height 11
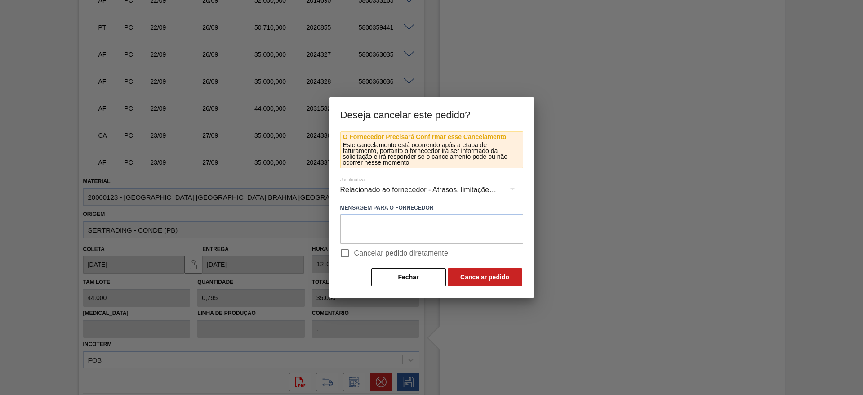
click at [342, 252] on input "Cancelar pedido diretamente" at bounding box center [344, 253] width 19 height 19
checkbox input "true"
click at [503, 277] on button "Cancelar pedido" at bounding box center [485, 277] width 75 height 18
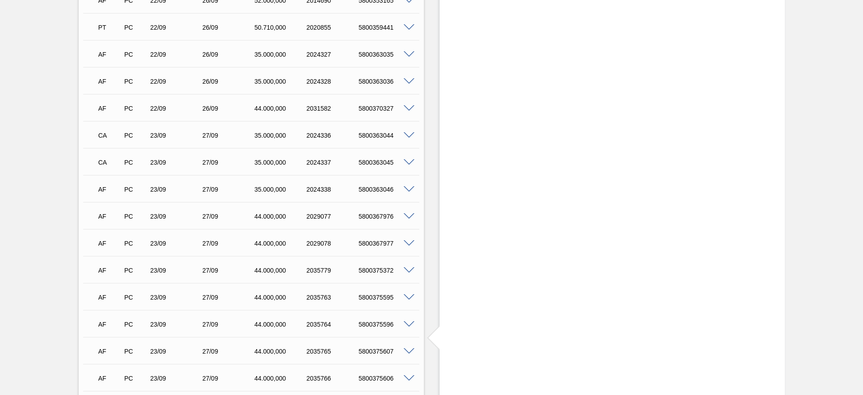
click at [411, 186] on span at bounding box center [409, 189] width 11 height 7
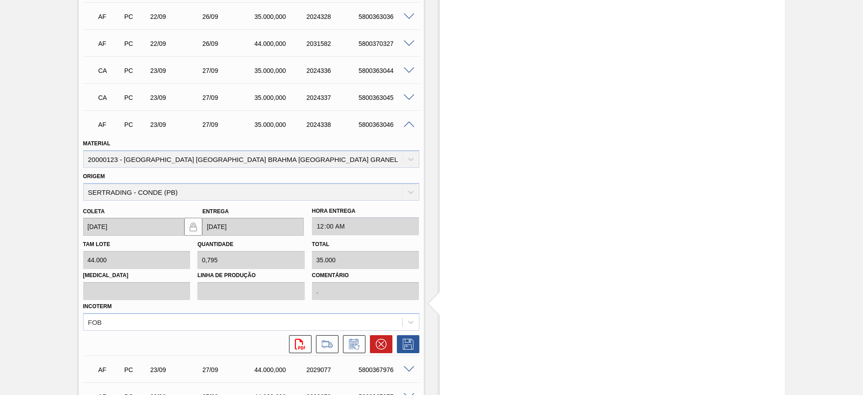
scroll to position [1753, 0]
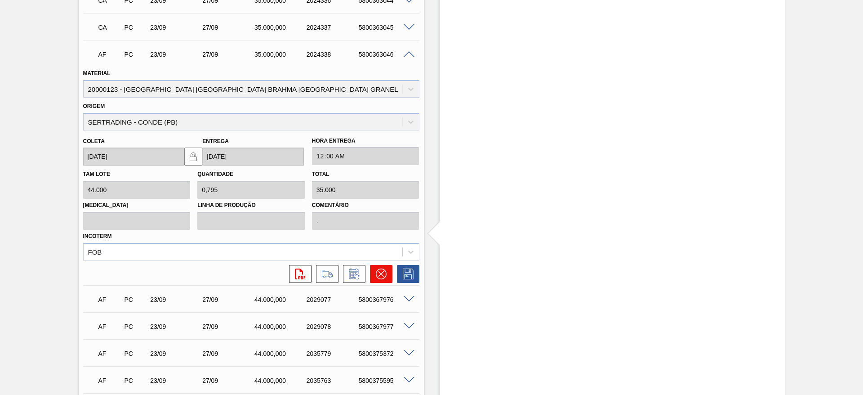
click at [378, 271] on icon at bounding box center [380, 273] width 5 height 5
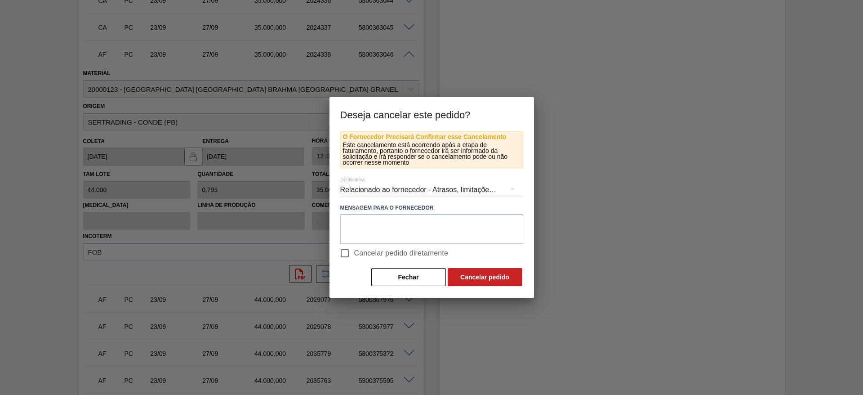
click at [346, 251] on input "Cancelar pedido diretamente" at bounding box center [344, 253] width 19 height 19
checkbox input "true"
click at [477, 279] on button "Cancelar pedido" at bounding box center [485, 277] width 75 height 18
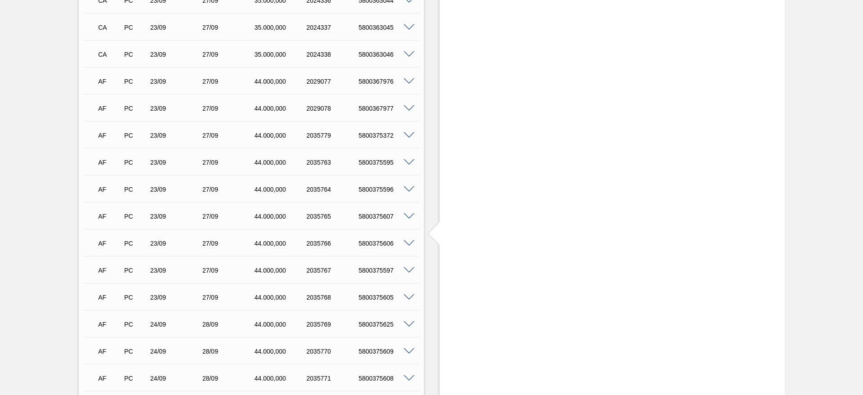
click at [411, 78] on span at bounding box center [409, 81] width 11 height 7
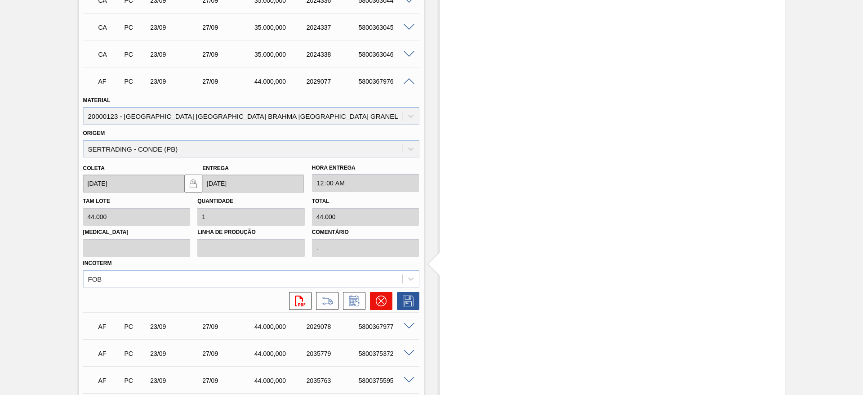
click at [383, 295] on icon at bounding box center [381, 300] width 11 height 11
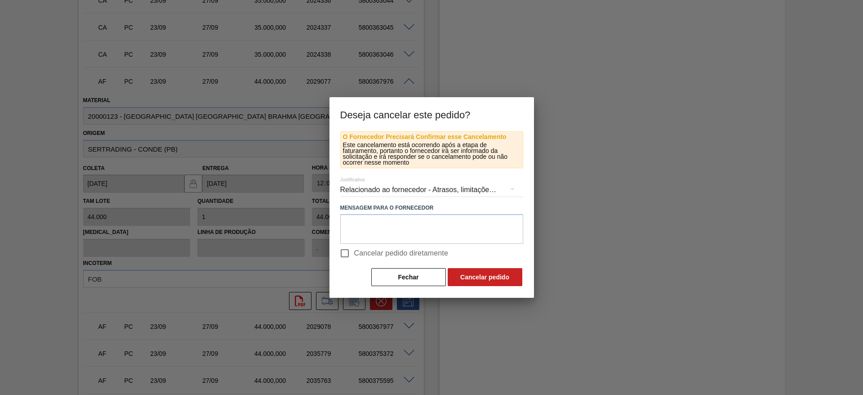
click at [344, 254] on input "Cancelar pedido diretamente" at bounding box center [344, 253] width 19 height 19
checkbox input "true"
click at [491, 276] on button "Cancelar pedido" at bounding box center [485, 277] width 75 height 18
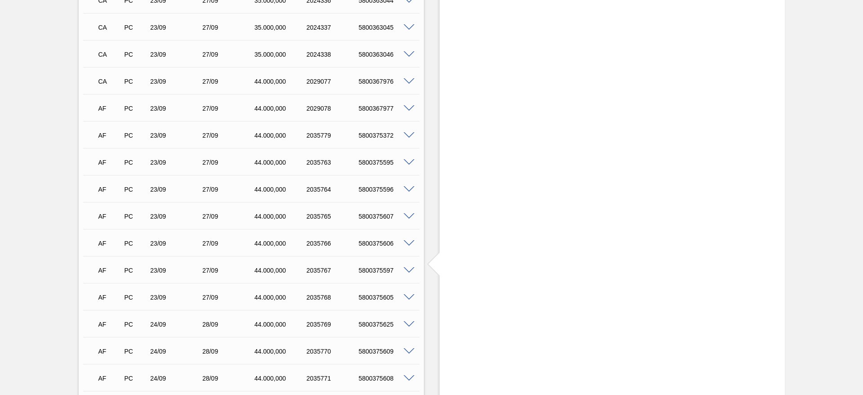
click at [410, 105] on span at bounding box center [409, 108] width 11 height 7
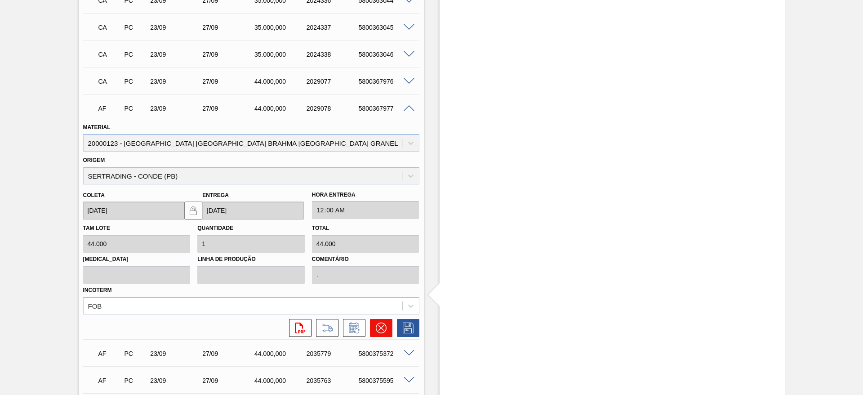
click at [376, 322] on icon at bounding box center [381, 327] width 11 height 11
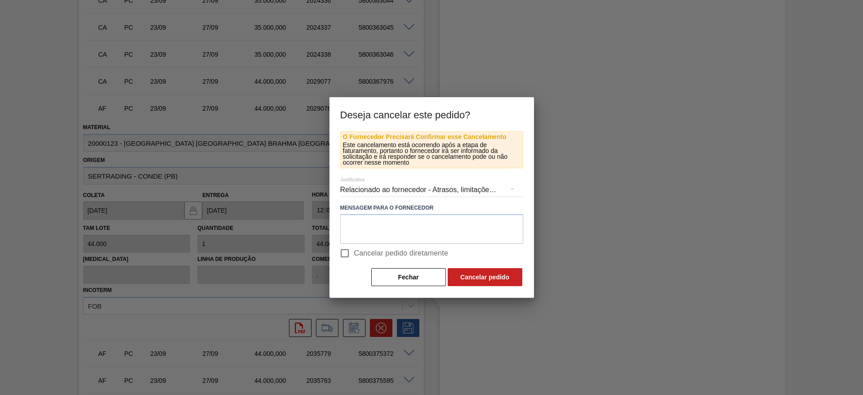
click at [348, 253] on input "Cancelar pedido diretamente" at bounding box center [344, 253] width 19 height 19
checkbox input "true"
click at [479, 279] on button "Cancelar pedido" at bounding box center [485, 277] width 75 height 18
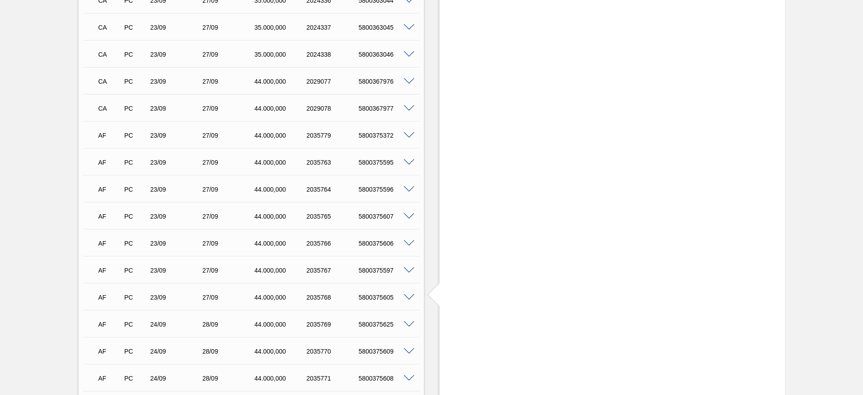
click at [406, 132] on span at bounding box center [409, 135] width 11 height 7
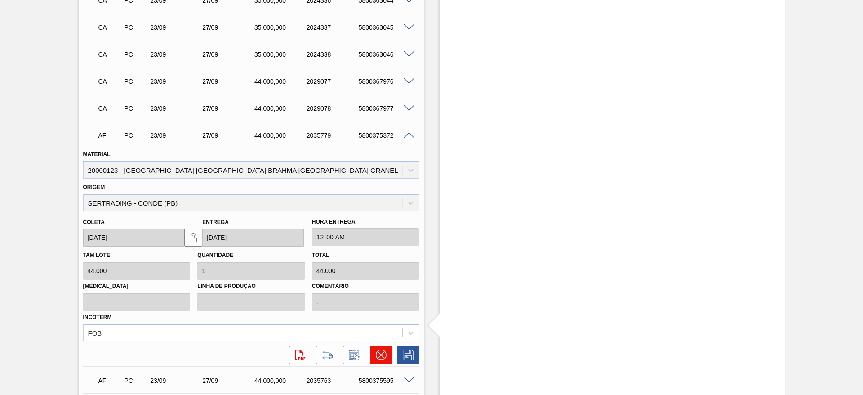
click at [382, 352] on icon at bounding box center [380, 354] width 5 height 5
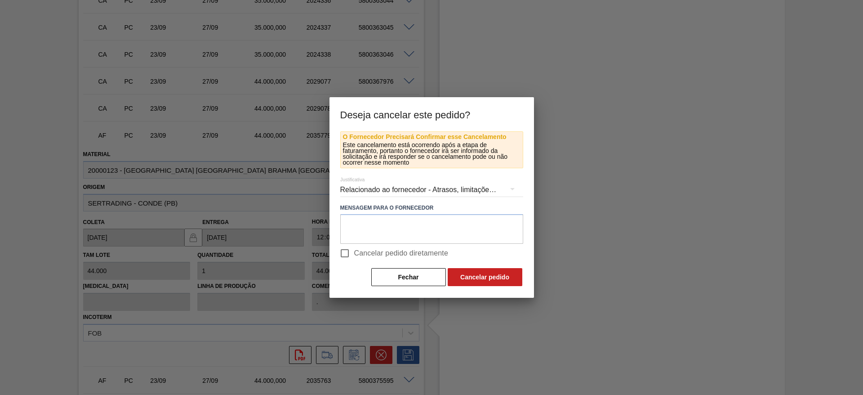
click at [346, 251] on input "Cancelar pedido diretamente" at bounding box center [344, 253] width 19 height 19
checkbox input "true"
click at [479, 283] on button "Cancelar pedido" at bounding box center [485, 277] width 75 height 18
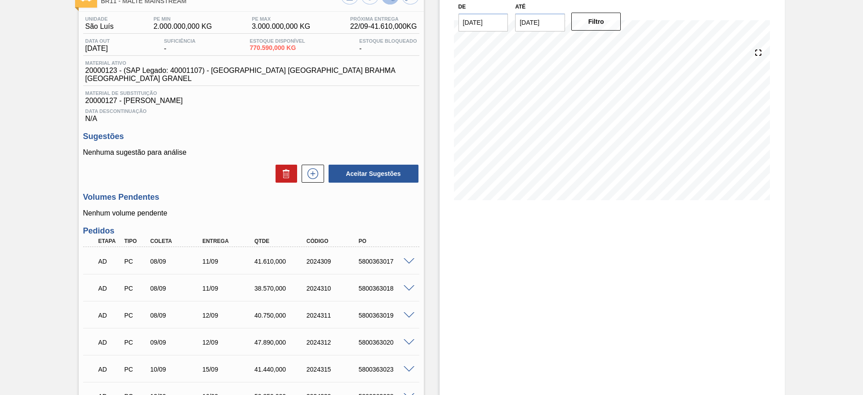
scroll to position [0, 0]
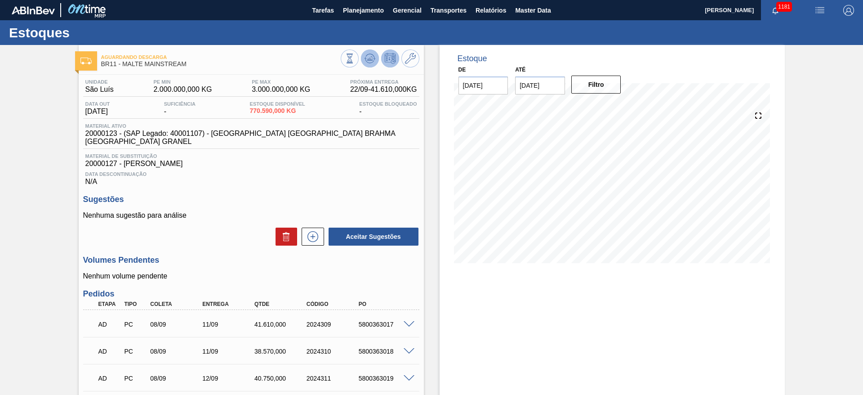
click at [373, 59] on icon at bounding box center [369, 58] width 11 height 11
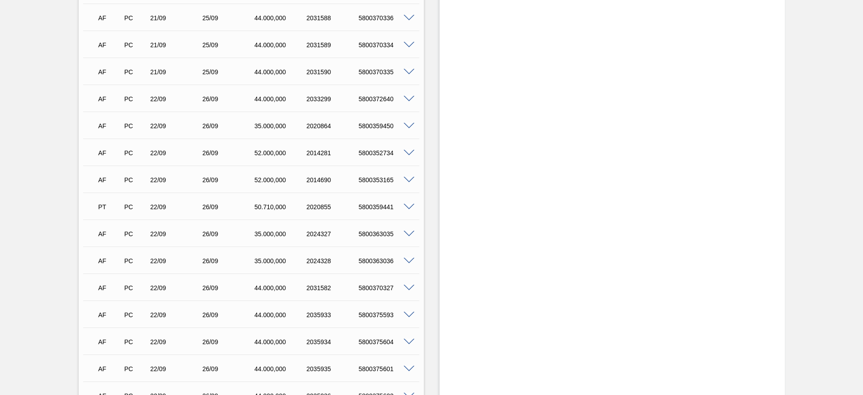
scroll to position [1213, 0]
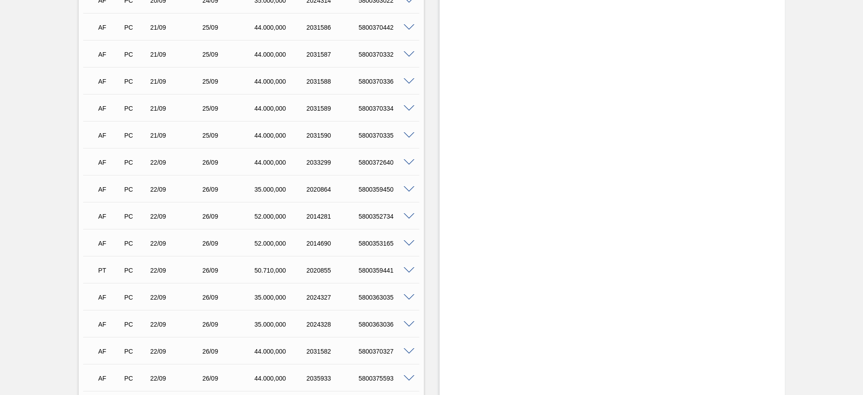
click at [412, 159] on span at bounding box center [409, 162] width 11 height 7
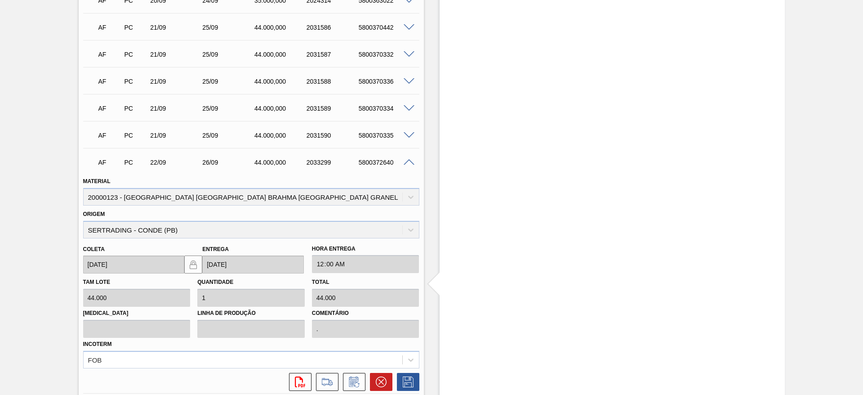
click at [412, 159] on span at bounding box center [409, 162] width 11 height 7
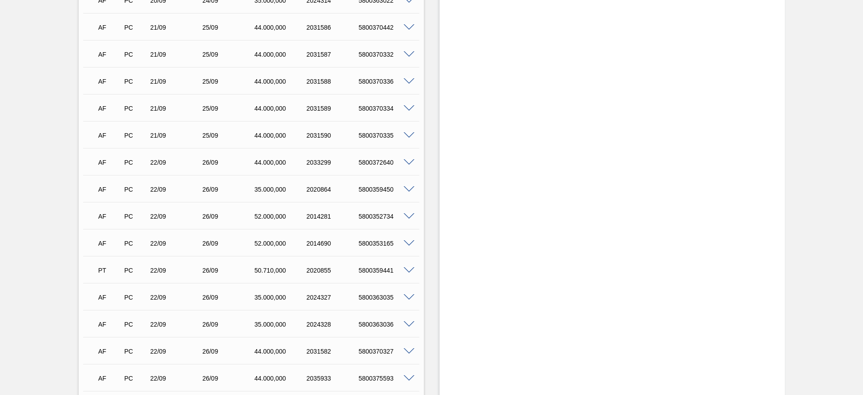
click at [410, 185] on div at bounding box center [410, 188] width 18 height 7
click at [406, 186] on span at bounding box center [409, 189] width 11 height 7
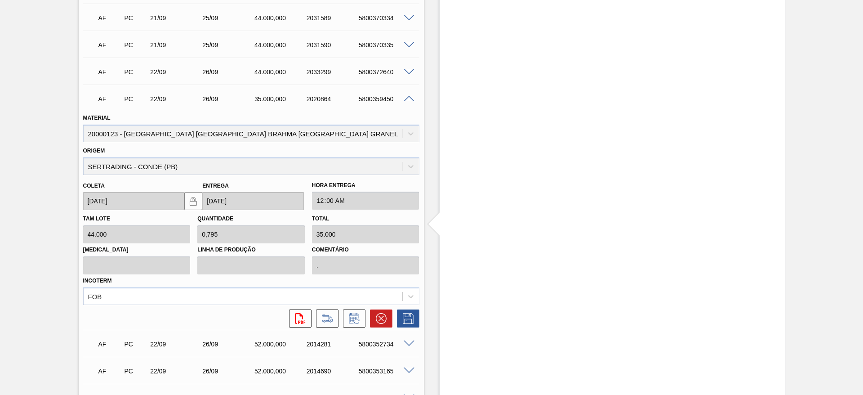
scroll to position [1348, 0]
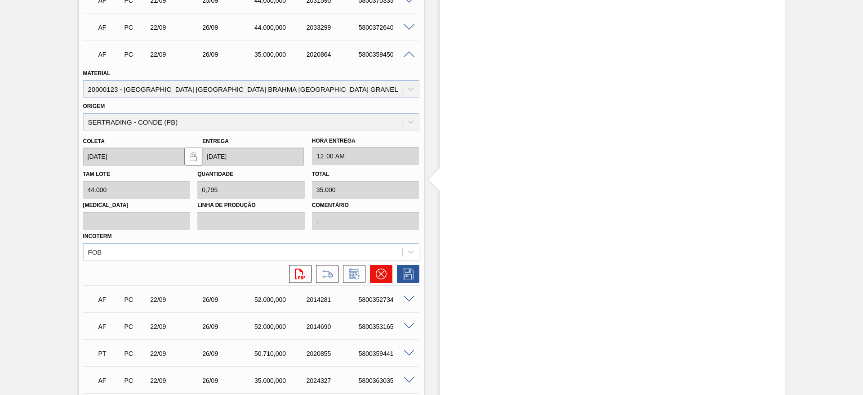
click at [378, 268] on icon at bounding box center [381, 273] width 11 height 11
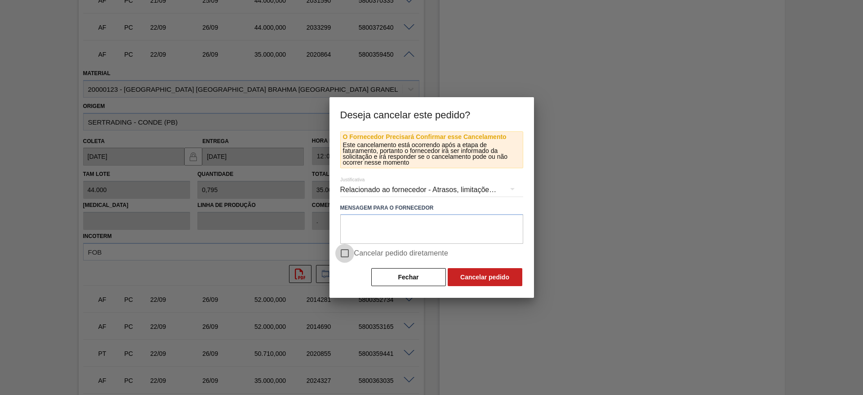
click at [346, 254] on input "Cancelar pedido diretamente" at bounding box center [344, 253] width 19 height 19
checkbox input "true"
click at [477, 276] on button "Cancelar pedido" at bounding box center [485, 277] width 75 height 18
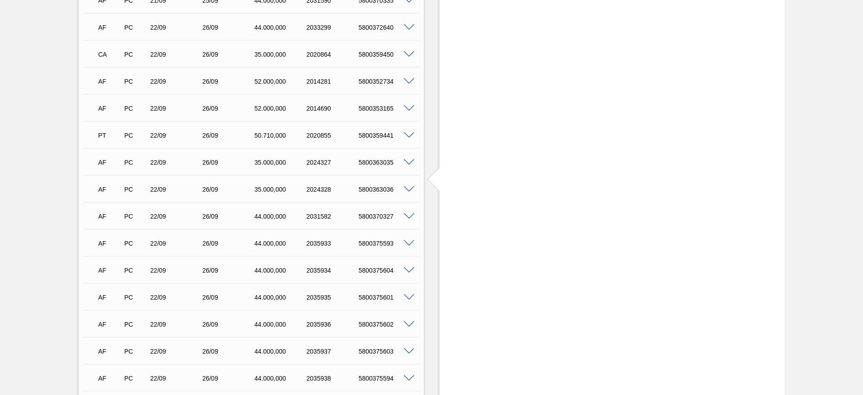
click at [409, 159] on span at bounding box center [409, 162] width 11 height 7
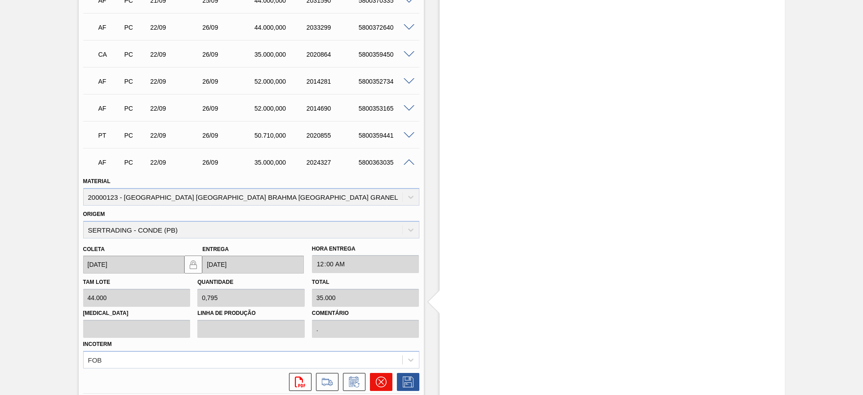
click at [377, 376] on icon at bounding box center [380, 381] width 11 height 11
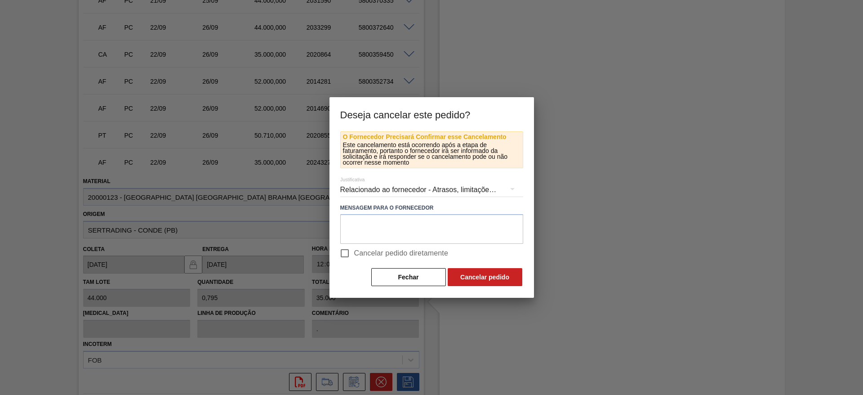
click at [351, 254] on input "Cancelar pedido diretamente" at bounding box center [344, 253] width 19 height 19
checkbox input "true"
click at [486, 264] on div "O Fornecedor Precisará Confirmar esse Cancelamento Este cancelamento está ocorr…" at bounding box center [431, 209] width 183 height 156
click at [491, 276] on button "Cancelar pedido" at bounding box center [485, 277] width 75 height 18
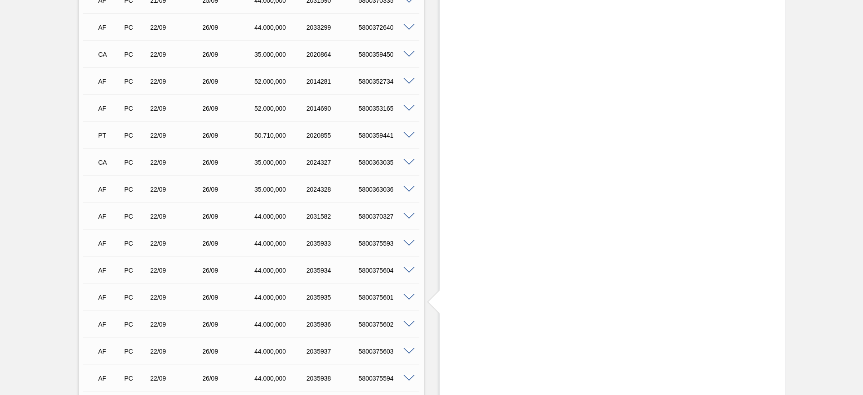
click at [411, 186] on span at bounding box center [409, 189] width 11 height 7
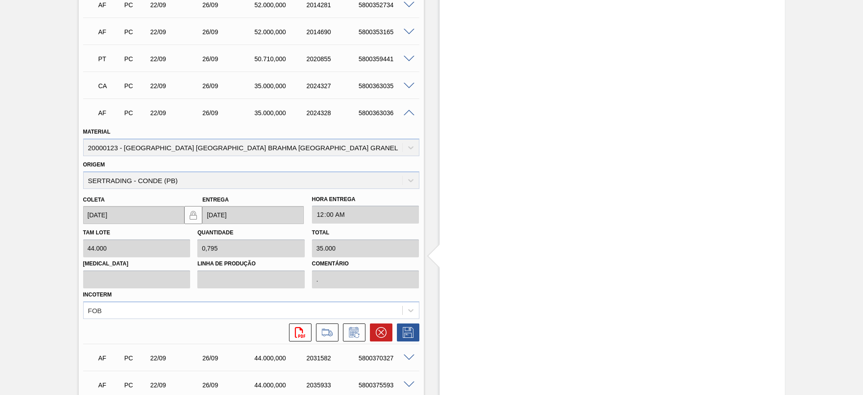
scroll to position [1483, 0]
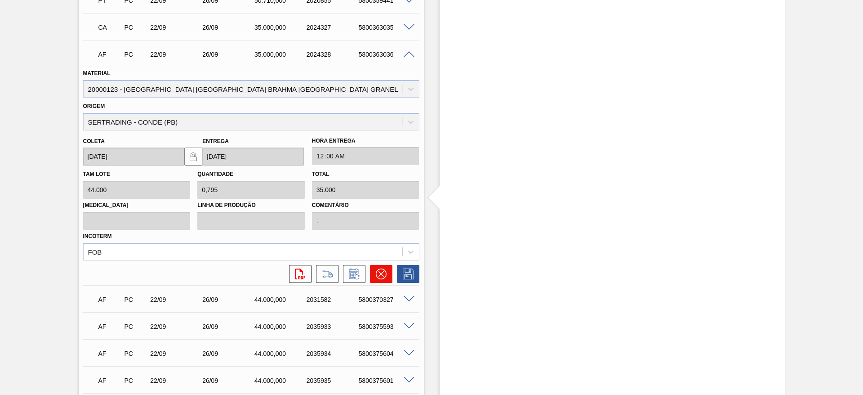
click at [381, 268] on icon at bounding box center [381, 273] width 11 height 11
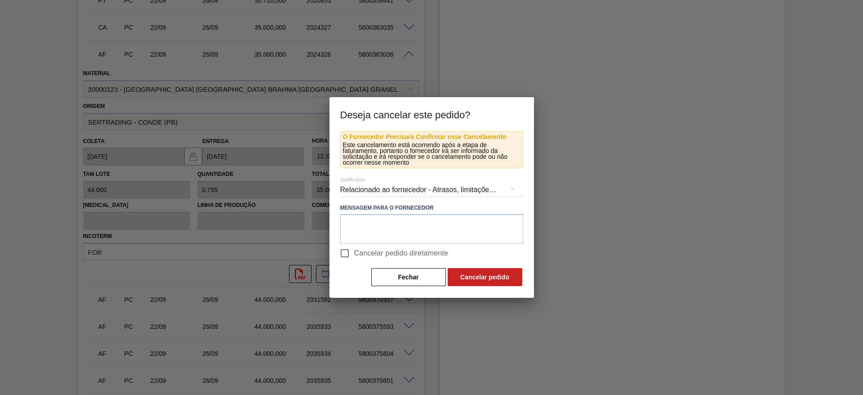
click at [350, 253] on input "Cancelar pedido diretamente" at bounding box center [344, 253] width 19 height 19
checkbox input "true"
click at [486, 273] on button "Cancelar pedido" at bounding box center [485, 277] width 75 height 18
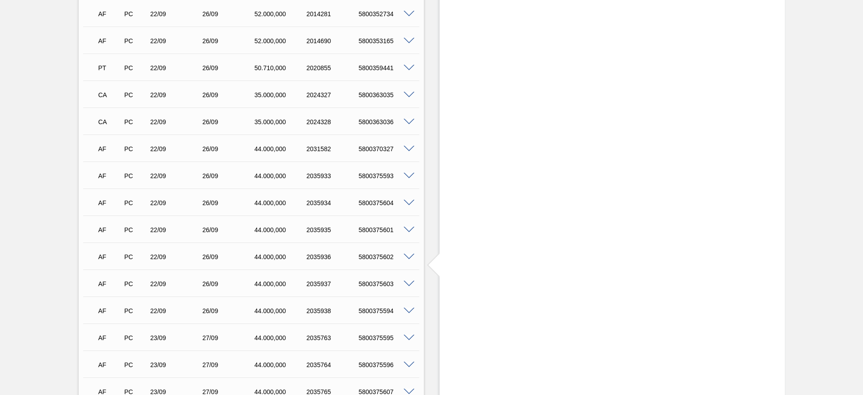
scroll to position [1281, 0]
click at [410, 92] on span at bounding box center [409, 95] width 11 height 7
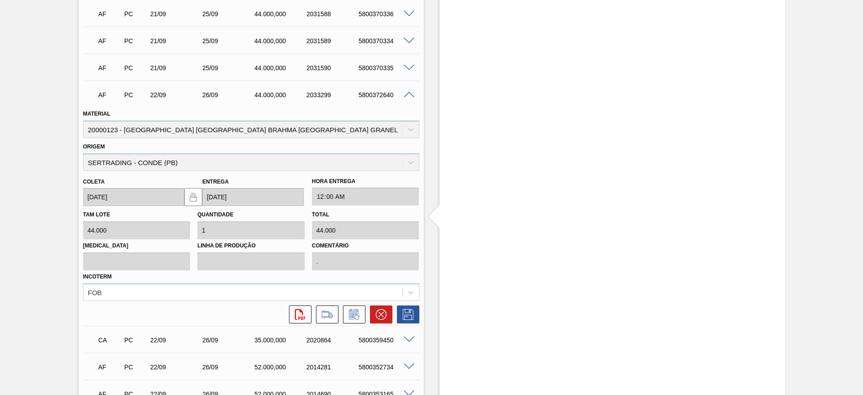
click at [379, 311] on icon at bounding box center [380, 313] width 5 height 5
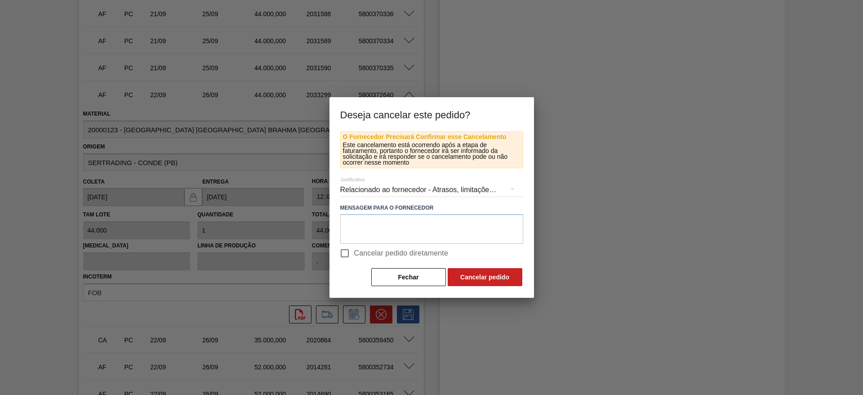
click at [341, 252] on input "Cancelar pedido diretamente" at bounding box center [344, 253] width 19 height 19
checkbox input "true"
click at [471, 271] on button "Cancelar pedido" at bounding box center [485, 277] width 75 height 18
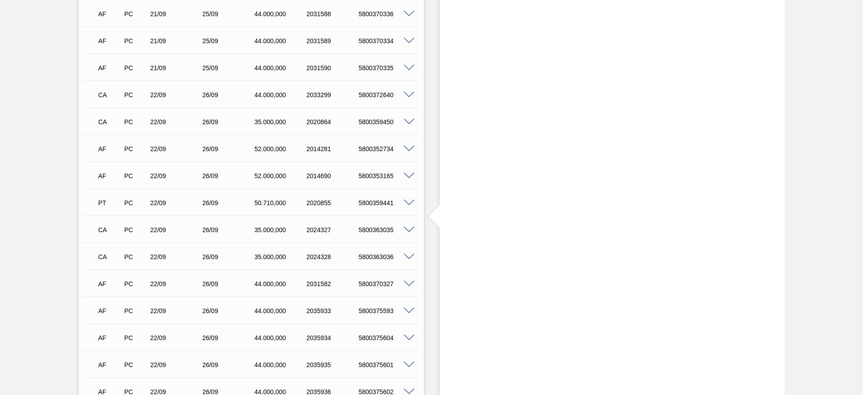
click at [408, 146] on span at bounding box center [409, 149] width 11 height 7
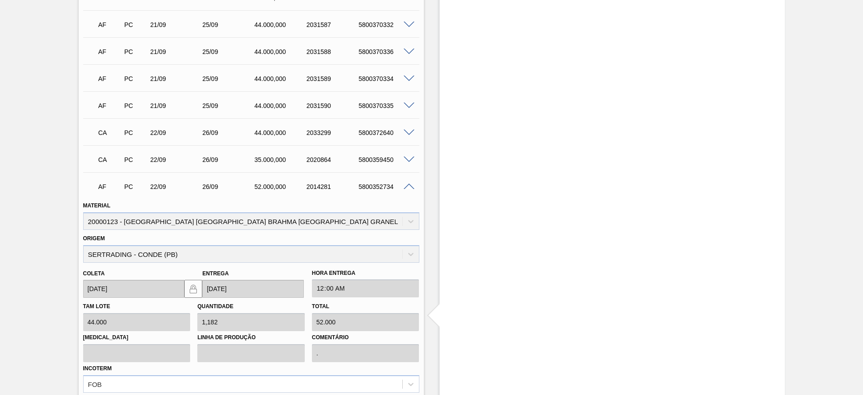
scroll to position [1416, 0]
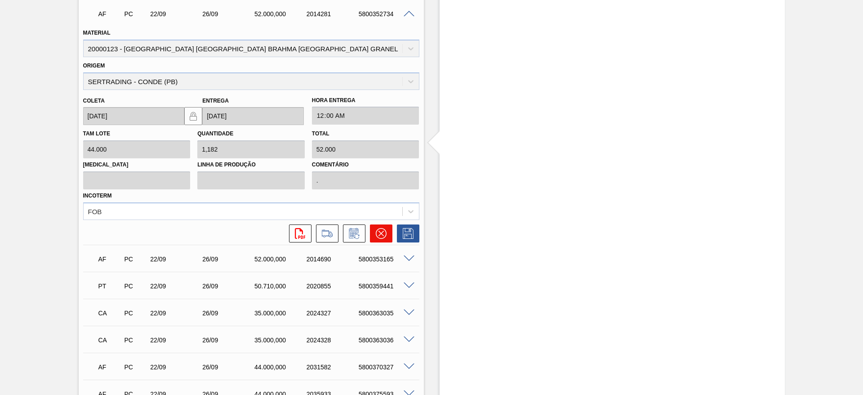
click at [376, 228] on icon at bounding box center [381, 233] width 11 height 11
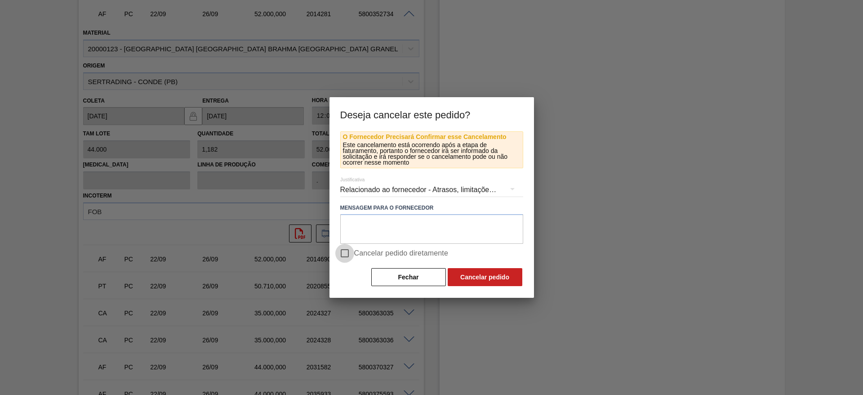
click at [350, 253] on input "Cancelar pedido diretamente" at bounding box center [344, 253] width 19 height 19
checkbox input "true"
click at [475, 275] on button "Cancelar pedido" at bounding box center [485, 277] width 75 height 18
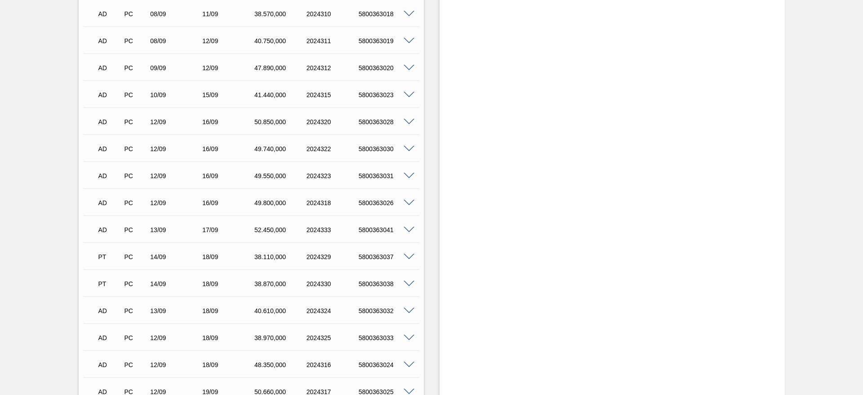
scroll to position [0, 0]
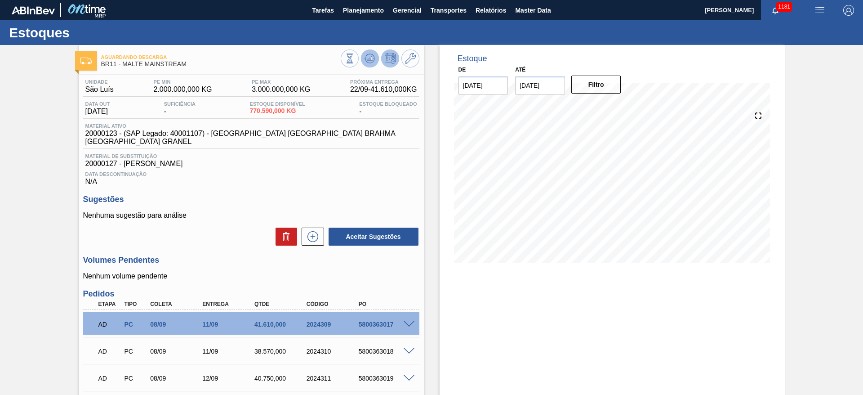
click at [368, 59] on icon at bounding box center [370, 58] width 6 height 4
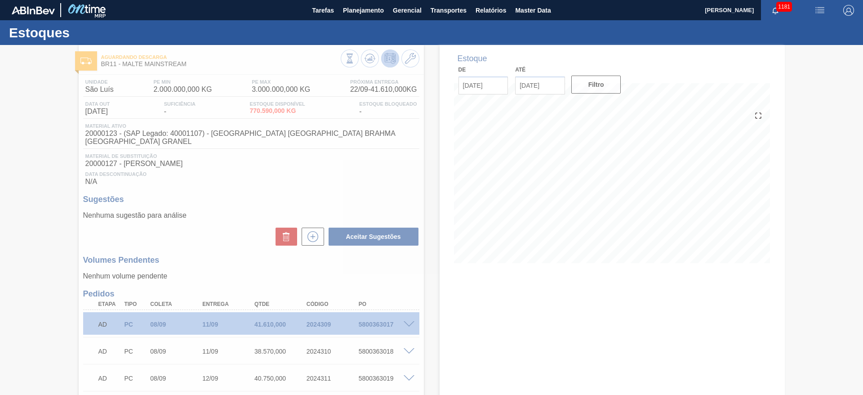
click at [371, 61] on div at bounding box center [431, 220] width 863 height 350
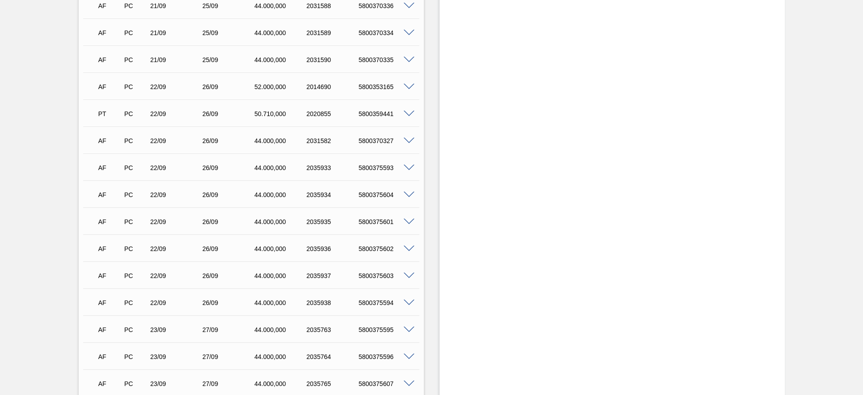
scroll to position [1213, 0]
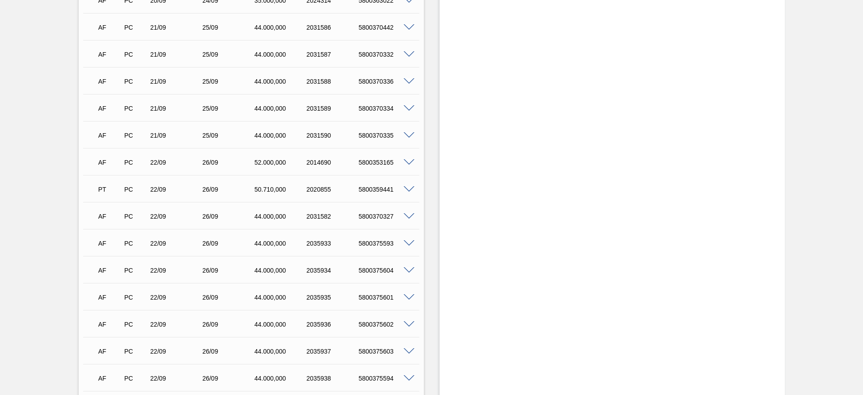
click at [407, 159] on span at bounding box center [409, 162] width 11 height 7
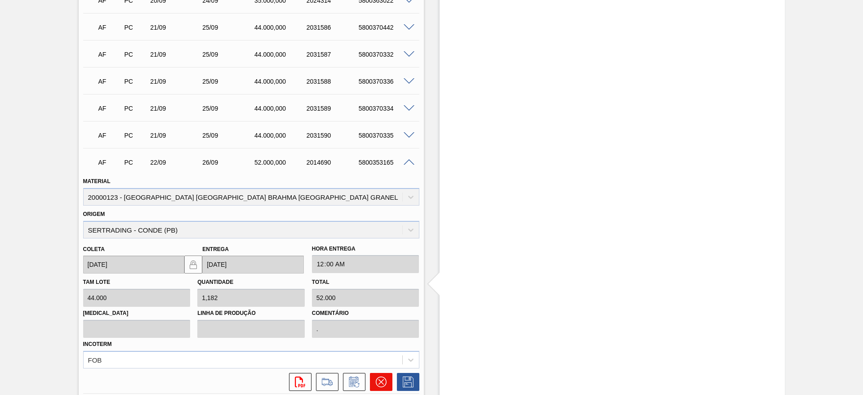
click at [379, 379] on icon at bounding box center [380, 381] width 5 height 5
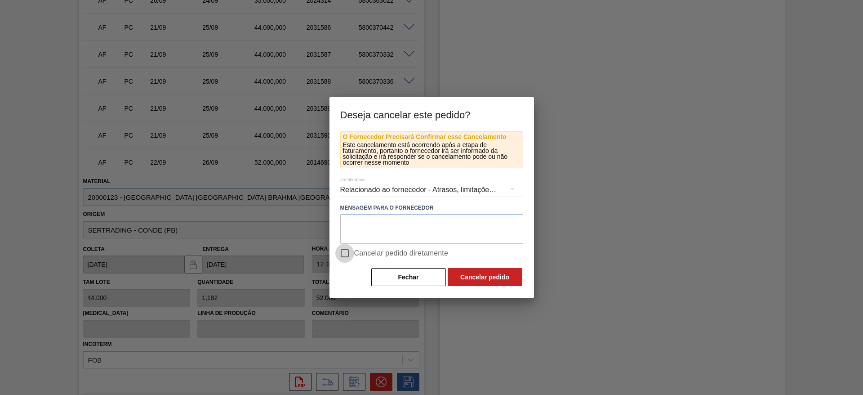
click at [342, 252] on input "Cancelar pedido diretamente" at bounding box center [344, 253] width 19 height 19
checkbox input "true"
click at [493, 279] on button "Cancelar pedido" at bounding box center [485, 277] width 75 height 18
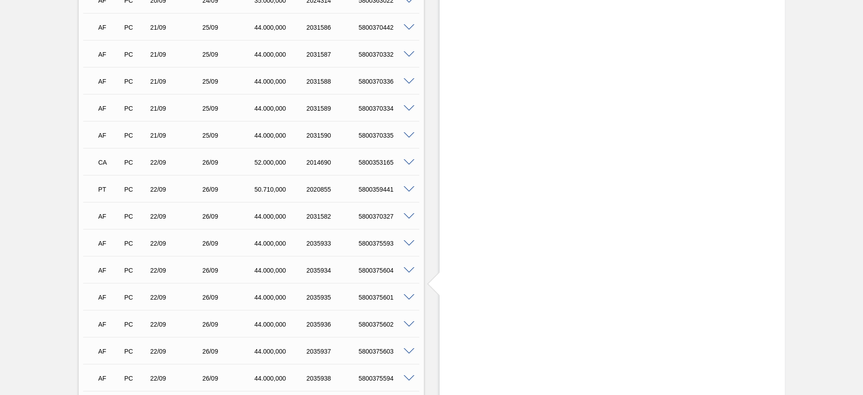
click at [410, 213] on span at bounding box center [409, 216] width 11 height 7
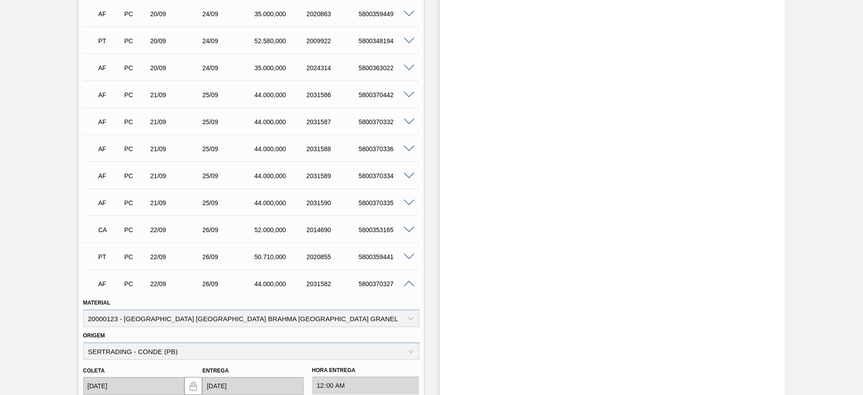
scroll to position [1348, 0]
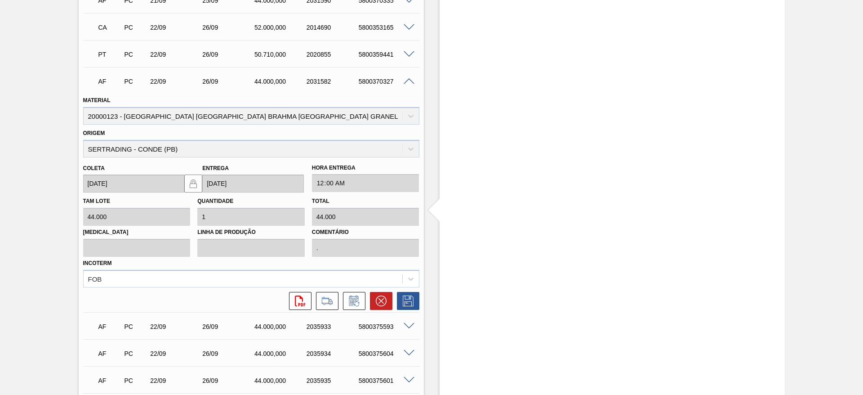
click at [409, 78] on span at bounding box center [409, 81] width 11 height 7
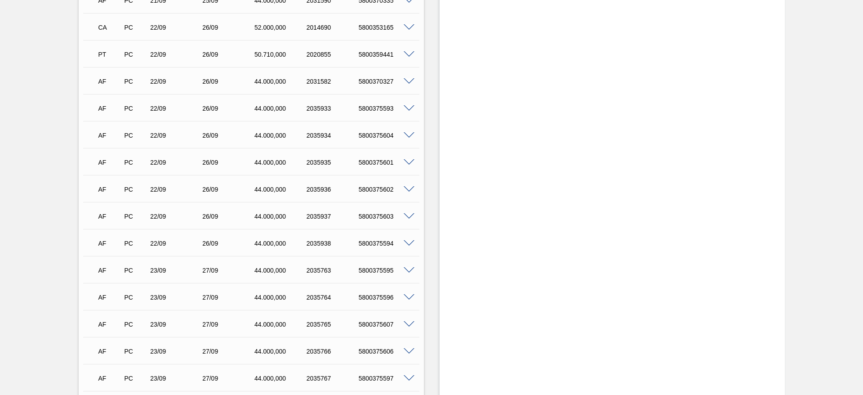
click at [410, 105] on span at bounding box center [409, 108] width 11 height 7
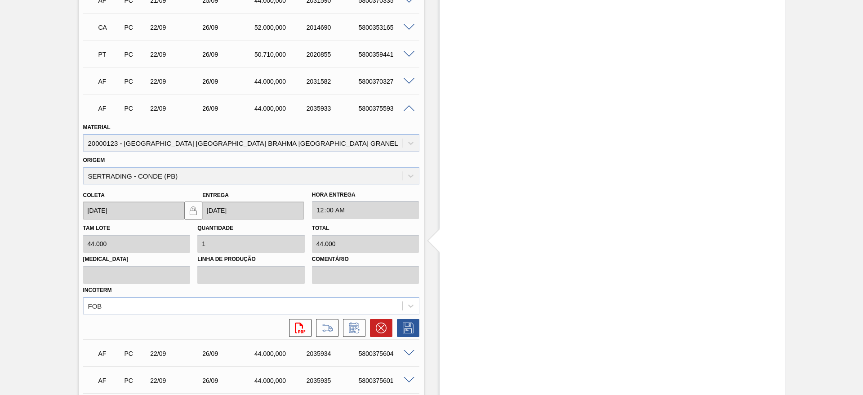
click at [407, 105] on span at bounding box center [409, 108] width 11 height 7
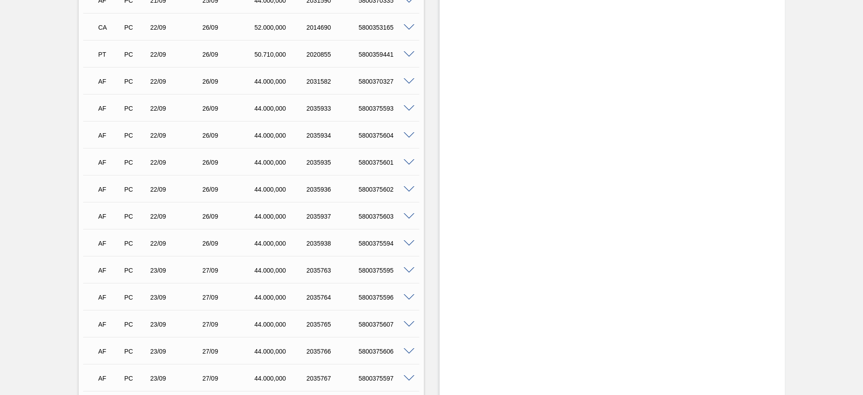
click at [409, 240] on span at bounding box center [409, 243] width 11 height 7
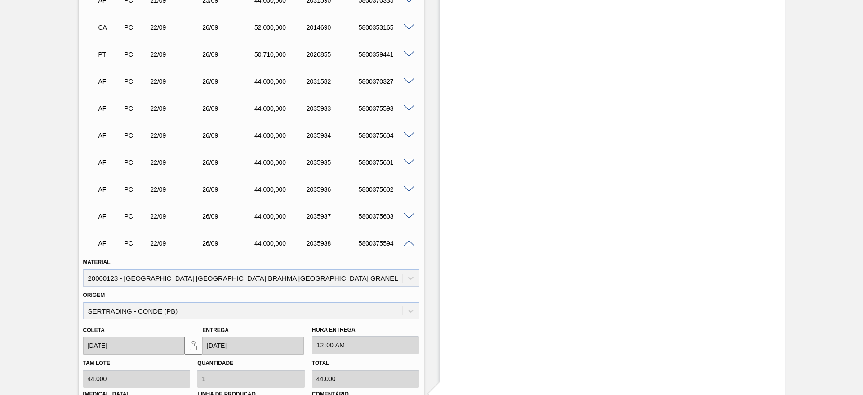
click at [408, 78] on span at bounding box center [409, 81] width 11 height 7
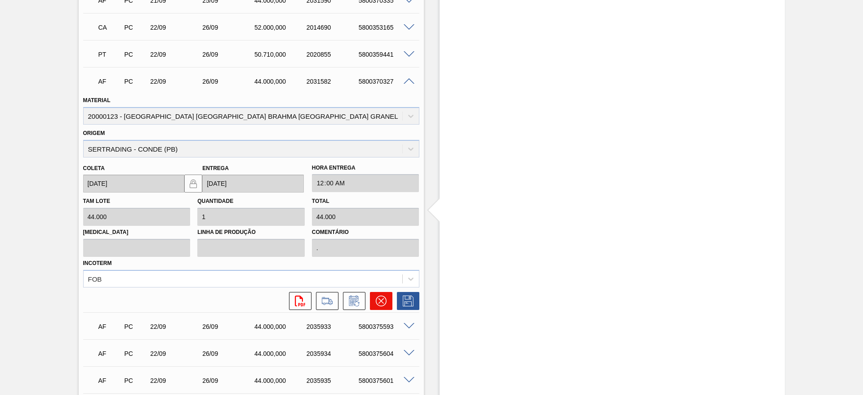
click at [379, 295] on icon at bounding box center [381, 300] width 11 height 11
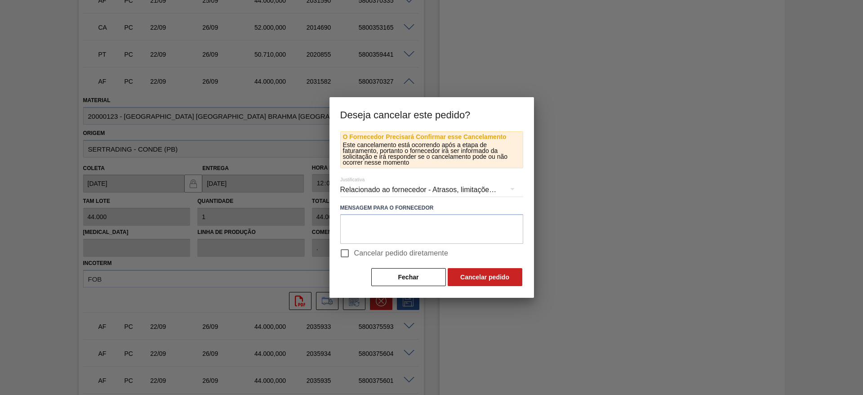
click at [350, 251] on input "Cancelar pedido diretamente" at bounding box center [344, 253] width 19 height 19
checkbox input "true"
click at [513, 273] on button "Cancelar pedido" at bounding box center [485, 277] width 75 height 18
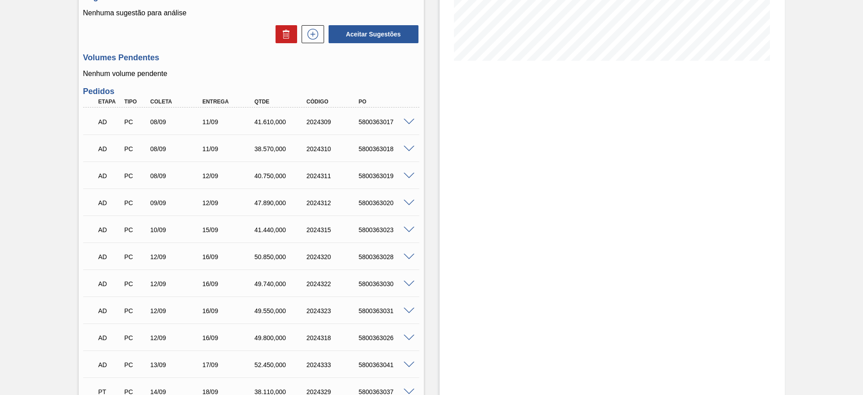
scroll to position [0, 0]
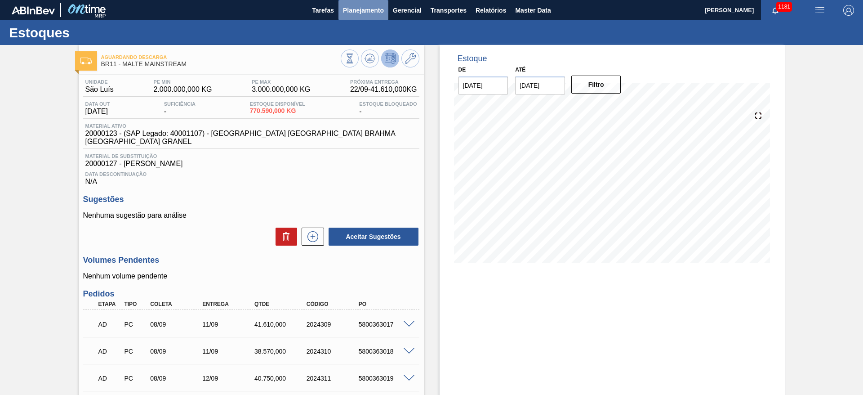
click at [362, 4] on button "Planejamento" at bounding box center [363, 10] width 50 height 20
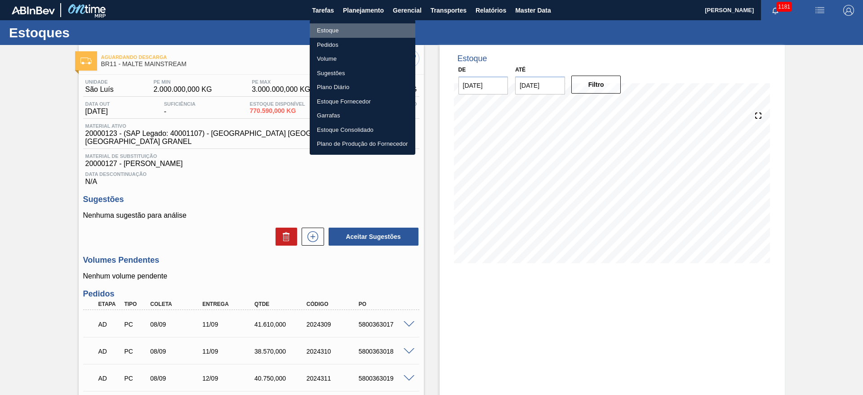
click at [326, 29] on li "Estoque" at bounding box center [363, 30] width 106 height 14
